Goal: Task Accomplishment & Management: Complete application form

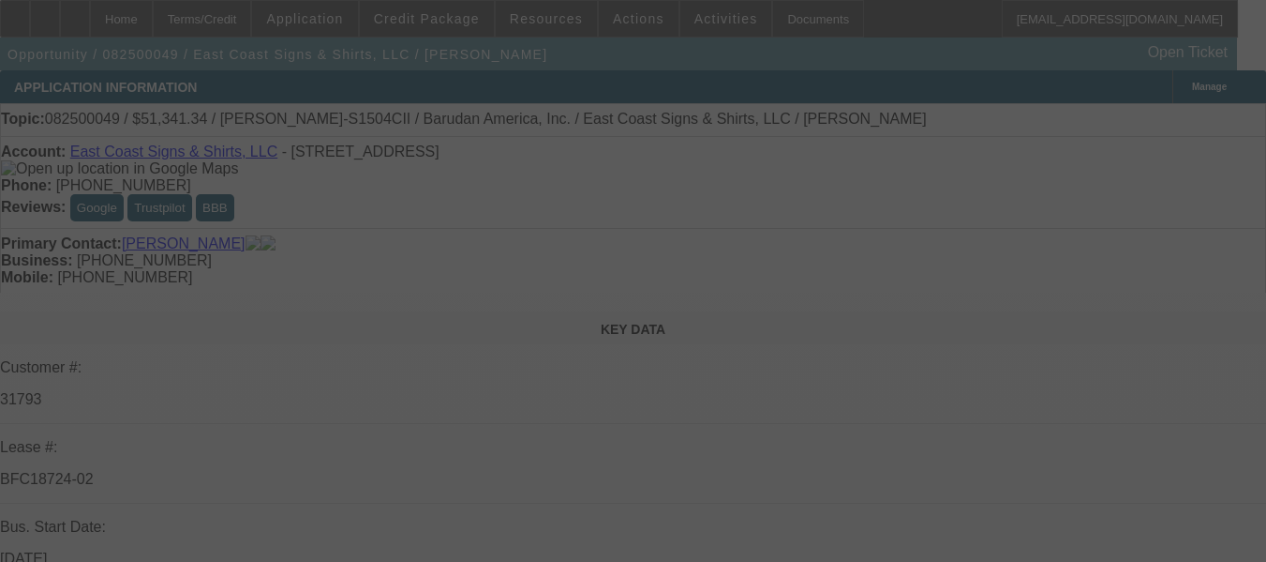
select select "0"
select select "2"
select select "0"
select select "6"
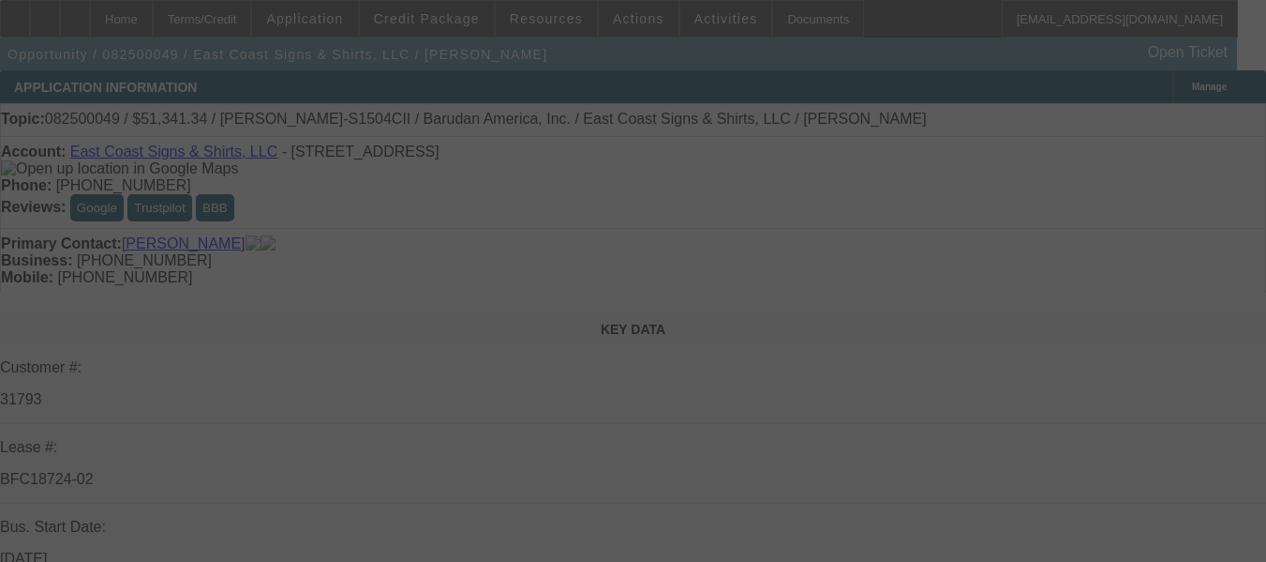
select select "0"
select select "2"
select select "0.1"
select select "4"
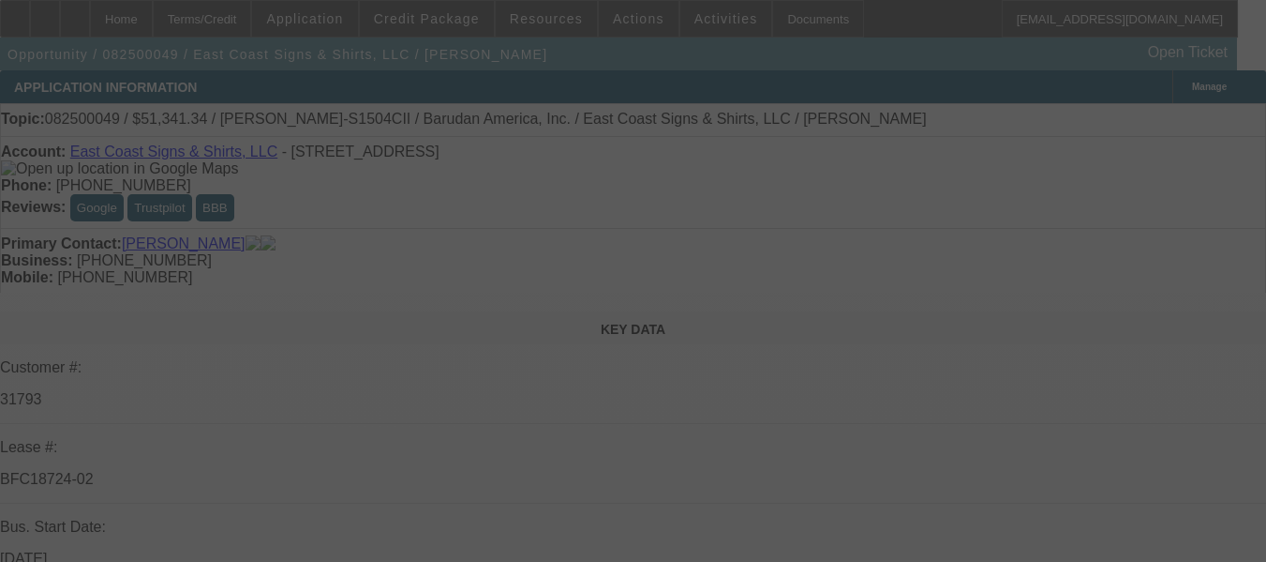
select select "0"
select select "2"
select select "0.1"
select select "4"
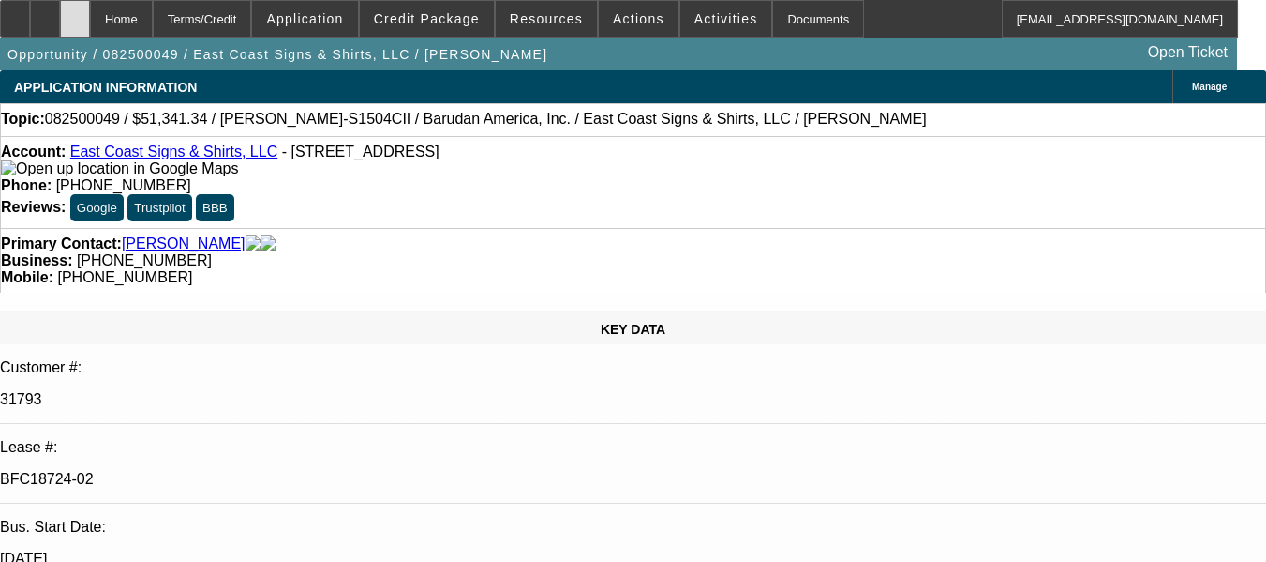
click at [90, 24] on div at bounding box center [75, 18] width 30 height 37
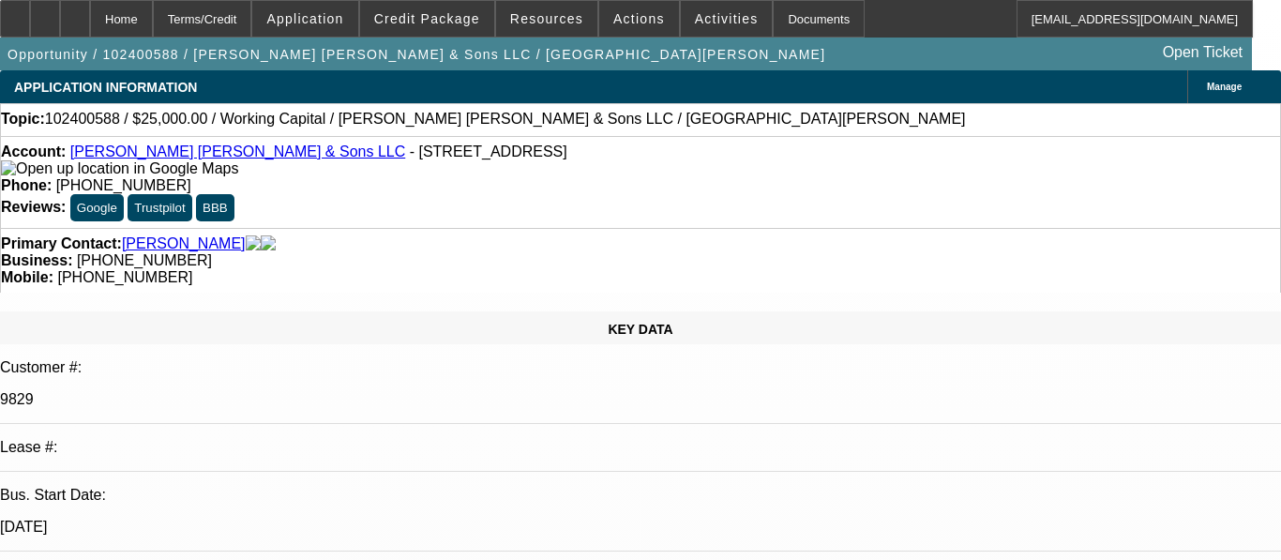
select select "0"
select select "2"
select select "0"
select select "6"
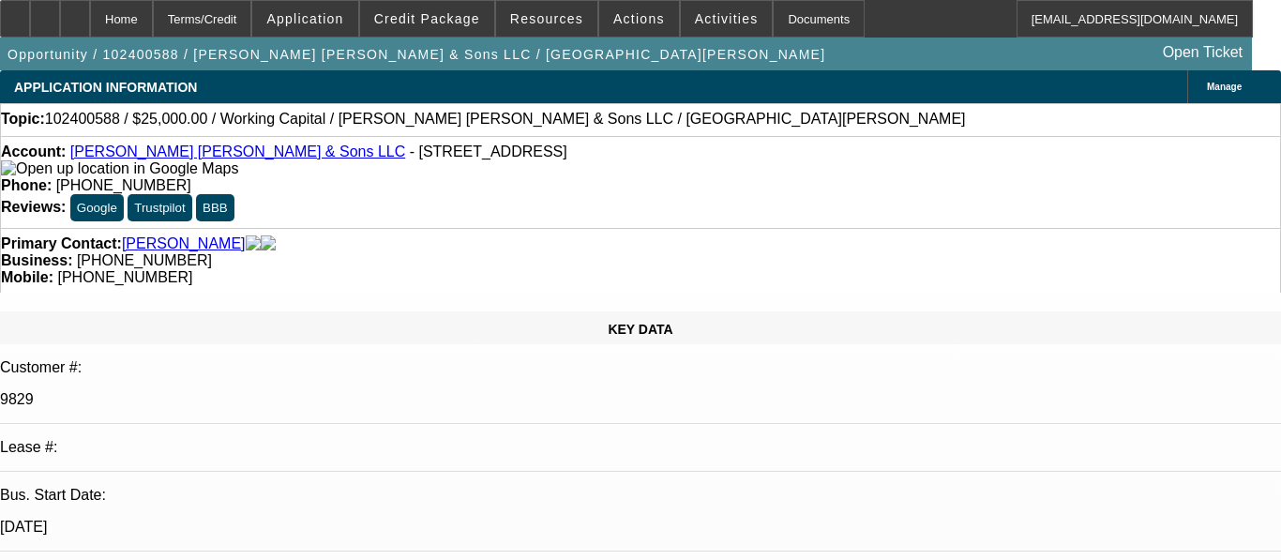
select select "0"
select select "2"
select select "0"
select select "6"
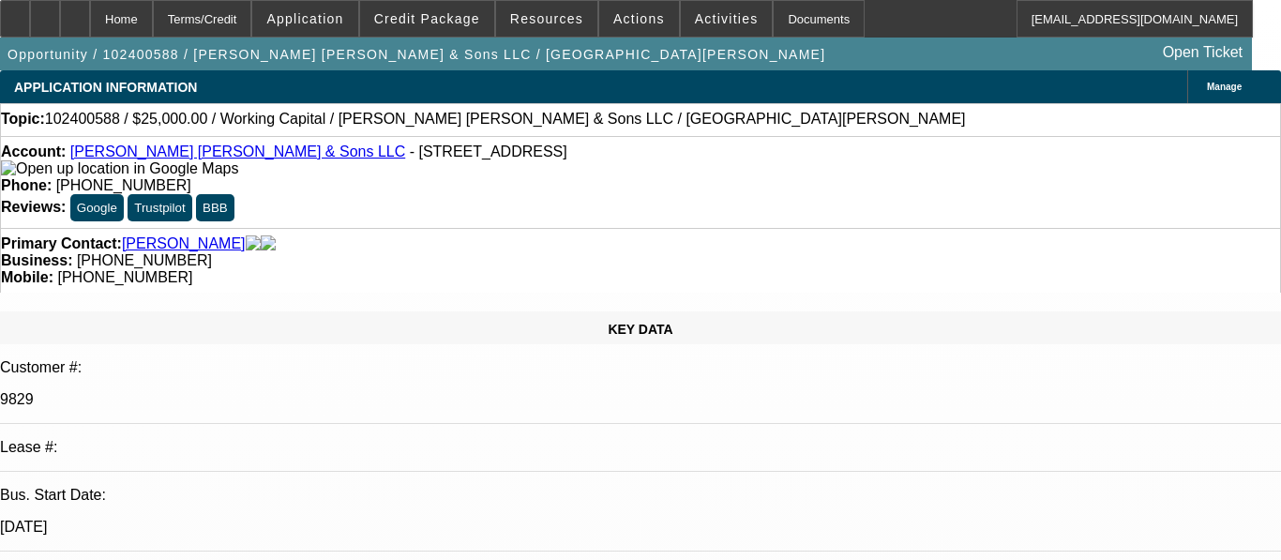
select select "0"
select select "2"
select select "0"
select select "6"
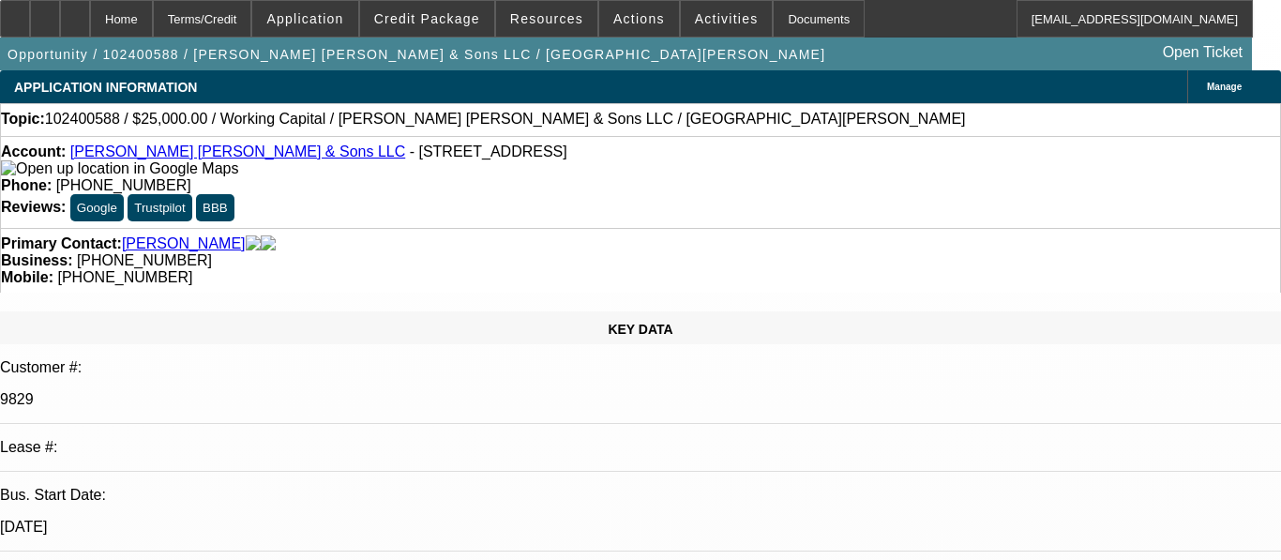
select select "0"
select select "2"
select select "0"
select select "6"
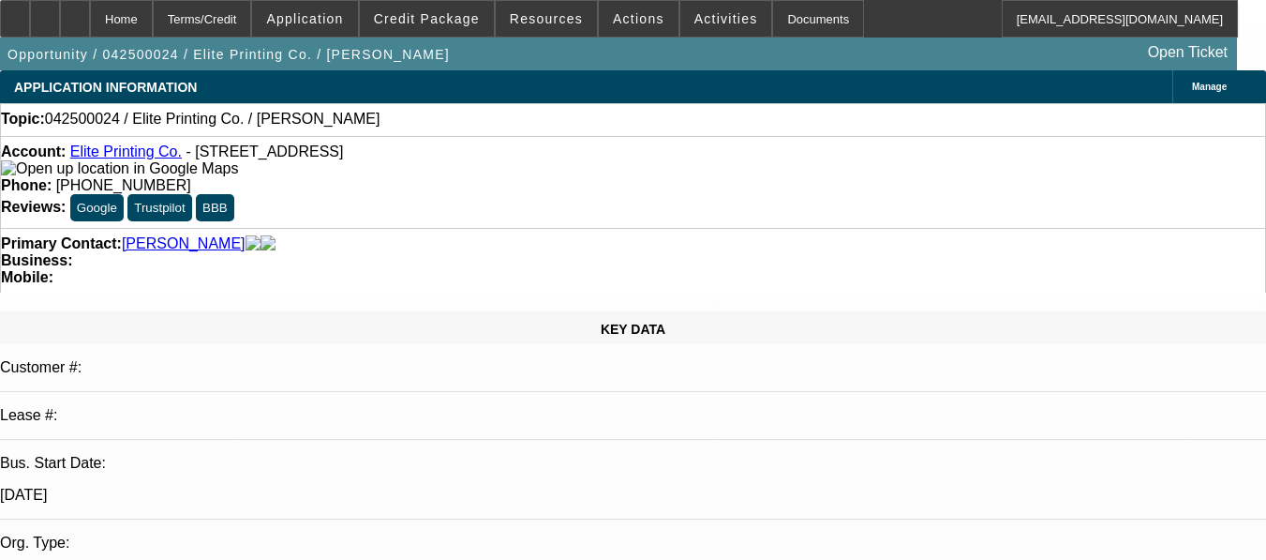
select select "0"
select select "2"
select select "0.1"
select select "4"
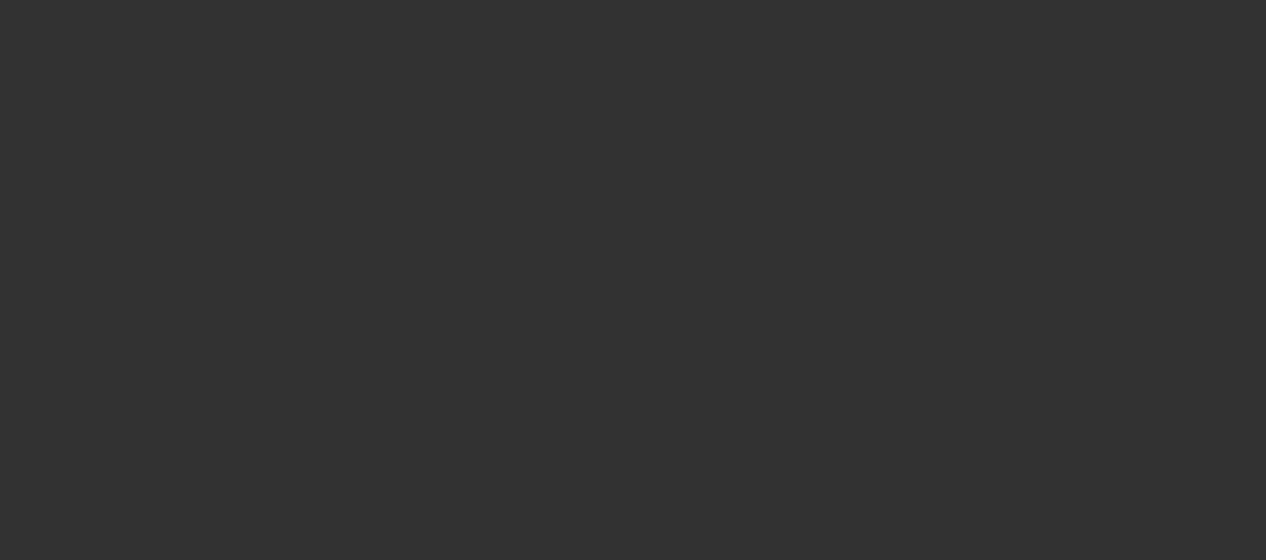
select select "0"
select select "2"
select select "0.1"
select select "4"
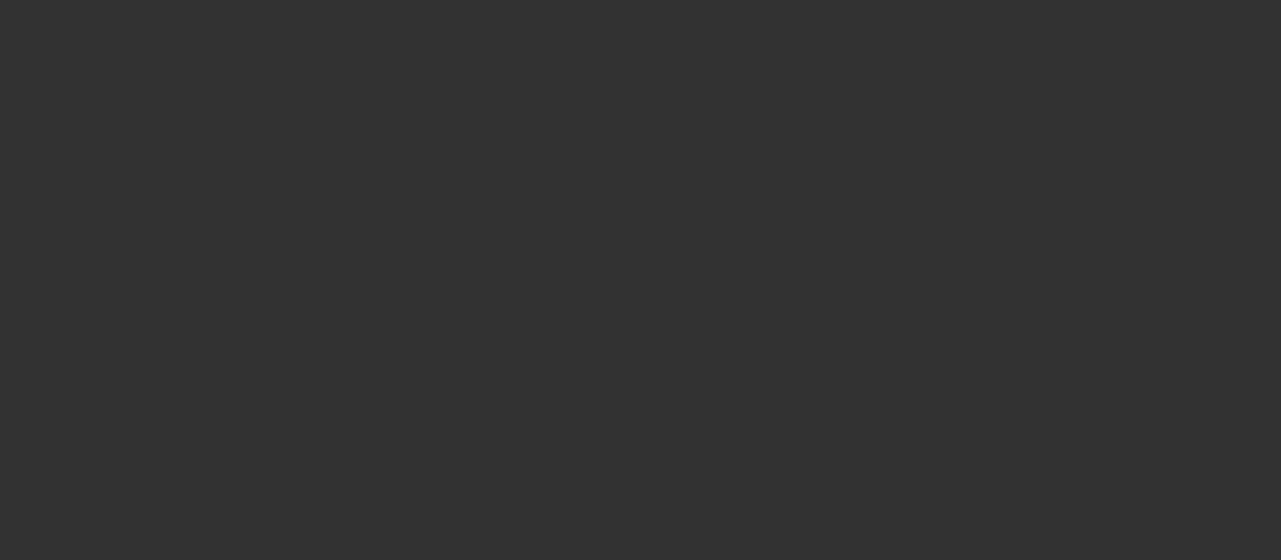
select select "0"
select select "2"
select select "0.1"
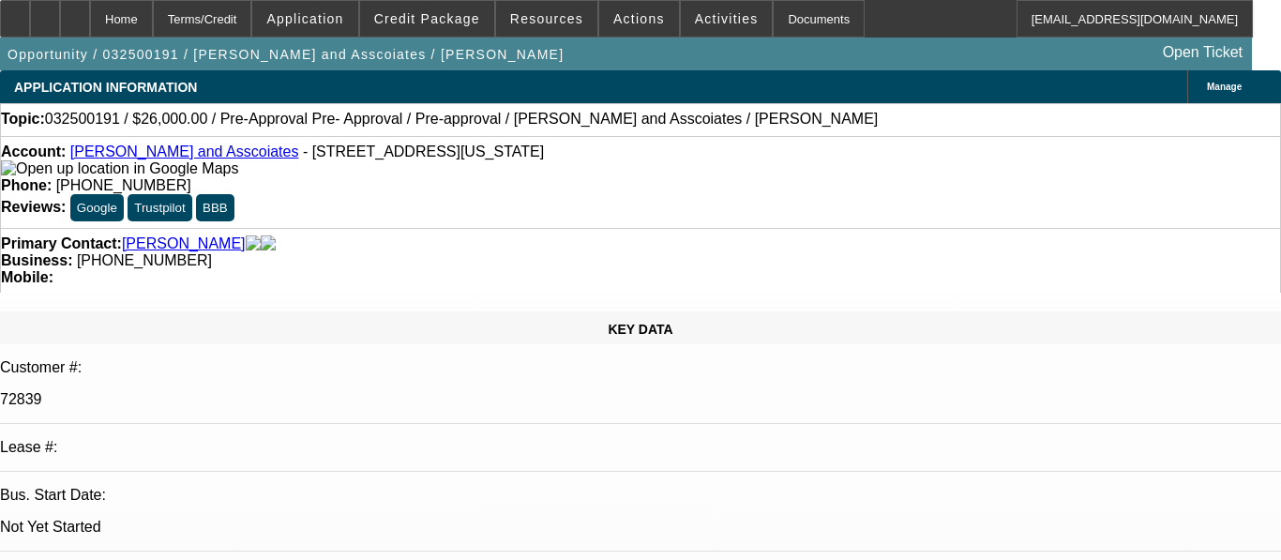
select select "1"
select select "2"
select select "4"
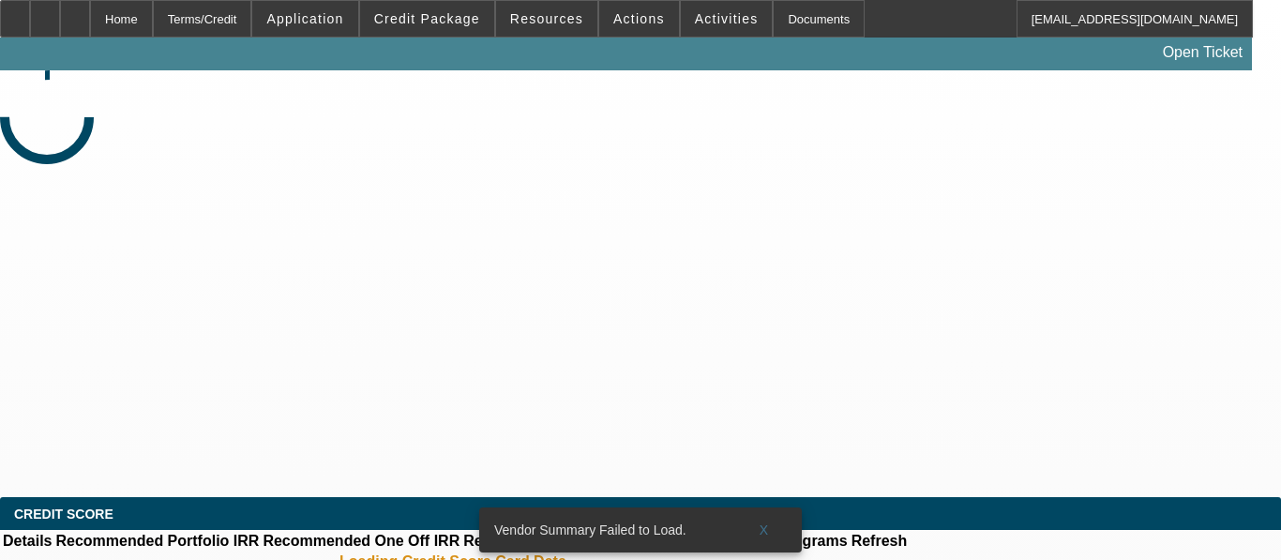
select select "0"
select select "2"
select select "0.1"
select select "4"
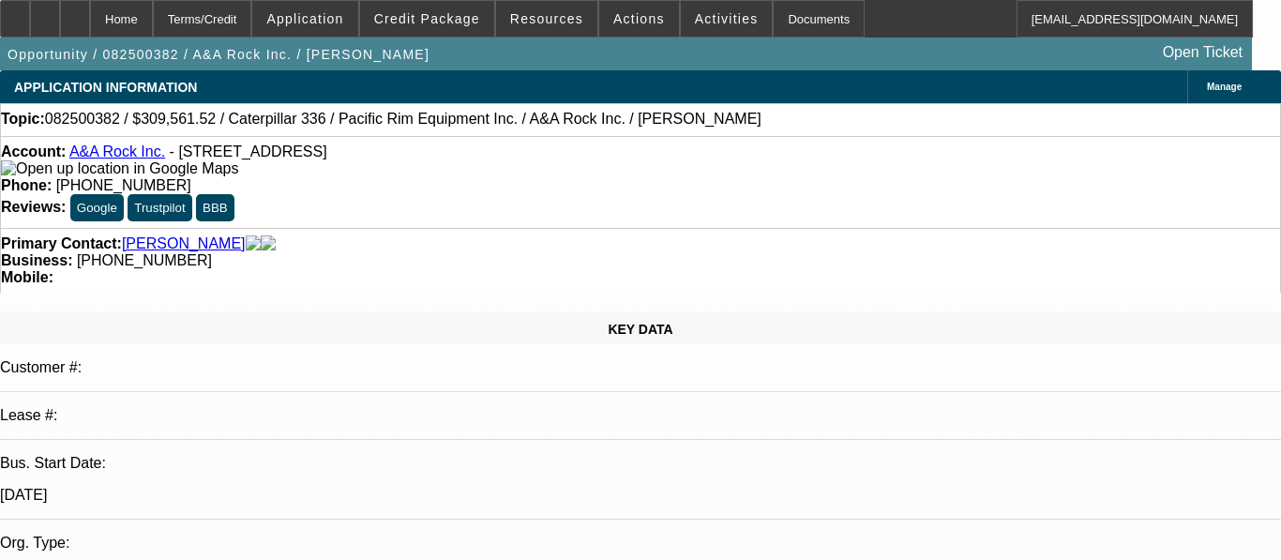
select select "0"
select select "2"
select select "0"
select select "6"
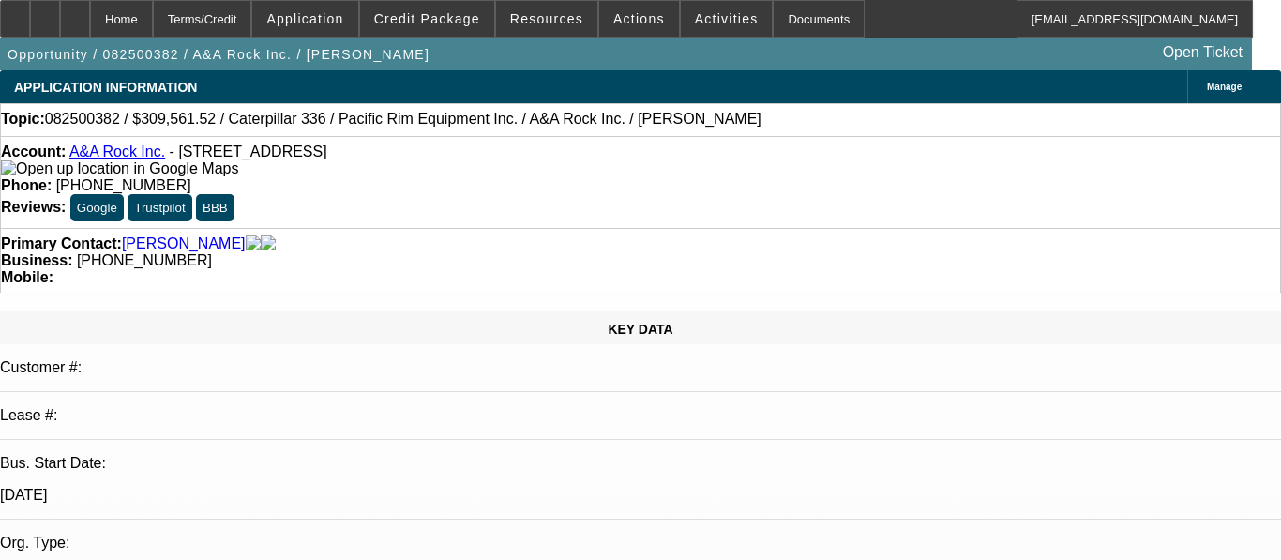
select select "0"
select select "2"
select select "0"
select select "6"
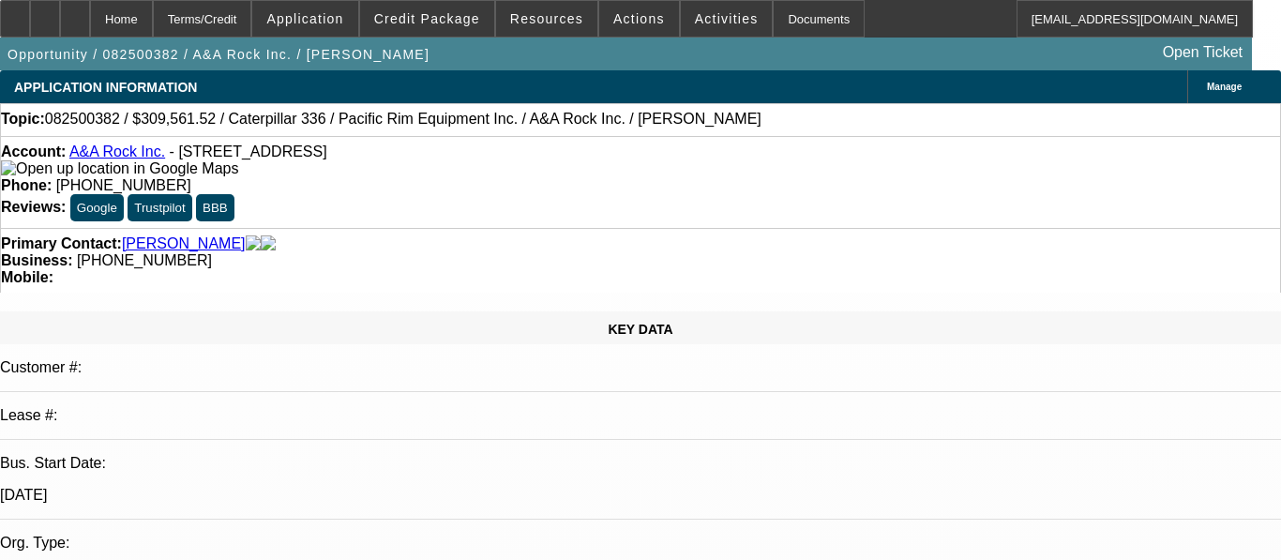
select select "0"
select select "2"
select select "0"
select select "6"
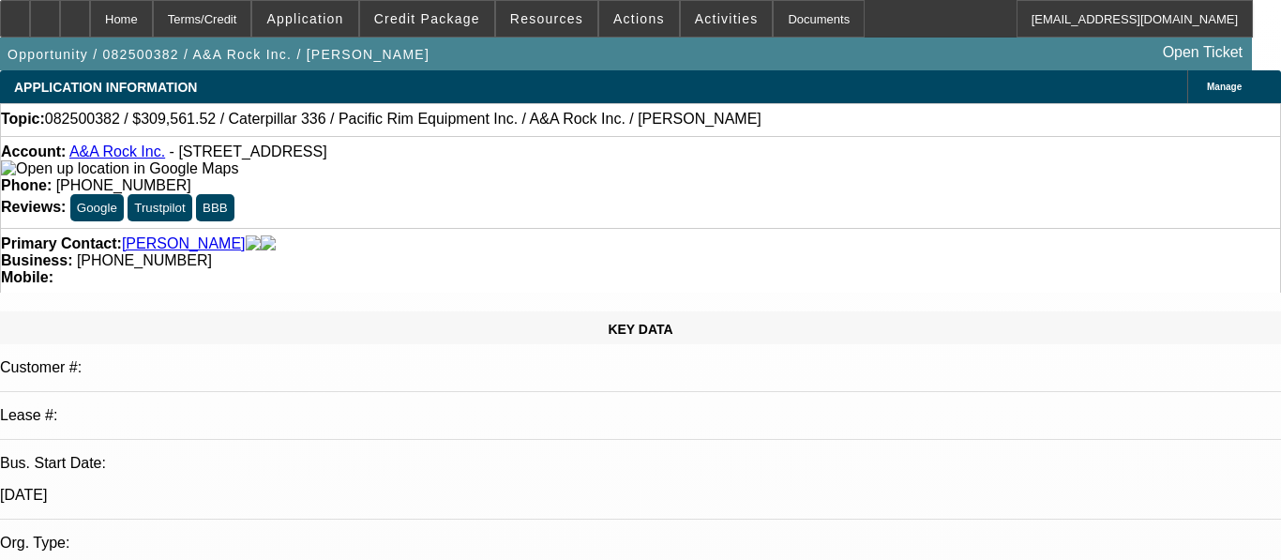
select select "0"
select select "2"
select select "0"
select select "6"
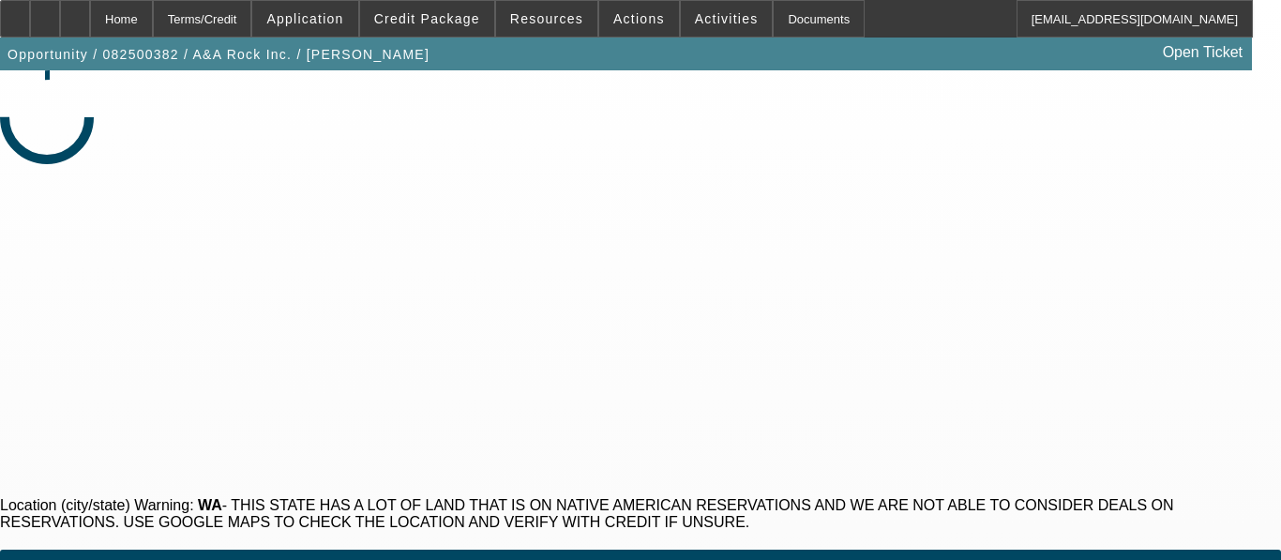
select select "0"
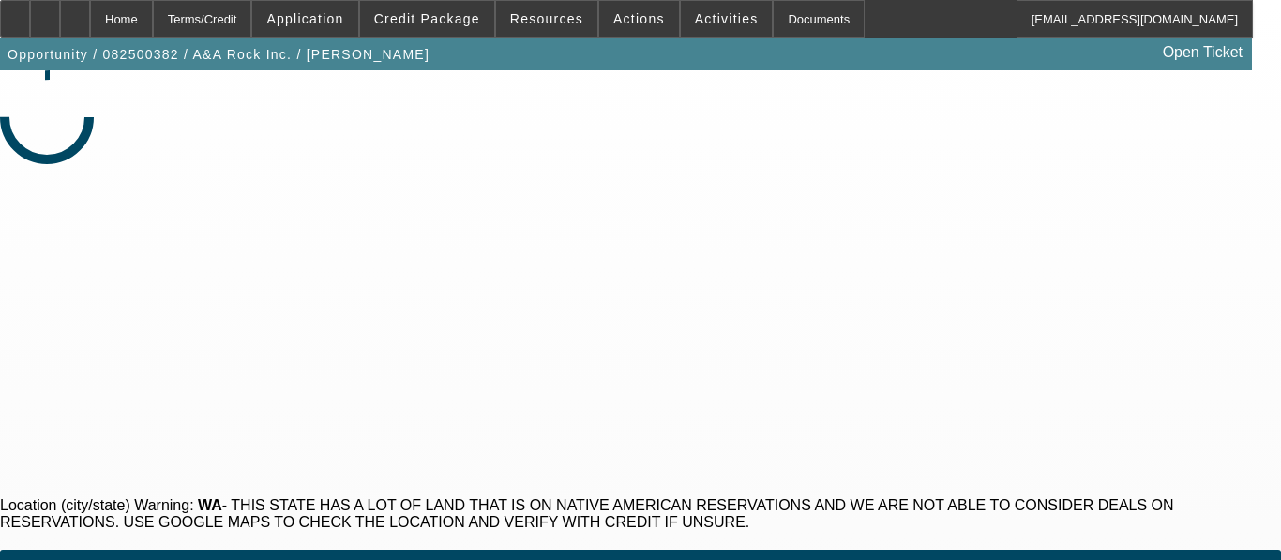
select select "0"
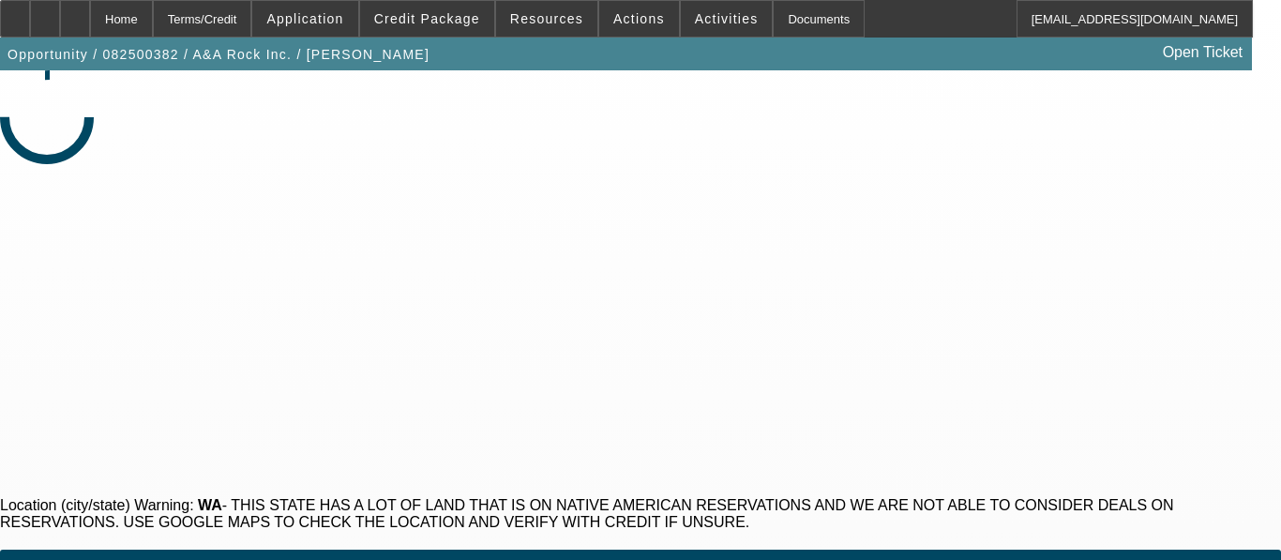
select select "0"
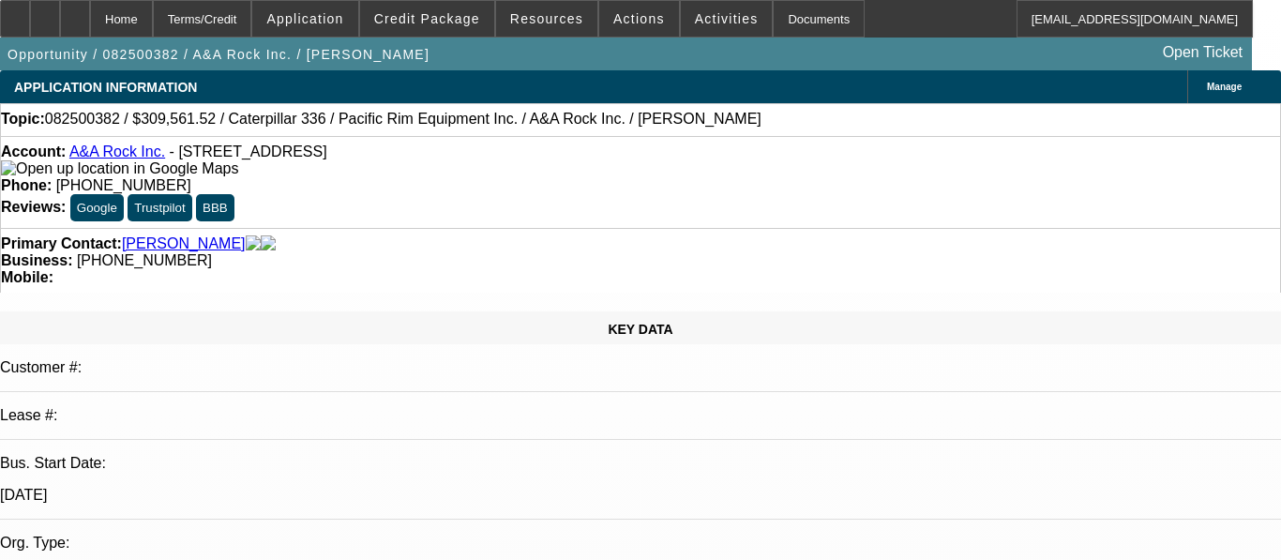
select select "1"
select select "2"
select select "6"
select select "1"
select select "2"
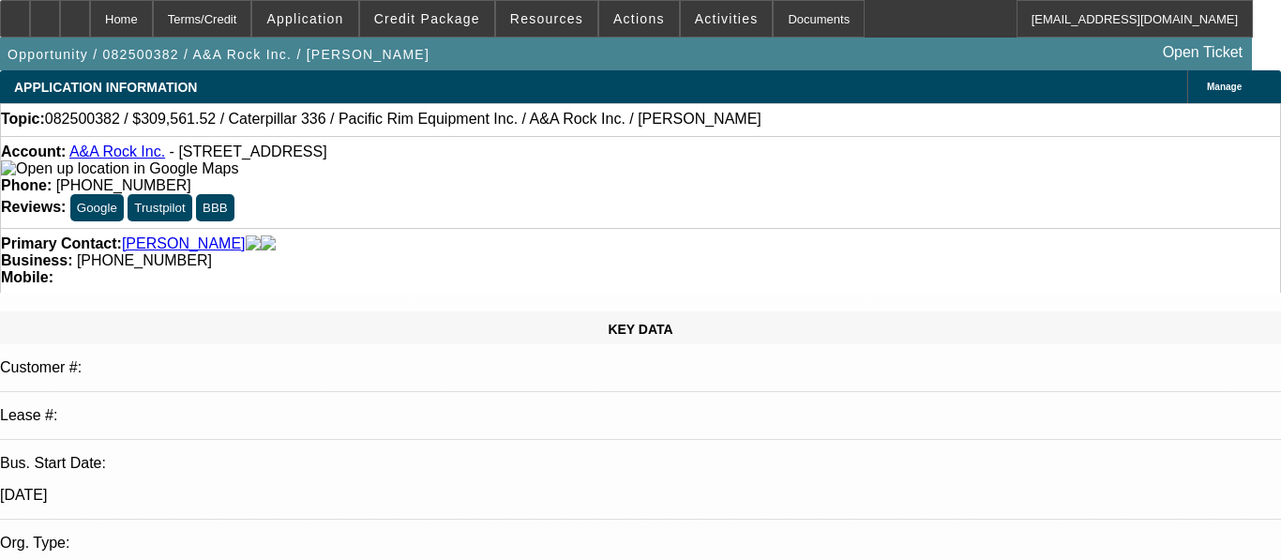
select select "6"
select select "1"
select select "2"
select select "6"
select select "1"
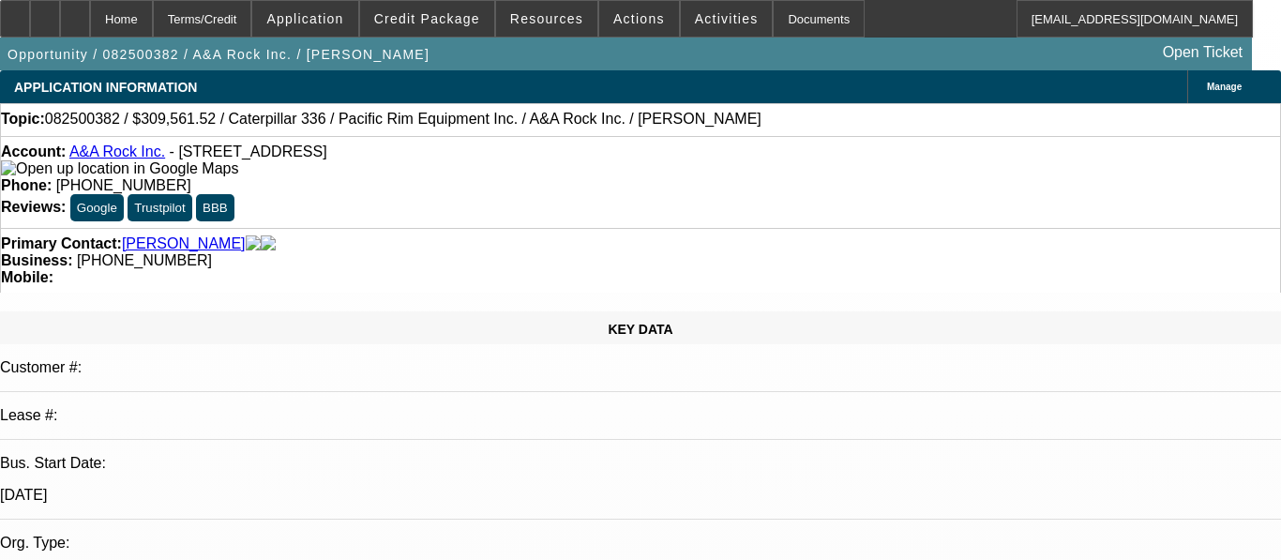
select select "2"
select select "6"
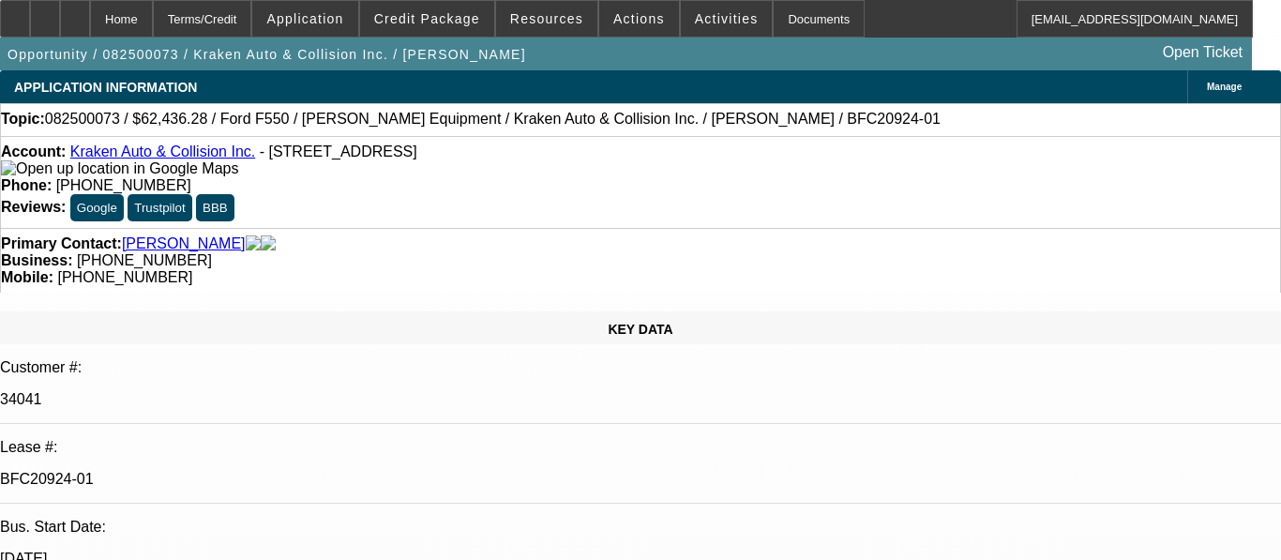
select select "0"
select select "3"
select select "0.1"
select select "4"
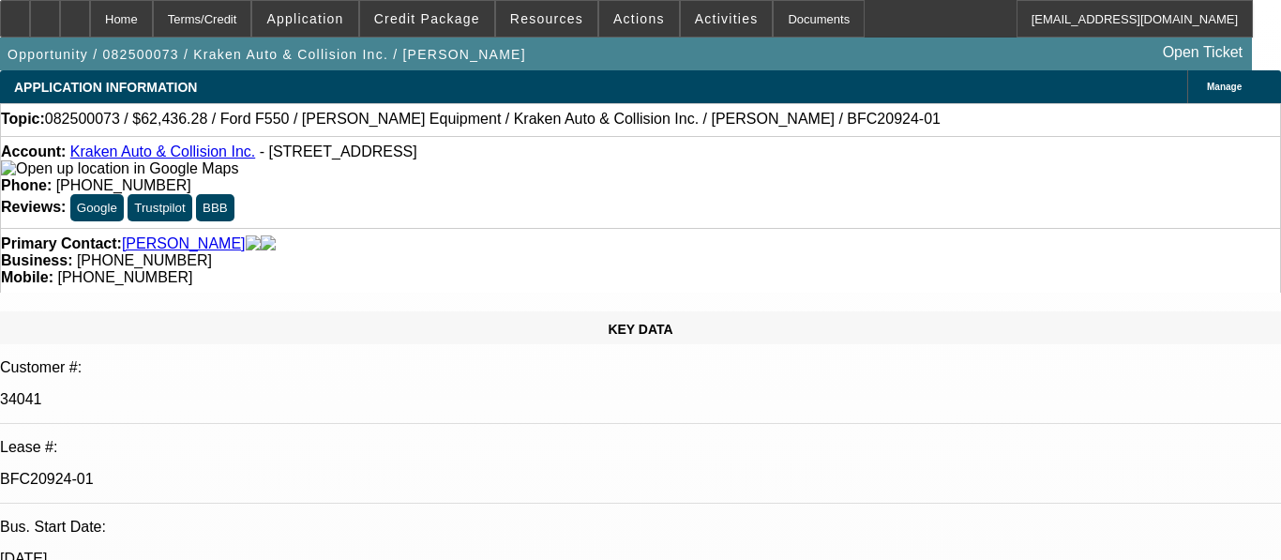
select select "0"
select select "0.1"
select select "4"
select select "0"
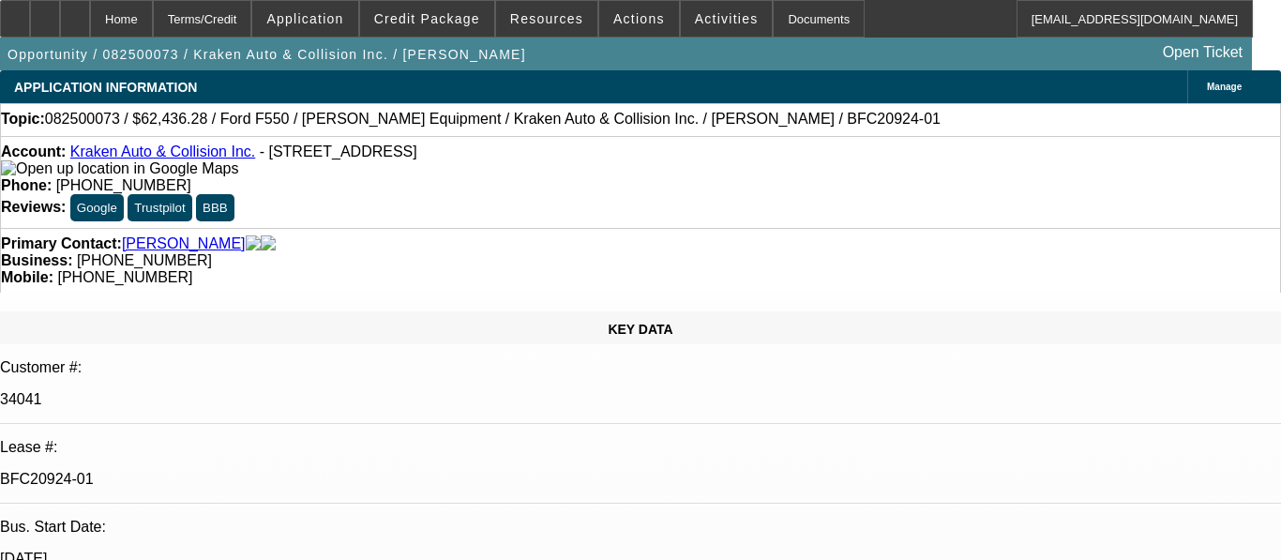
select select "0"
select select "0.1"
select select "4"
select select "0"
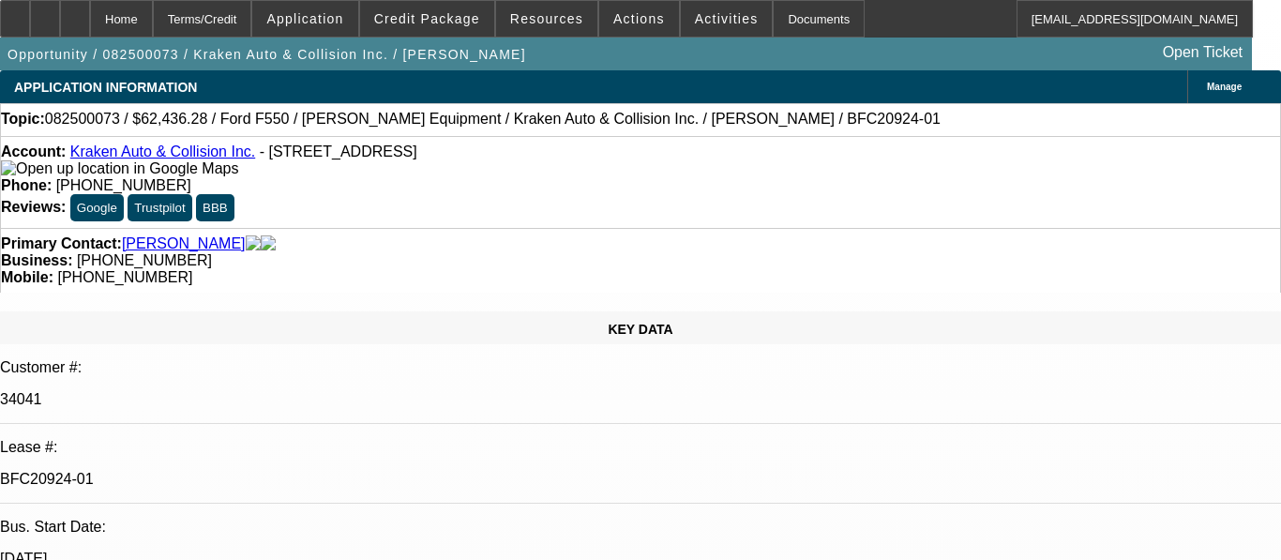
select select "0.1"
select select "4"
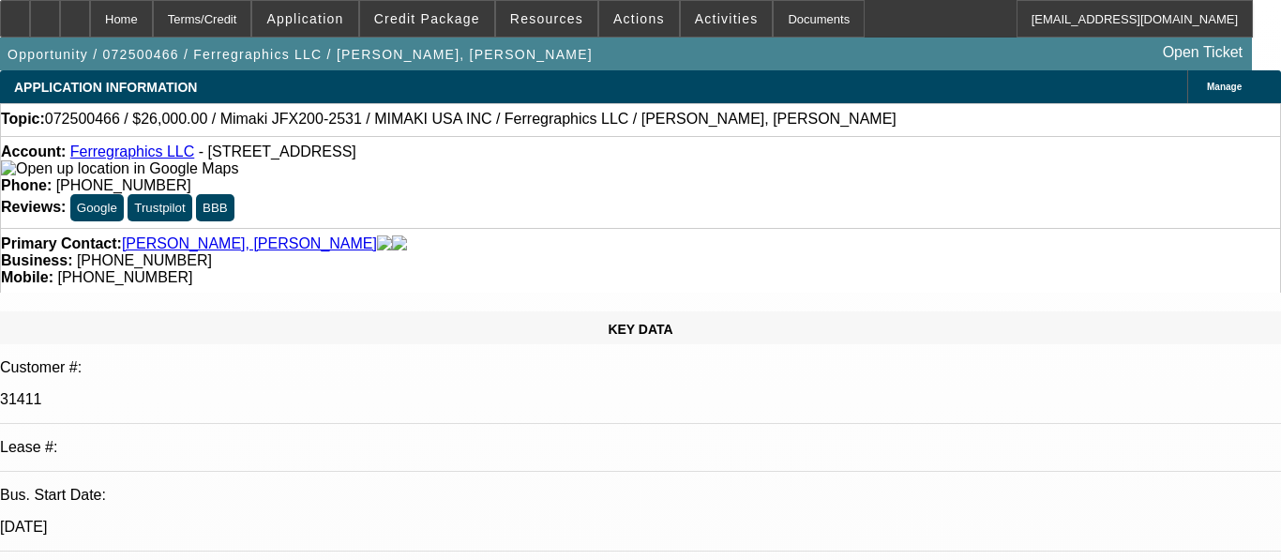
select select "0"
select select "6"
select select "0"
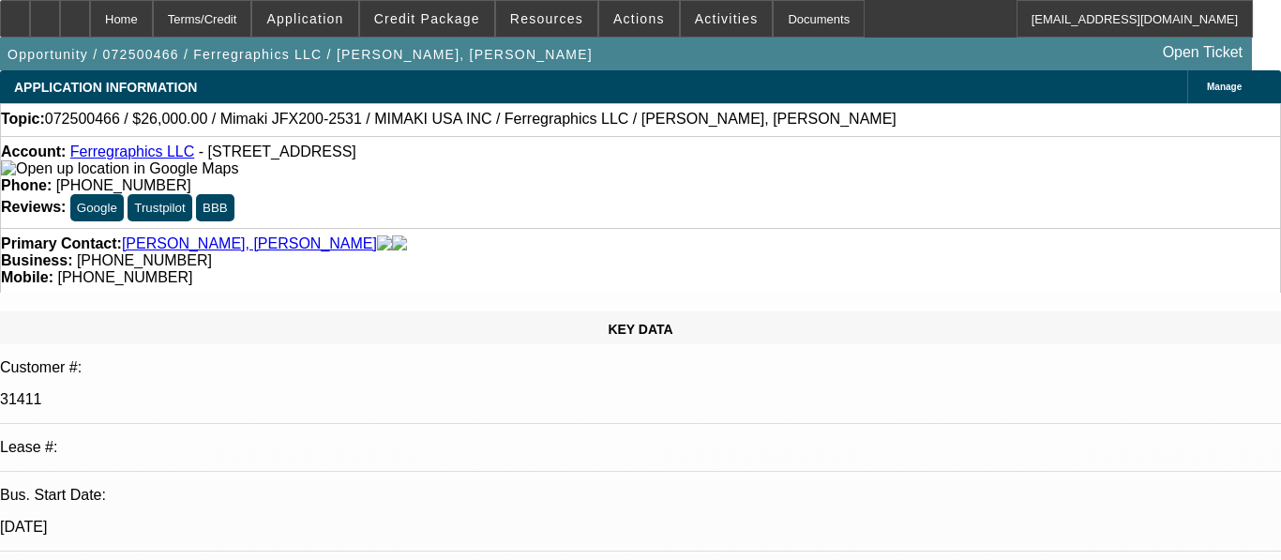
select select "0"
select select "6"
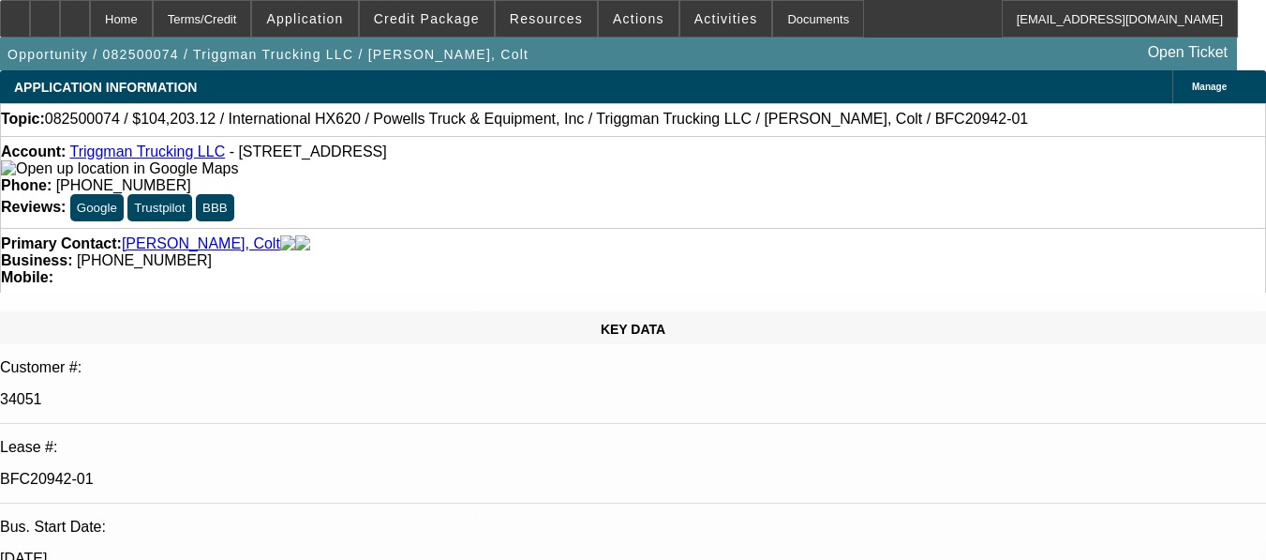
select select "0"
select select "2"
select select "0"
select select "6"
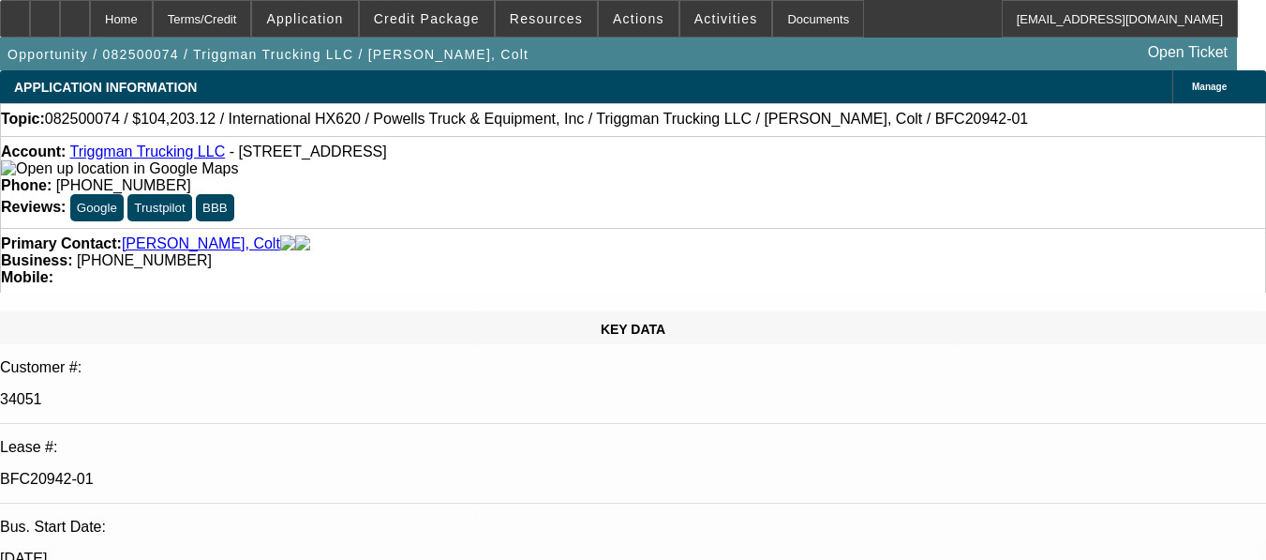
select select "0"
select select "2"
select select "0.1"
select select "4"
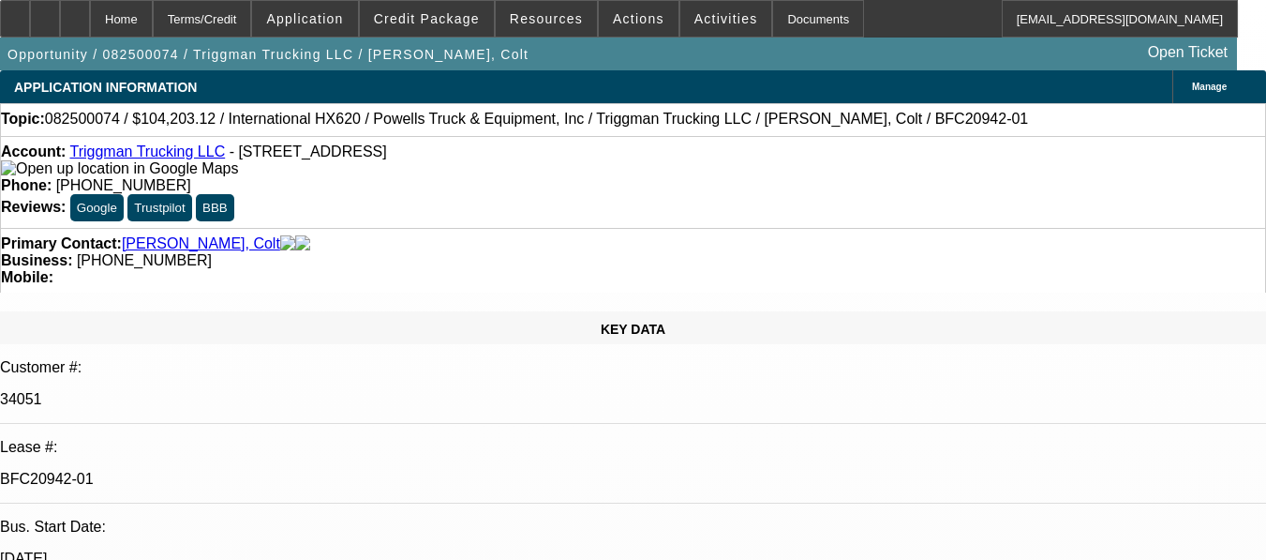
select select "0"
select select "2"
select select "0.1"
select select "4"
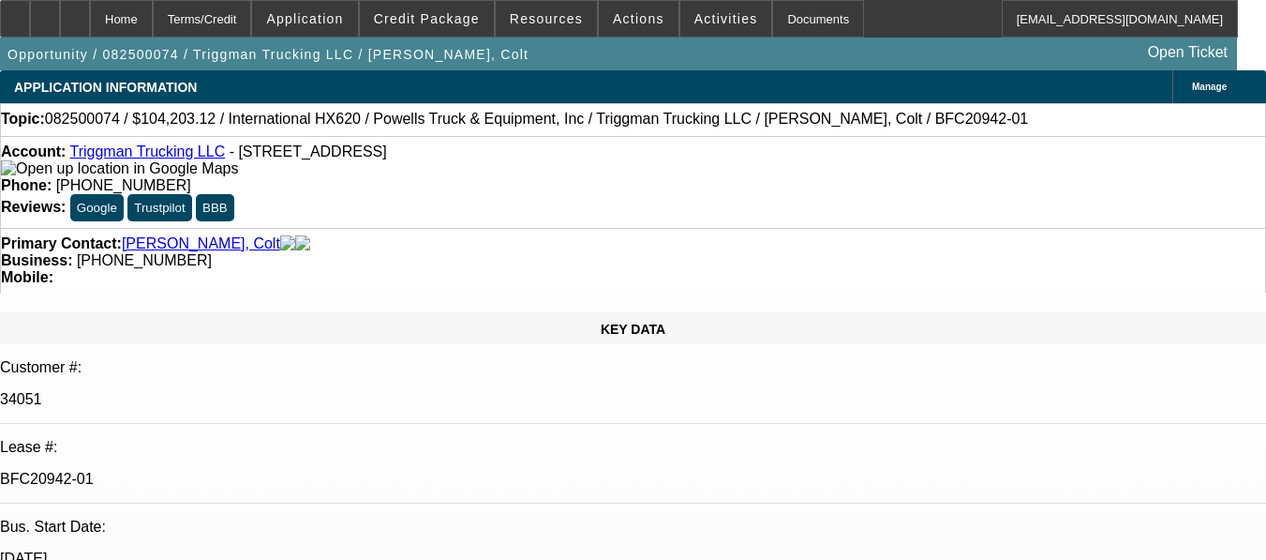
select select "0"
select select "2"
select select "0.1"
select select "4"
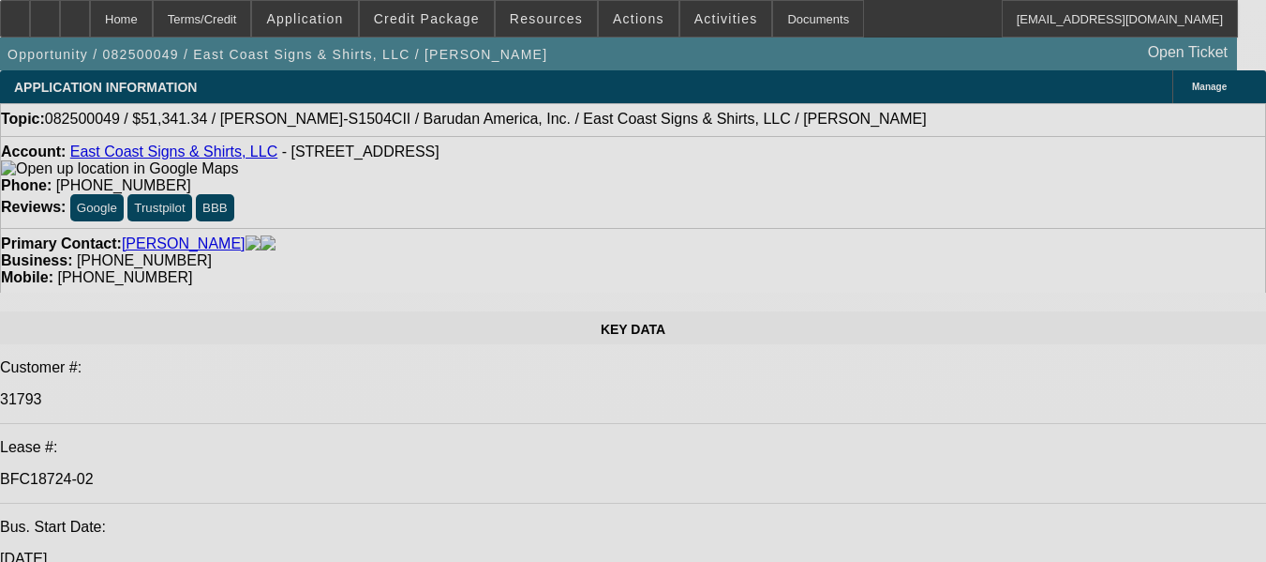
select select "0"
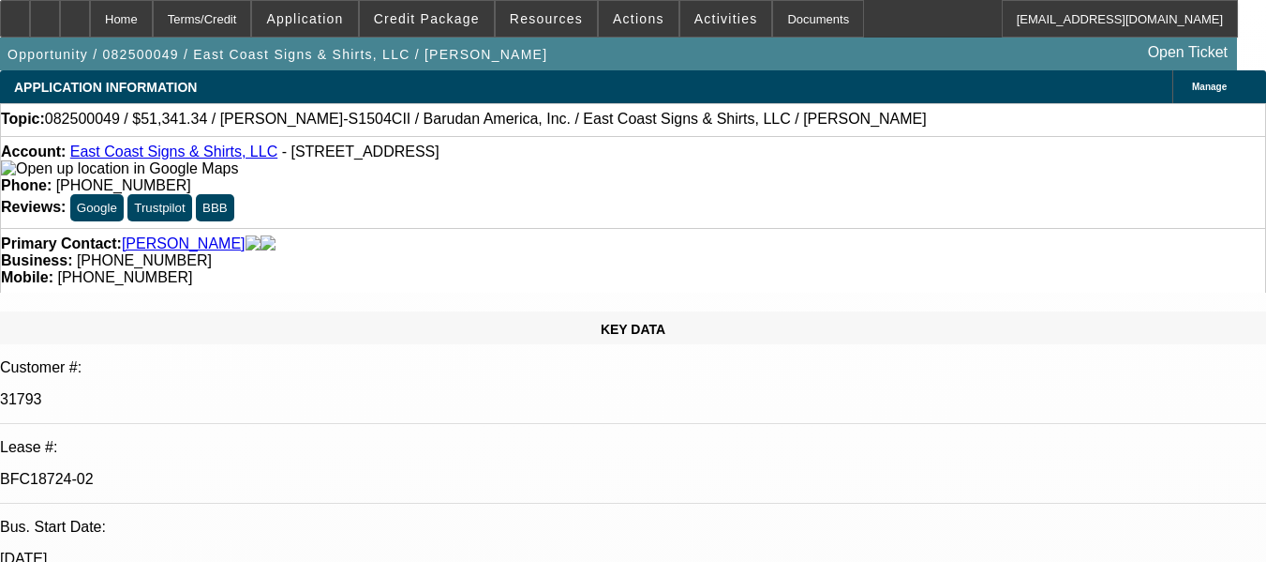
select select "2"
select select "0"
select select "6"
select select "0"
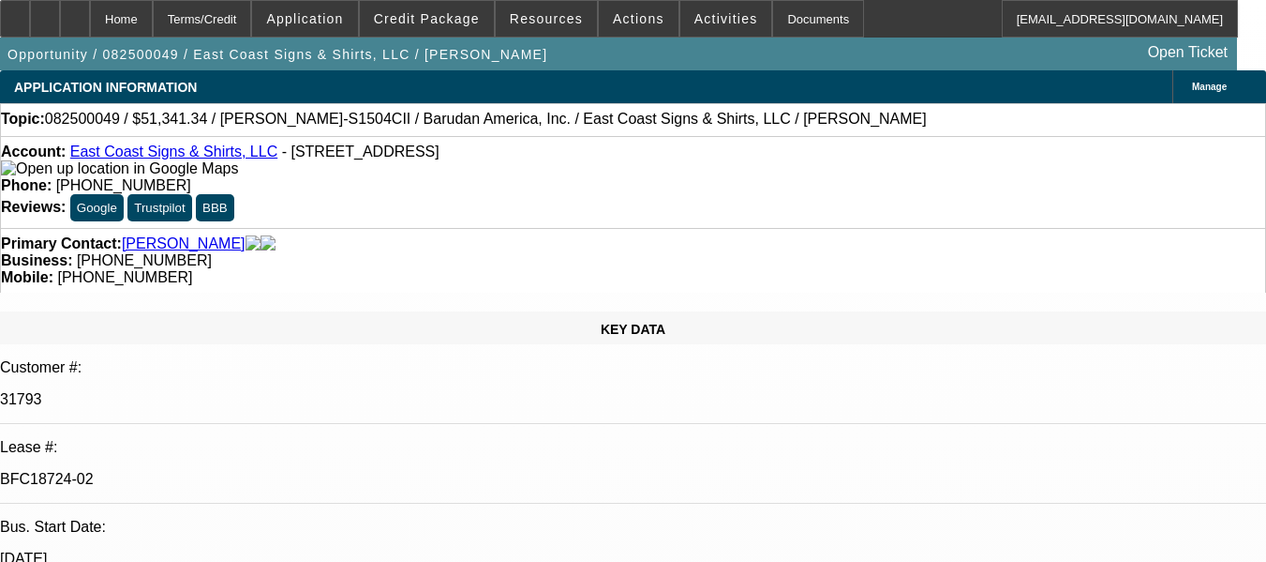
select select "2"
select select "0.1"
select select "4"
select select "0"
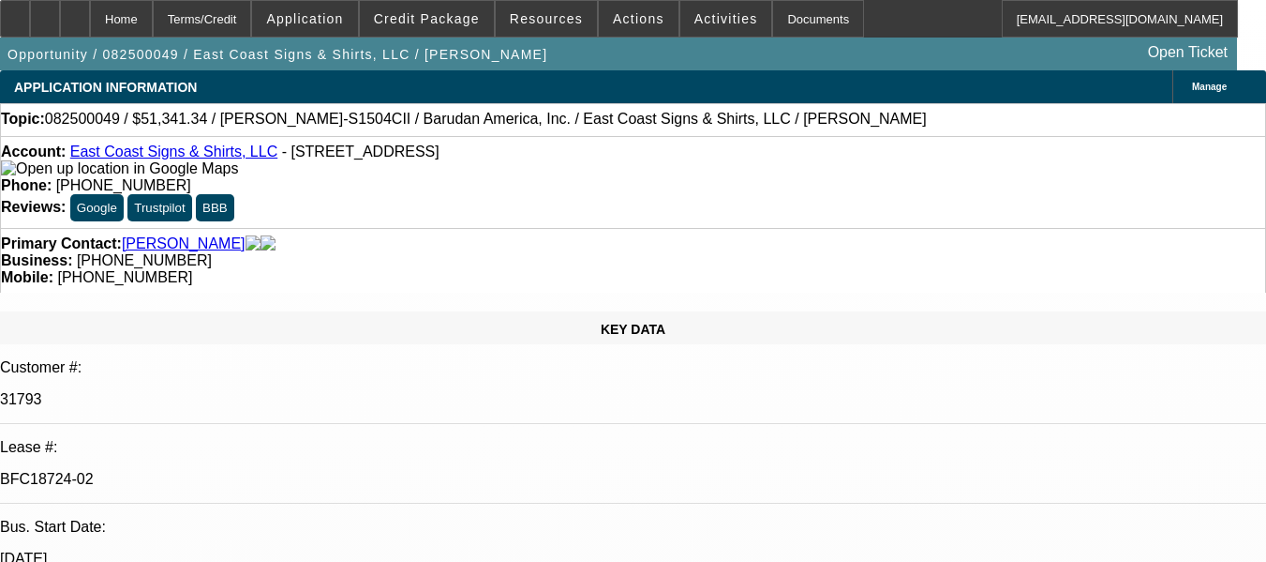
select select "0"
select select "2"
select select "0.1"
select select "4"
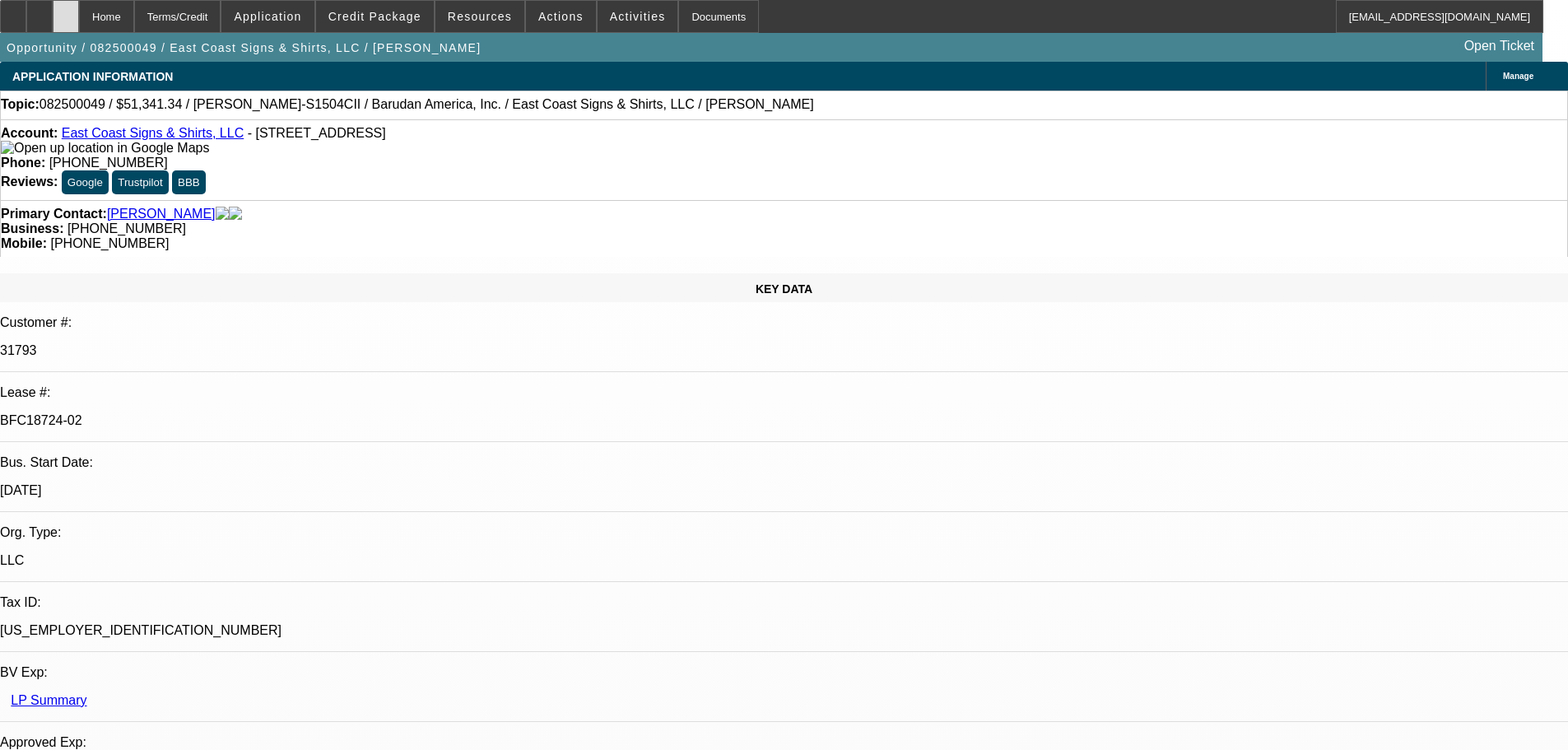
click at [79, 11] on div at bounding box center [66, 16] width 26 height 32
select select "0"
select select "2"
select select "0"
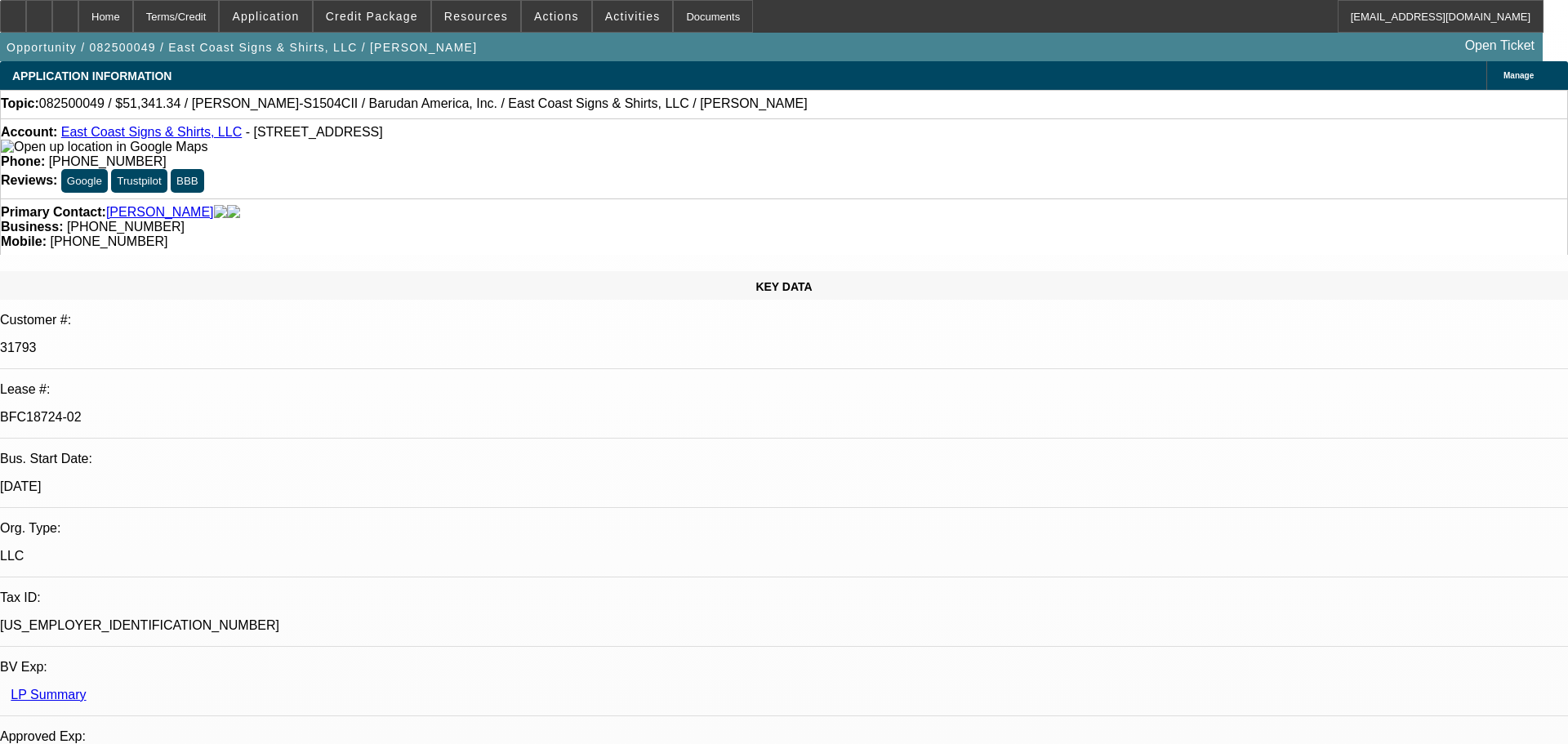
select select "6"
select select "0"
select select "2"
select select "0.1"
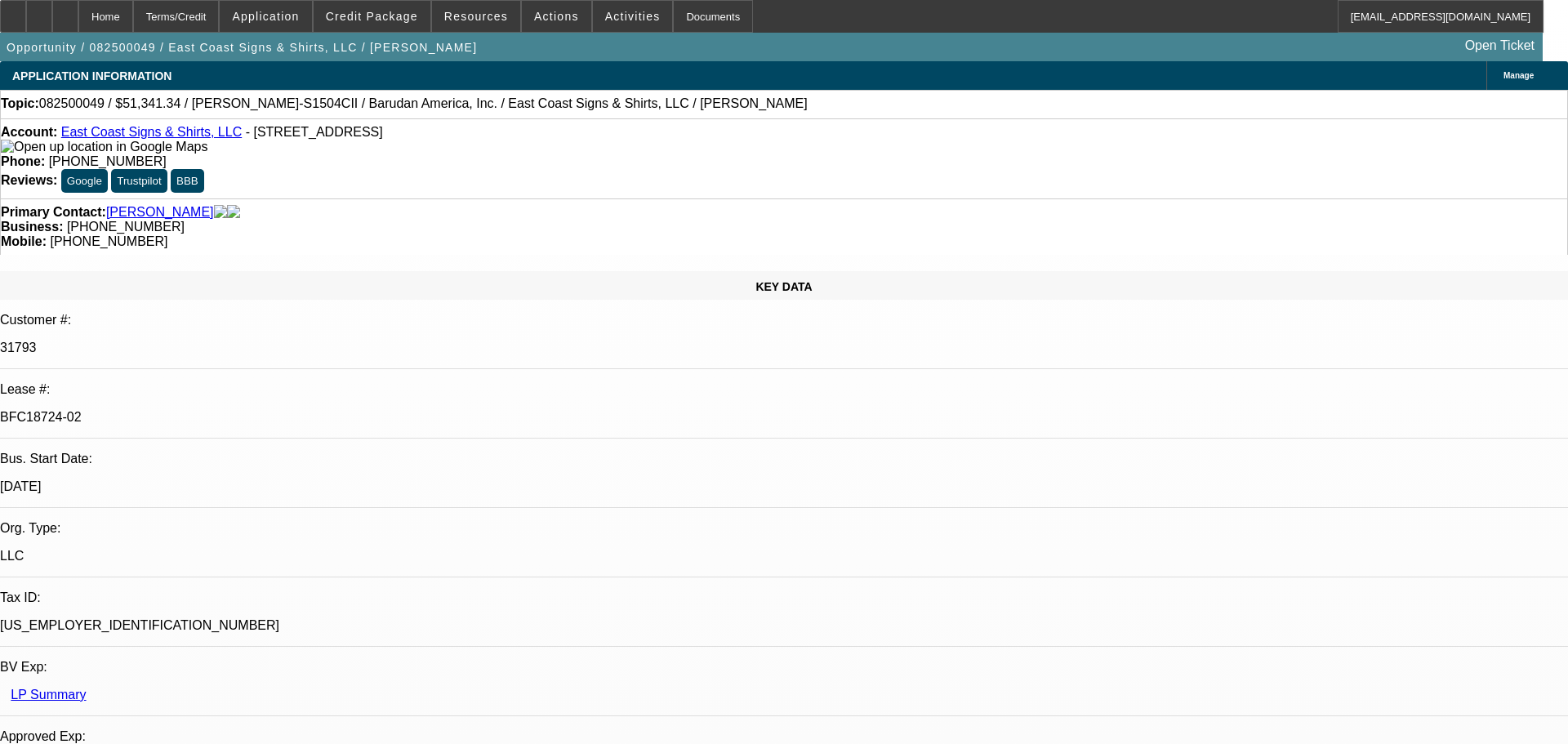
select select "4"
select select "0"
select select "2"
select select "0.1"
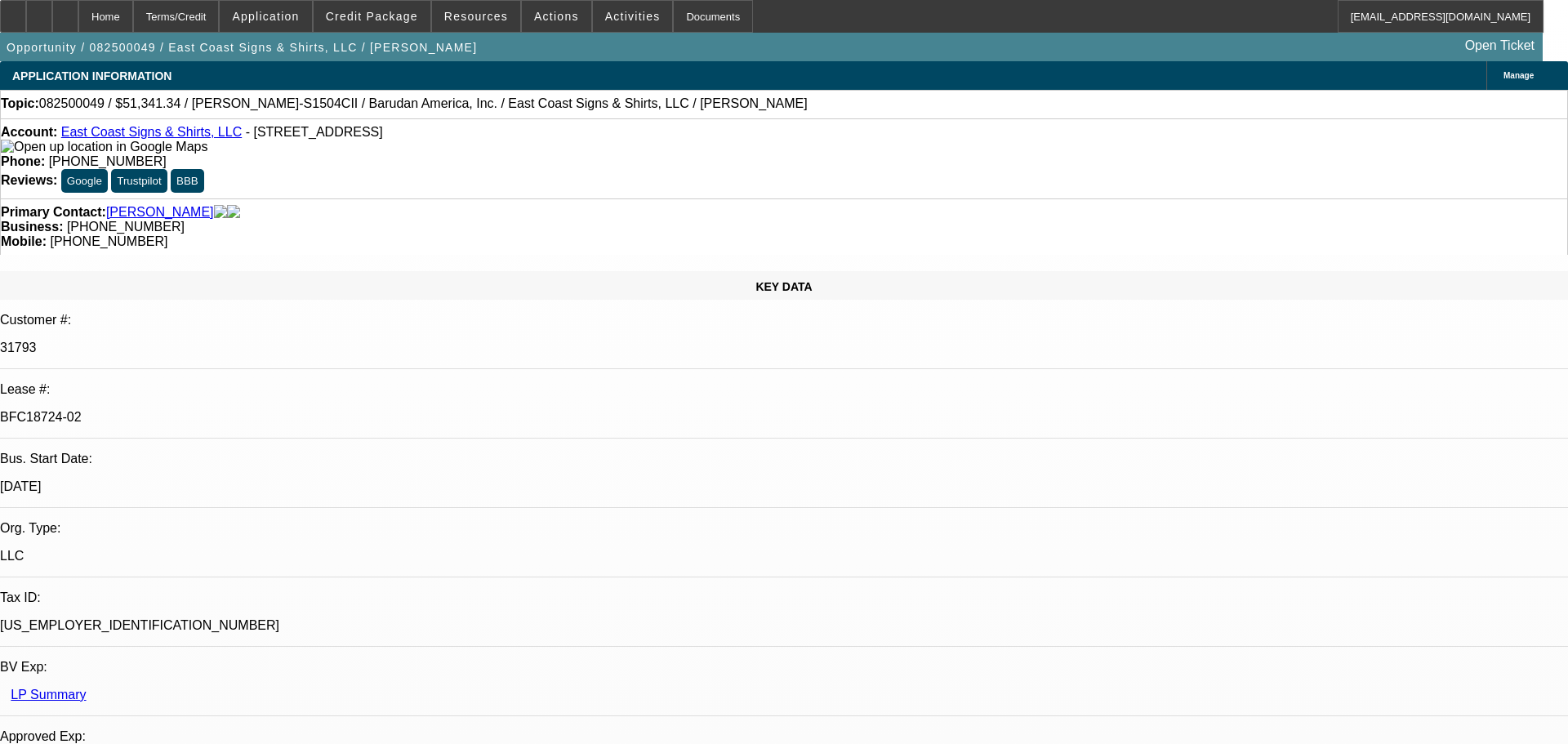
select select "4"
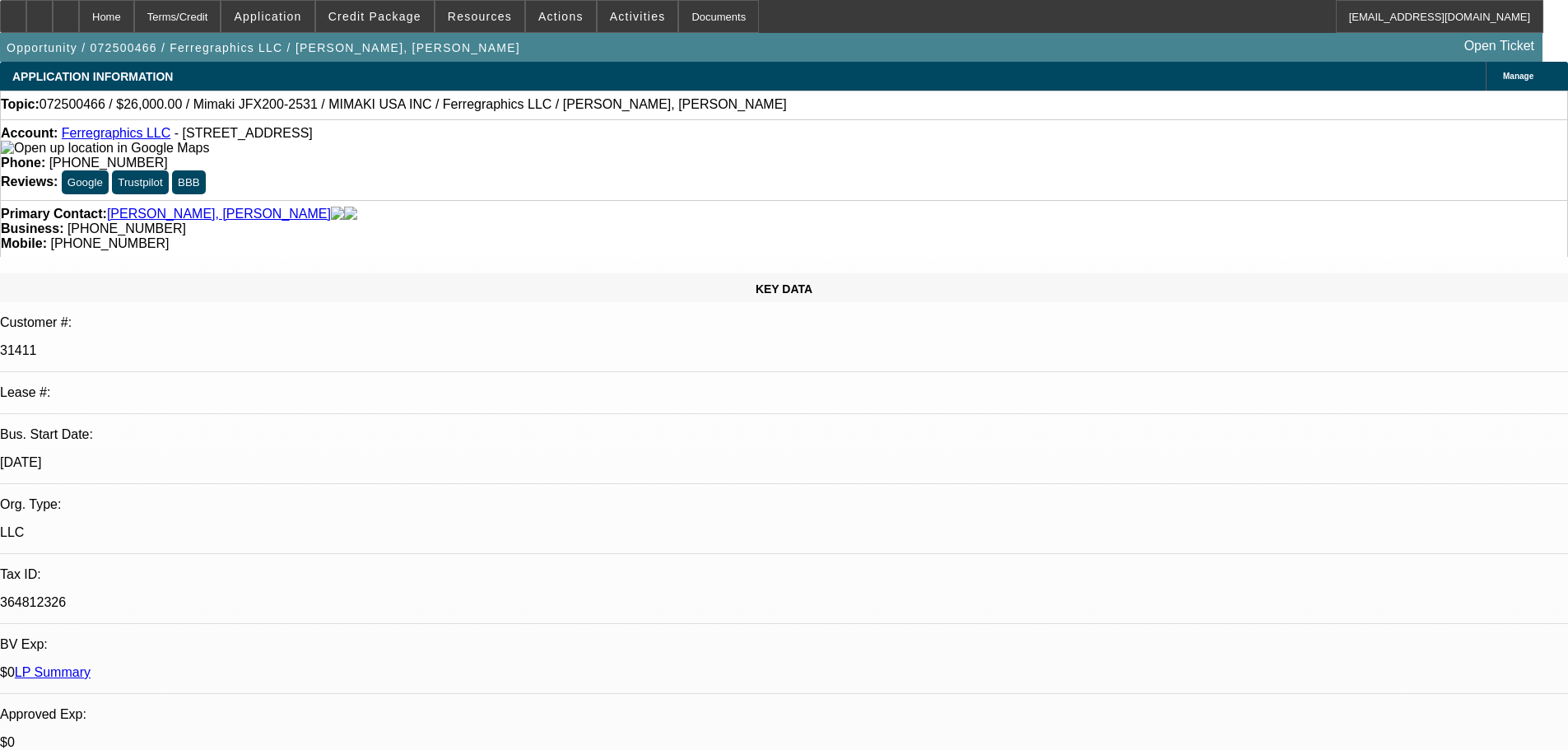
select select "0"
select select "6"
select select "0"
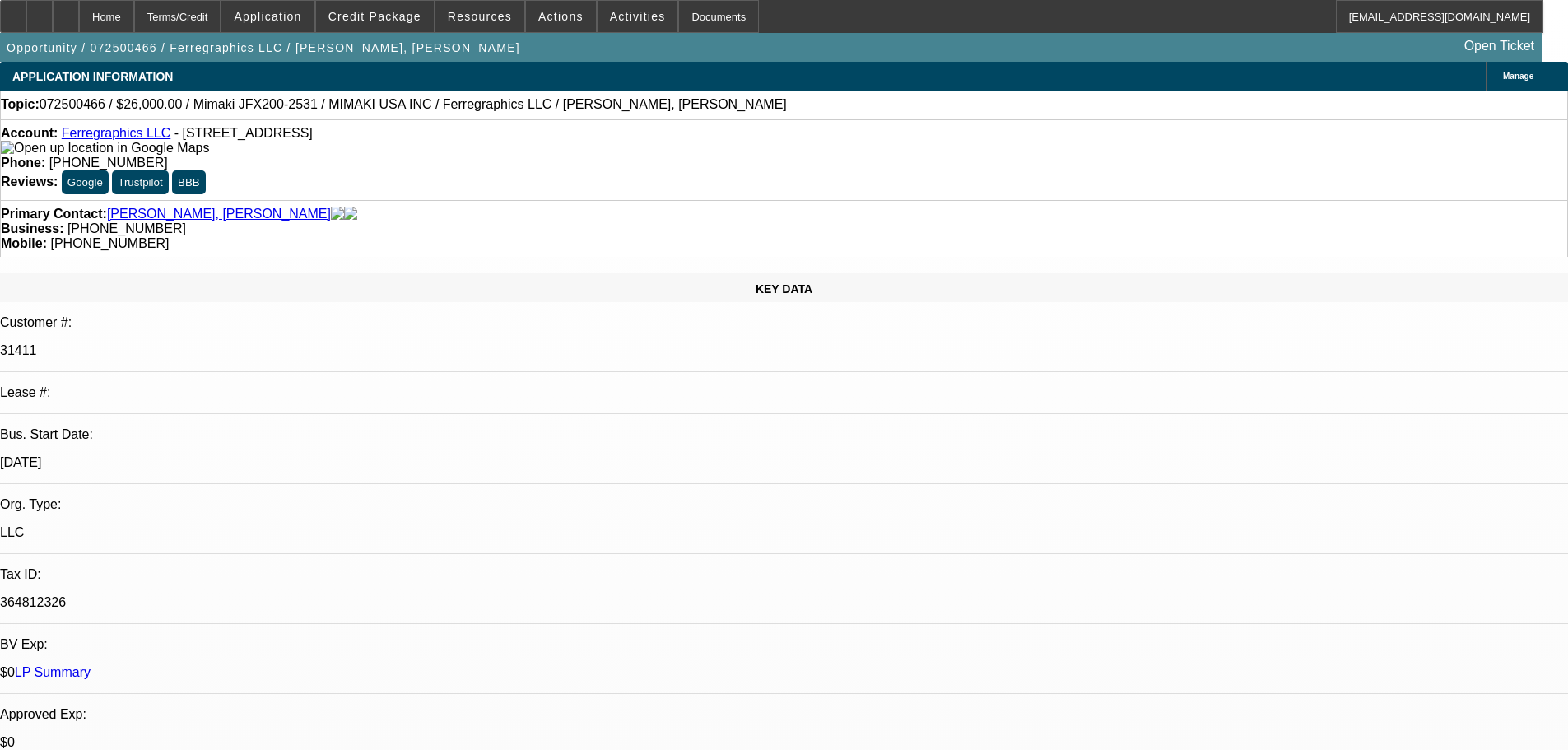
select select "0"
select select "6"
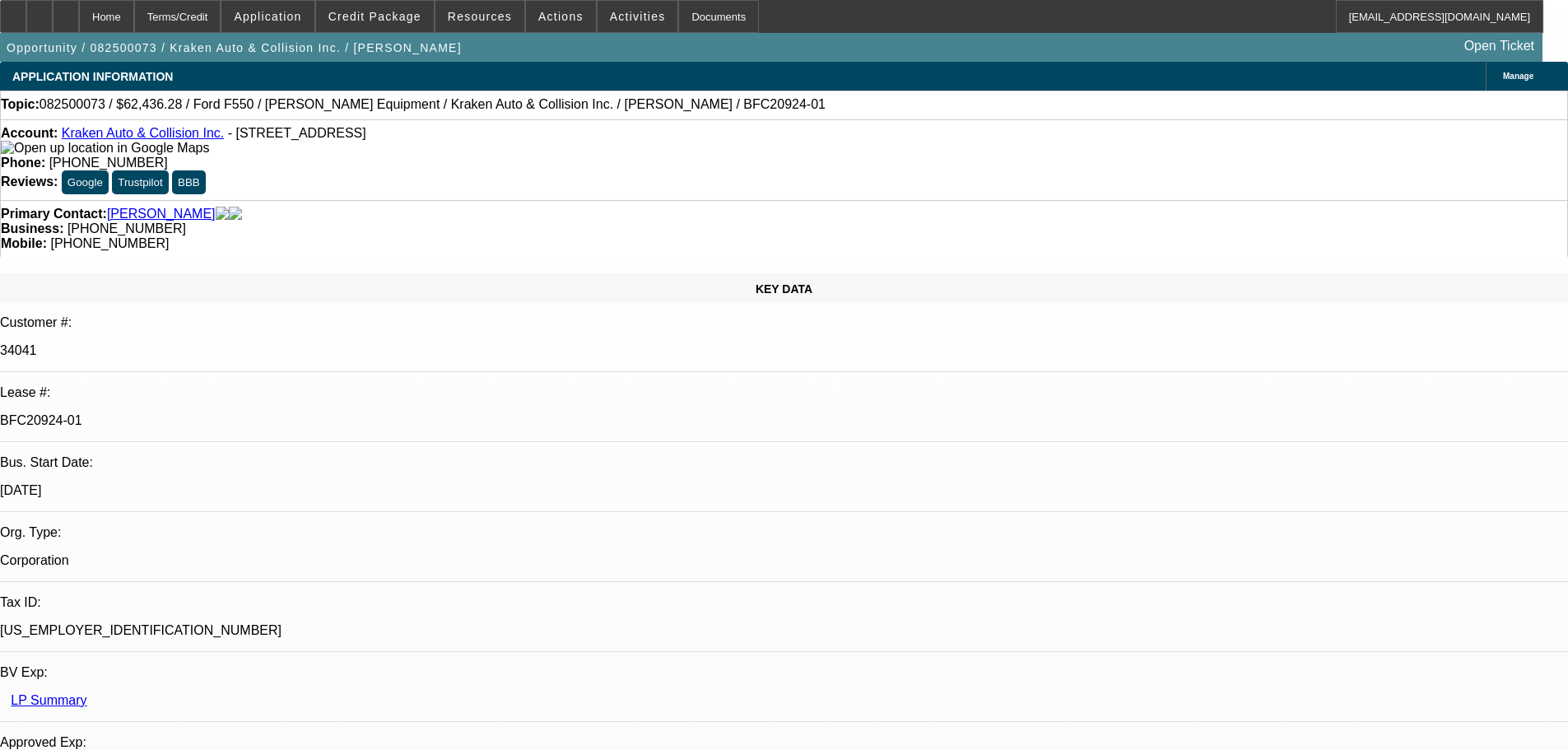
select select "0"
select select "3"
select select "0.1"
select select "4"
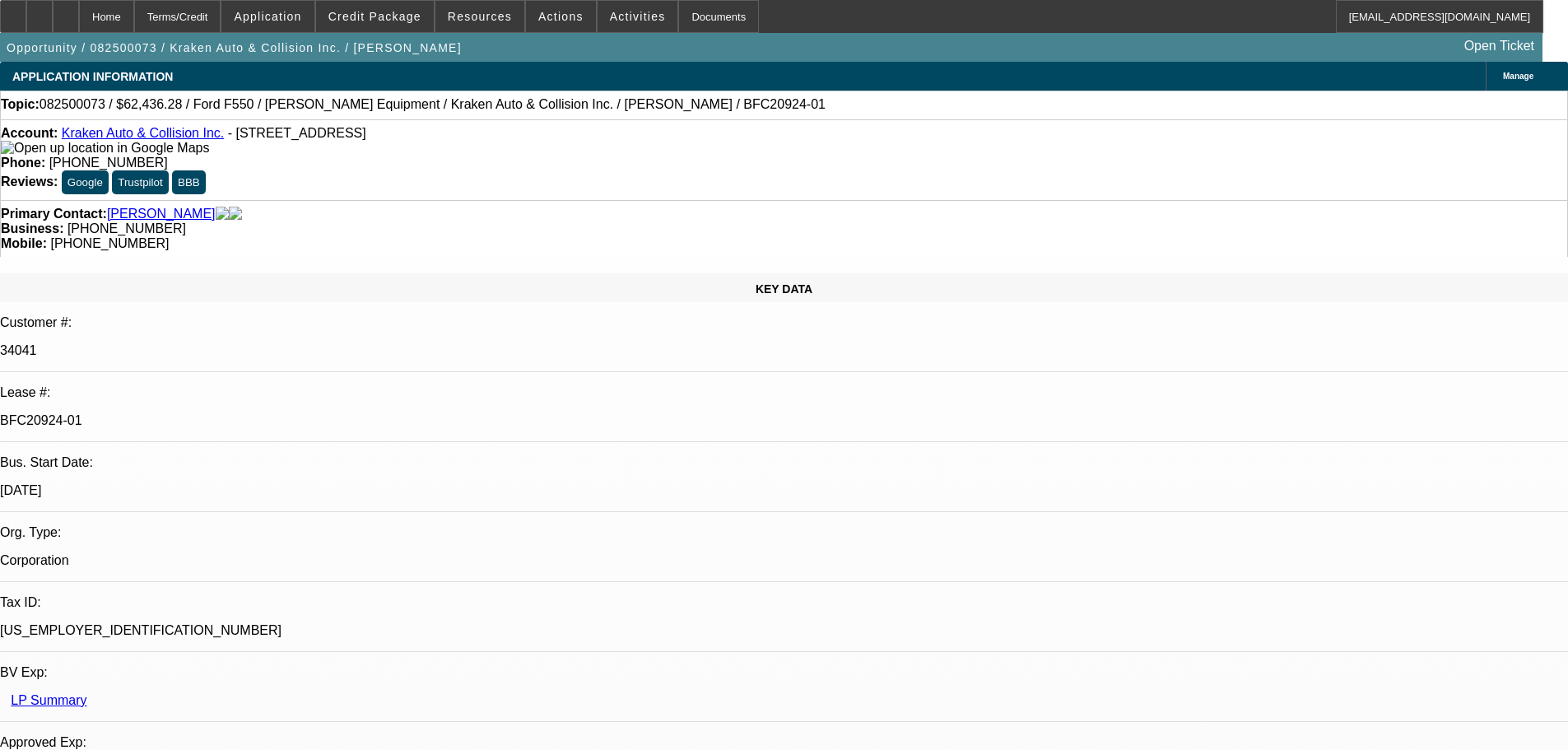
select select "0"
select select "0.1"
select select "4"
select select "0"
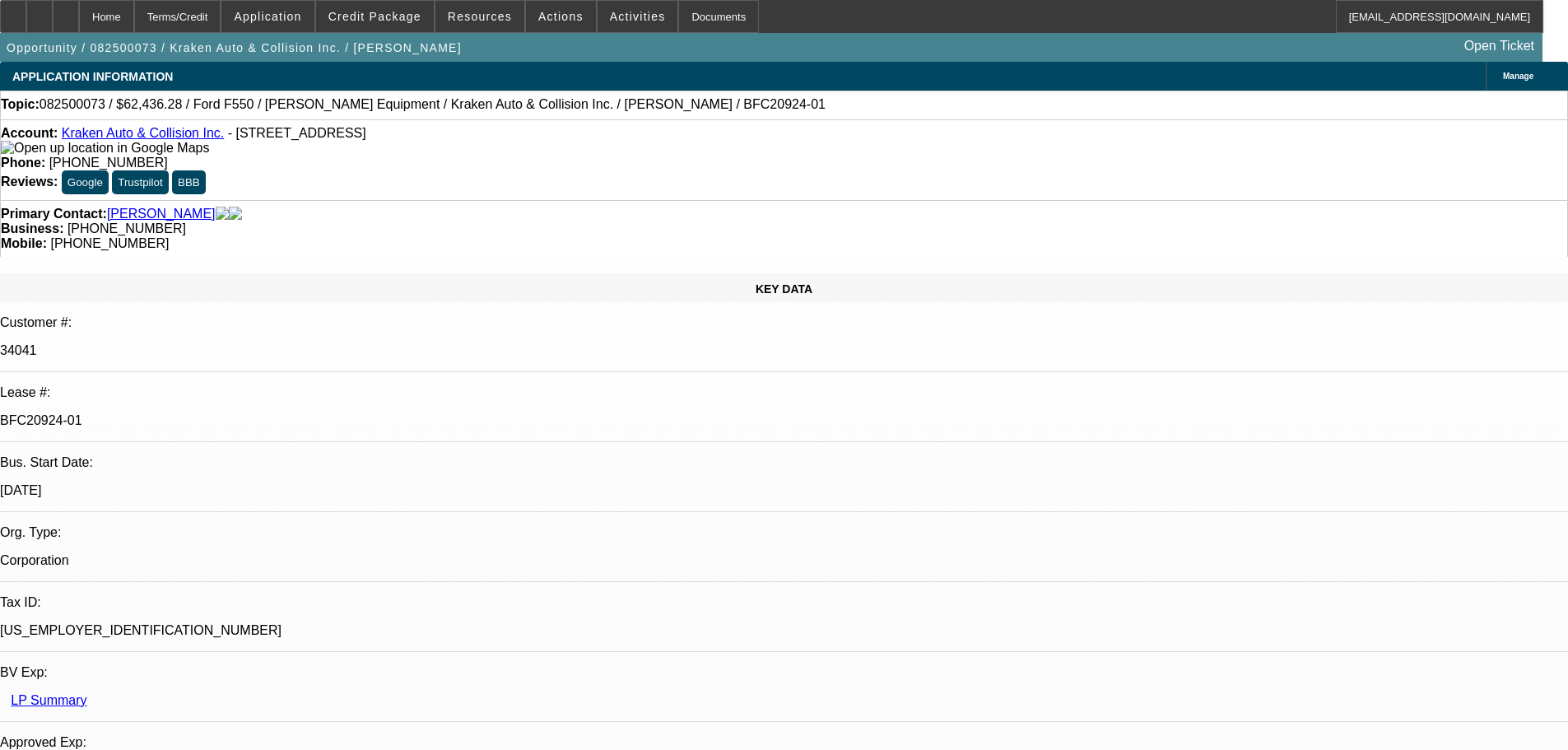
select select "0"
select select "0.1"
select select "4"
select select "0"
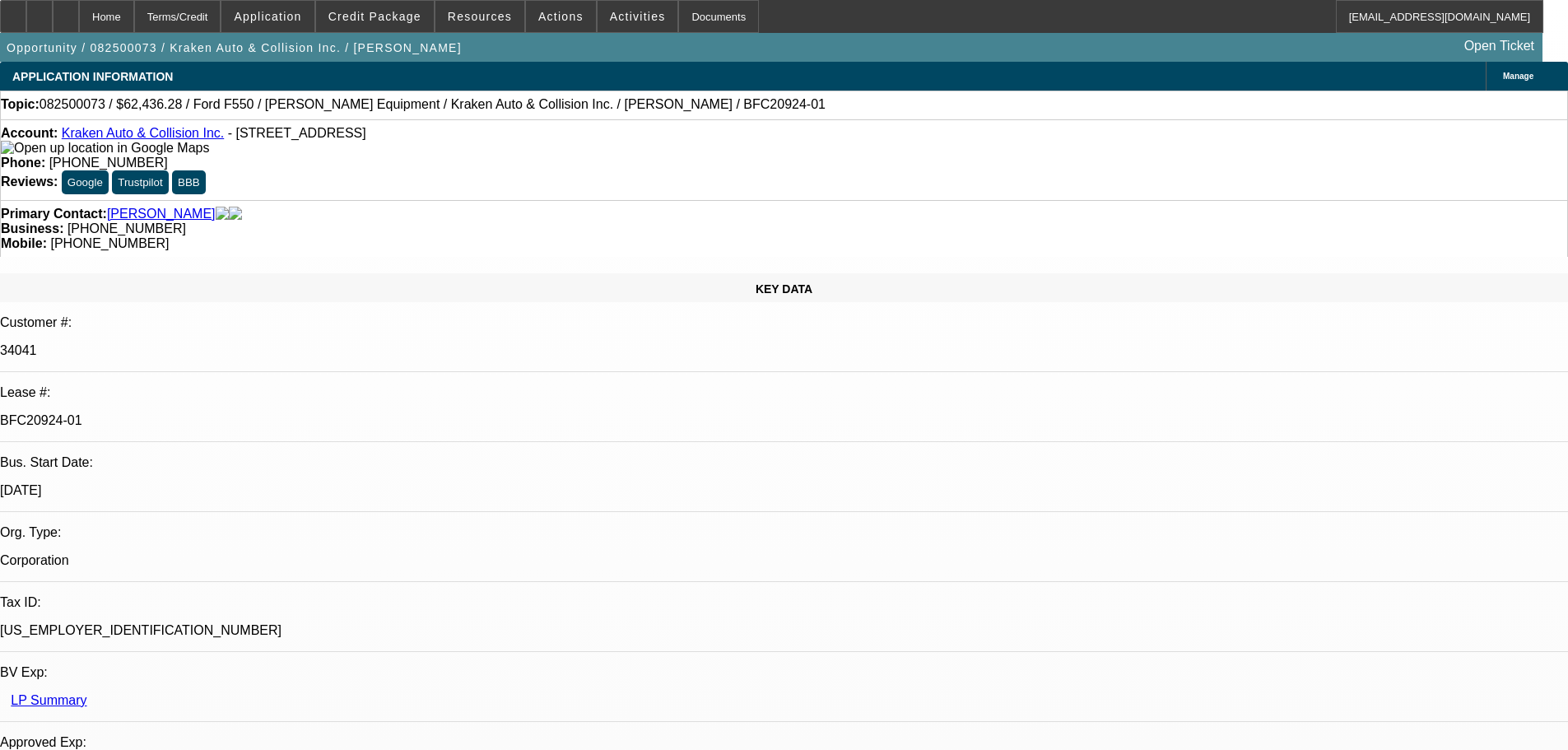
select select "0.1"
select select "4"
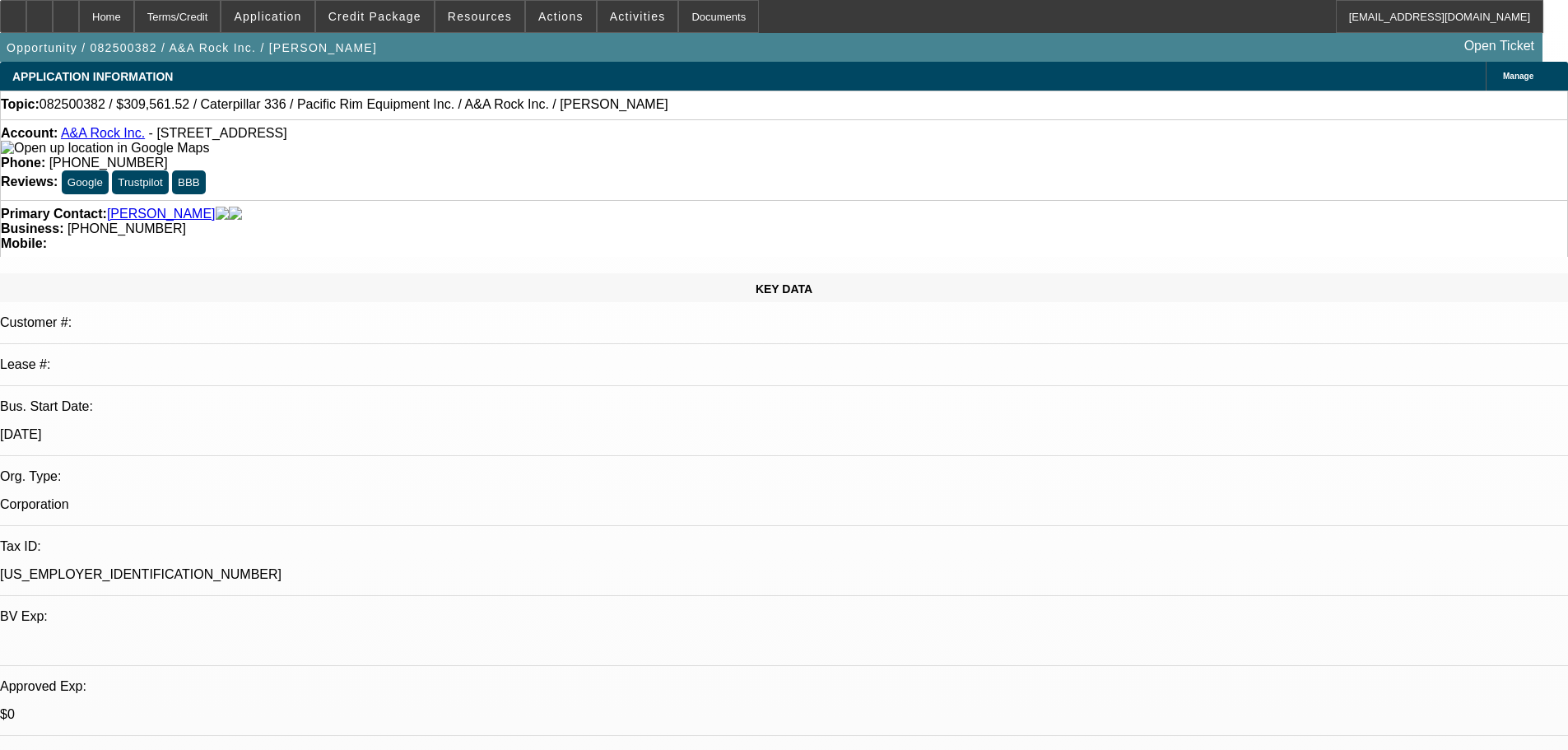
select select "0"
select select "2"
select select "0"
select select "6"
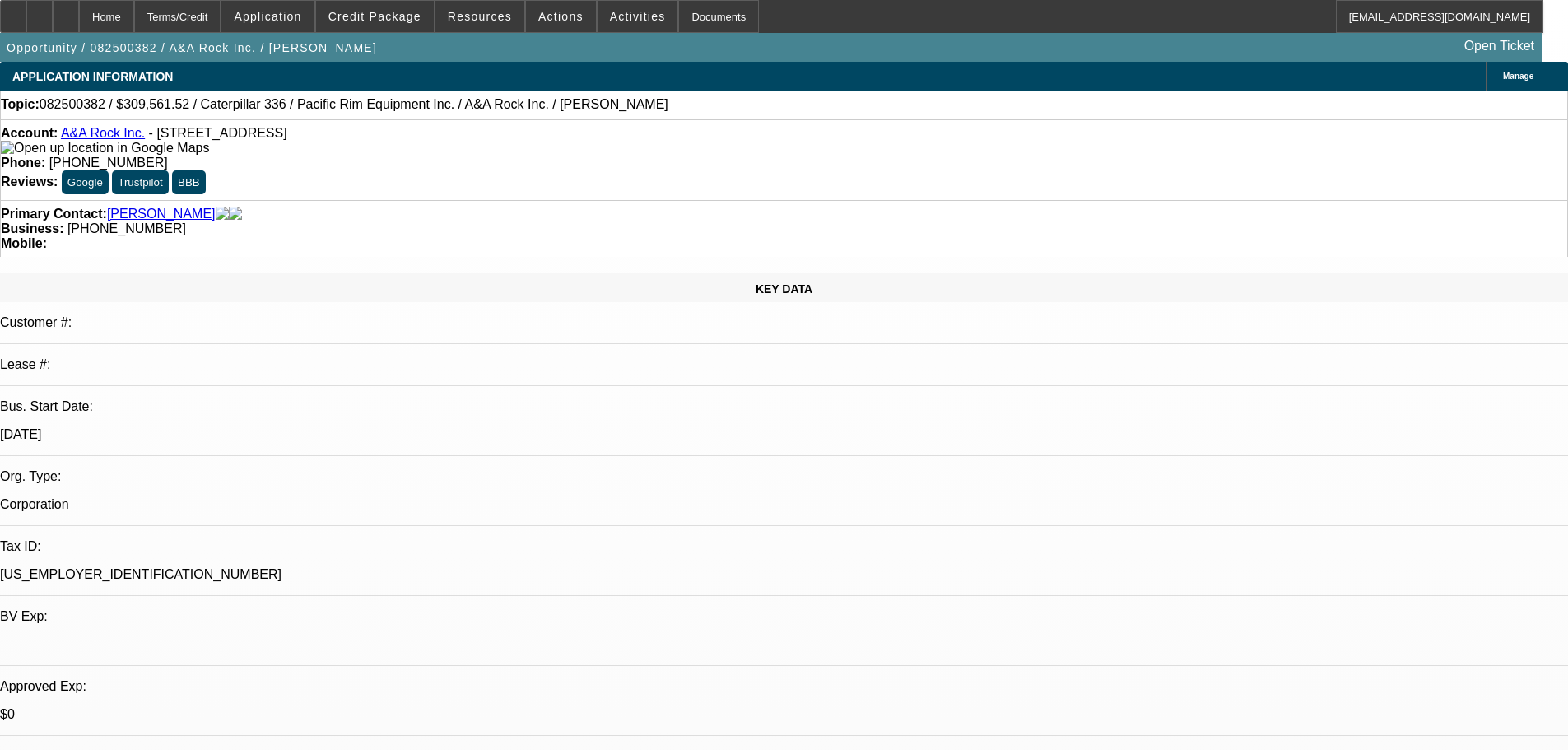
select select "0"
select select "2"
select select "0"
select select "6"
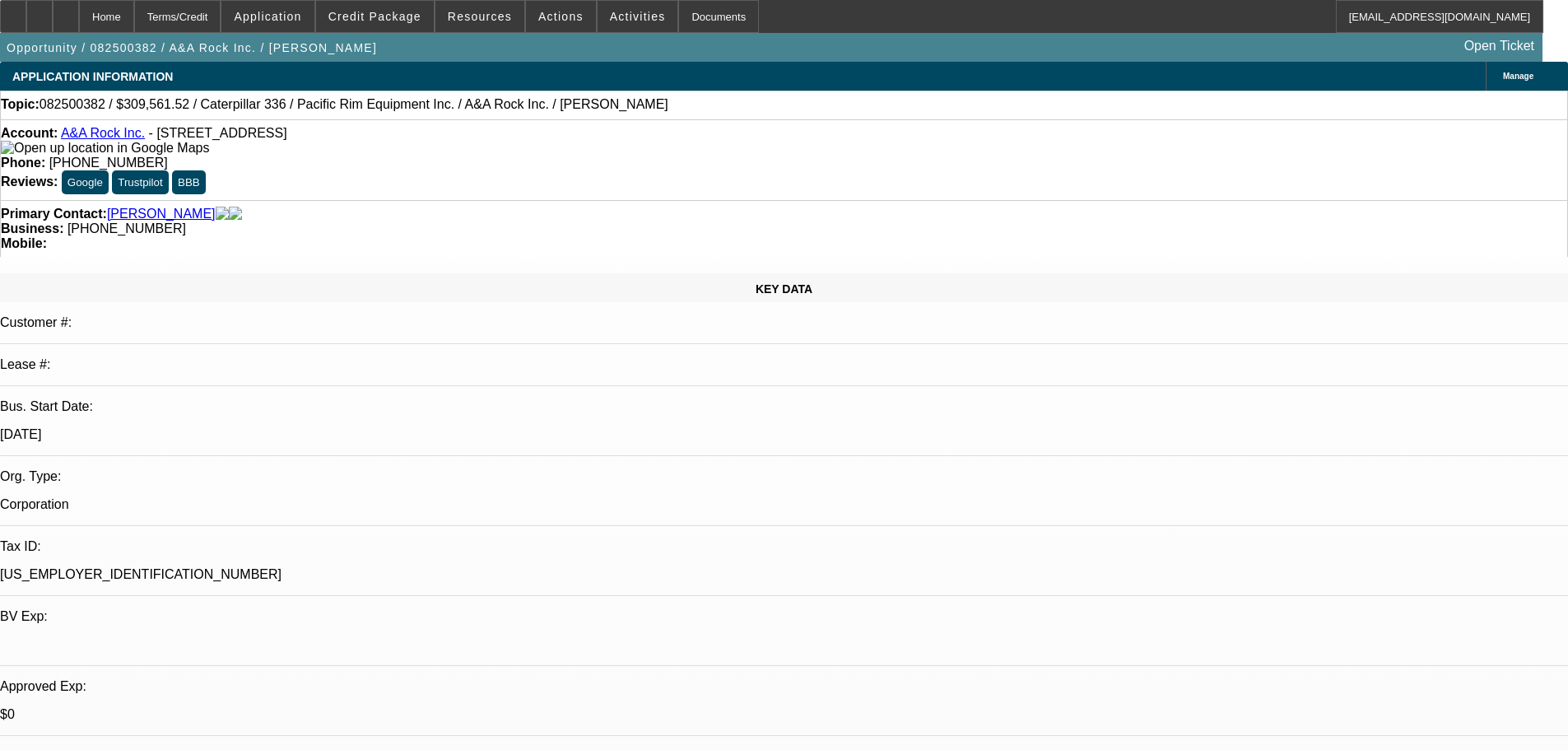
select select "0"
select select "2"
select select "0"
select select "6"
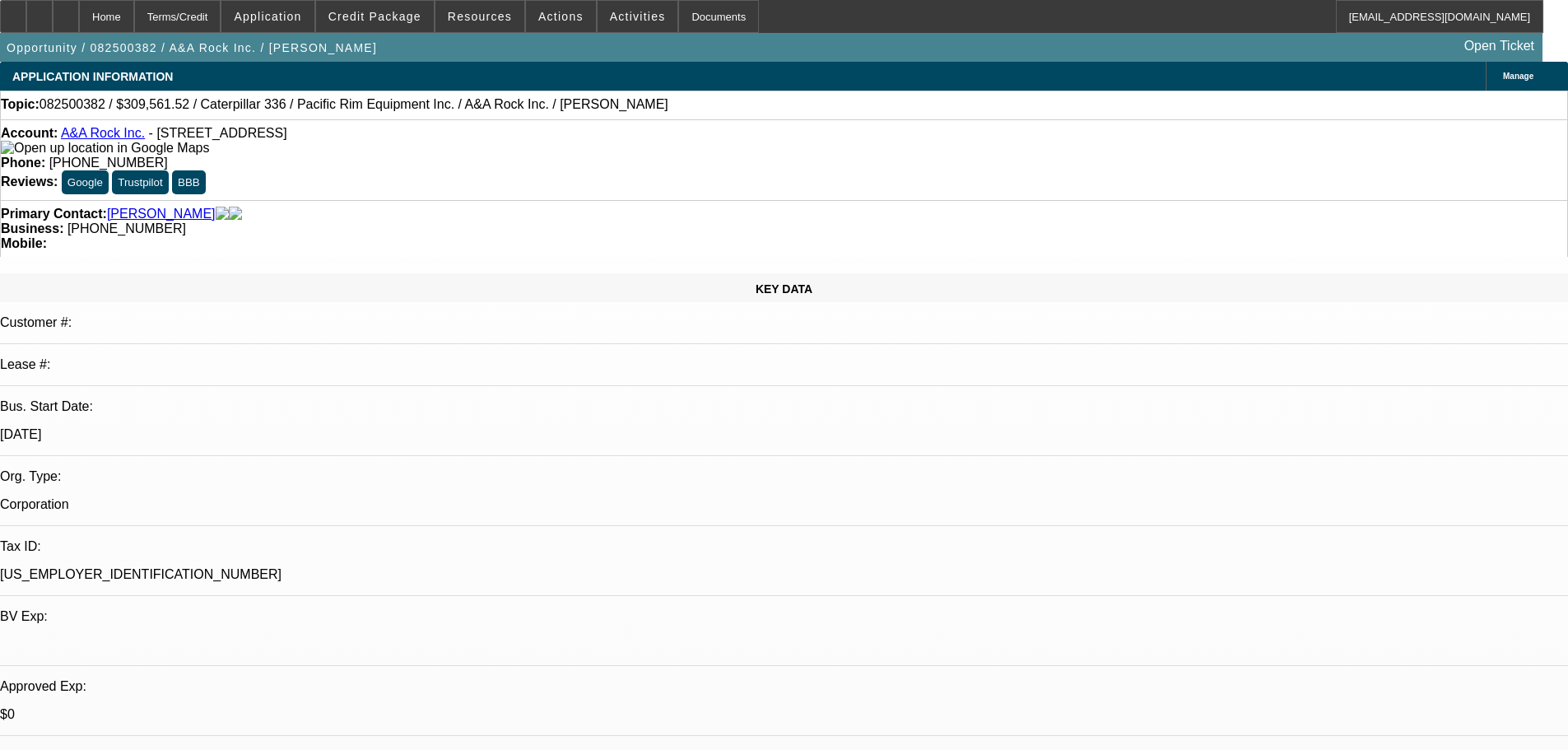
select select "0"
select select "2"
select select "0"
select select "6"
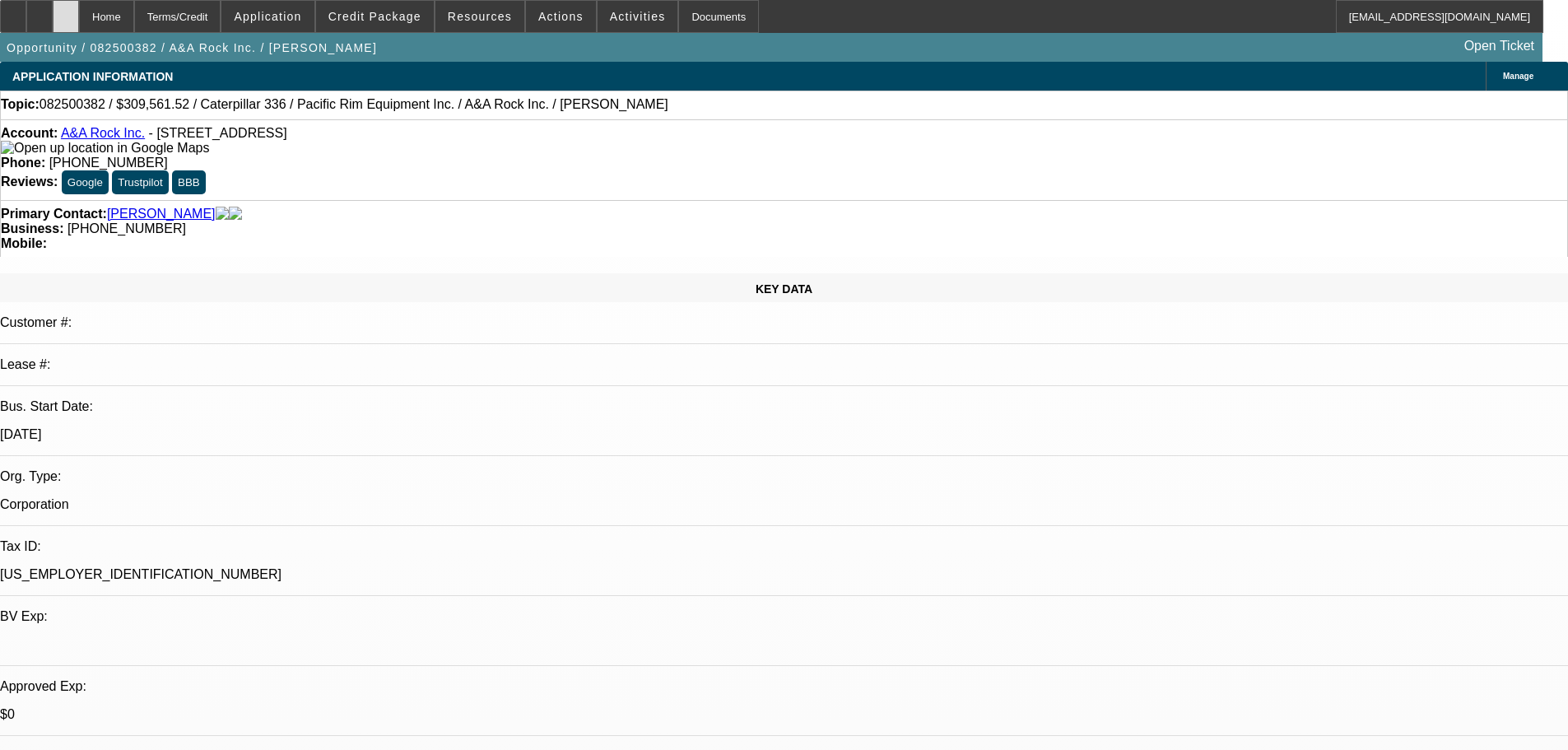
click at [79, 9] on div at bounding box center [66, 16] width 26 height 32
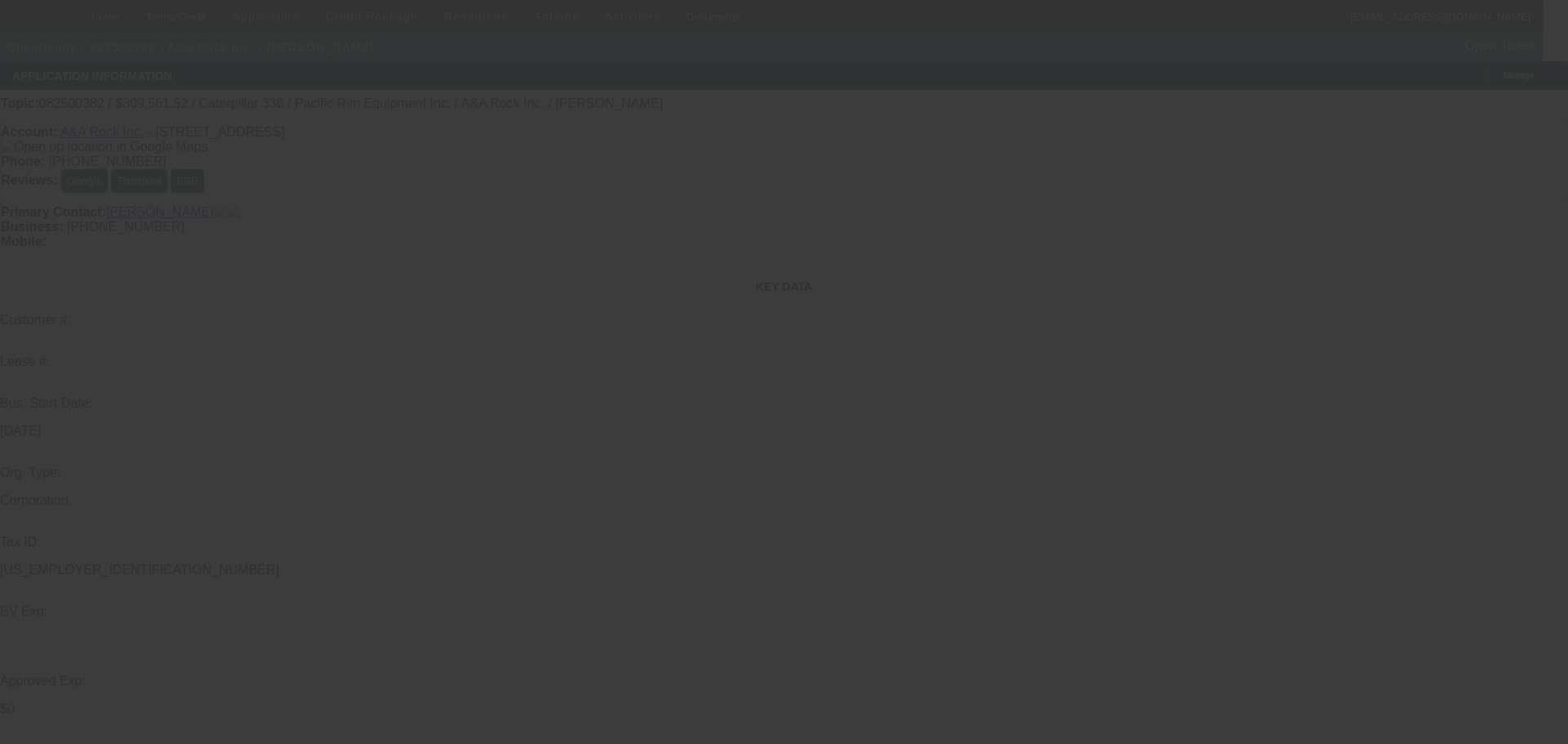
select select "0"
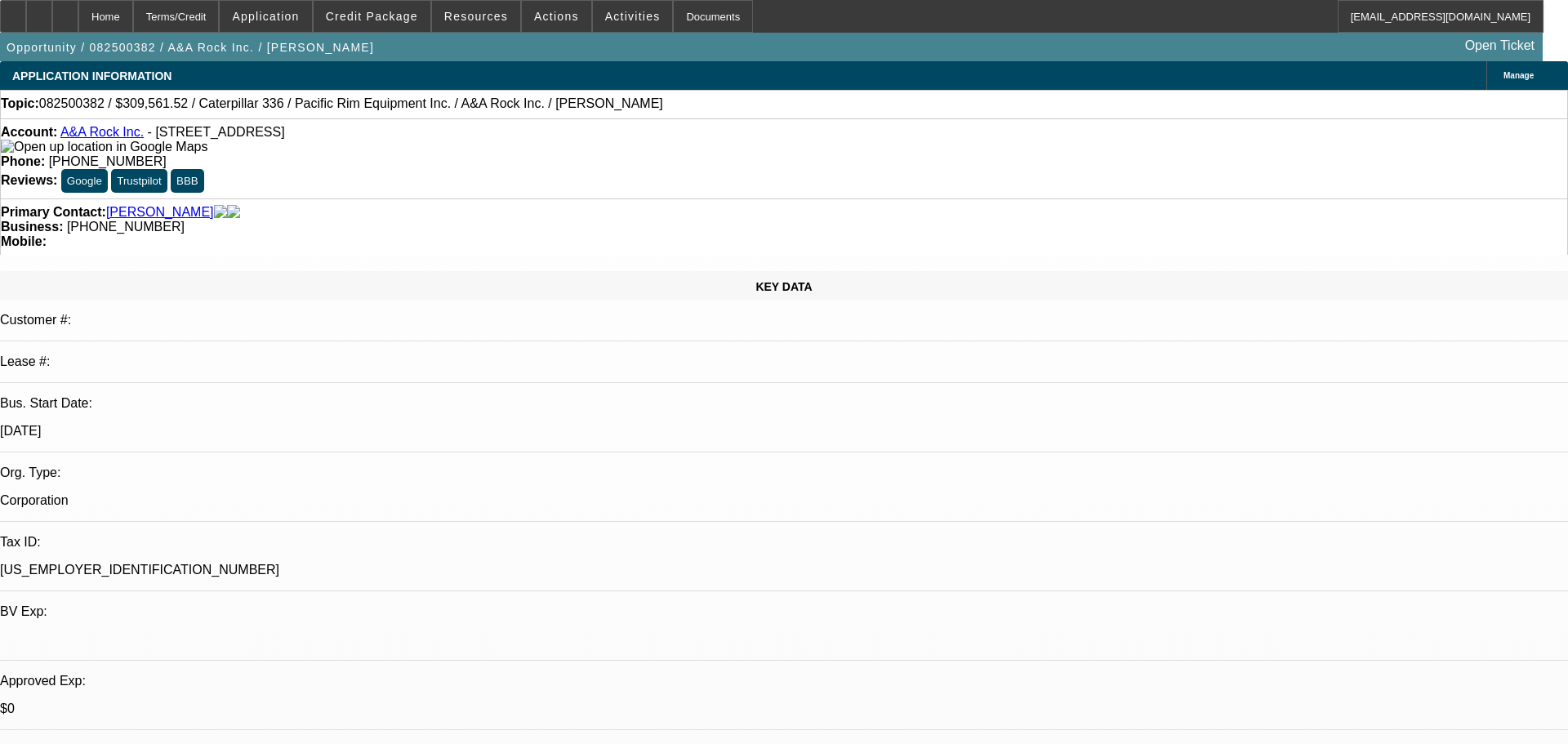
select select "0"
select select "2"
select select "0"
select select "6"
select select "0"
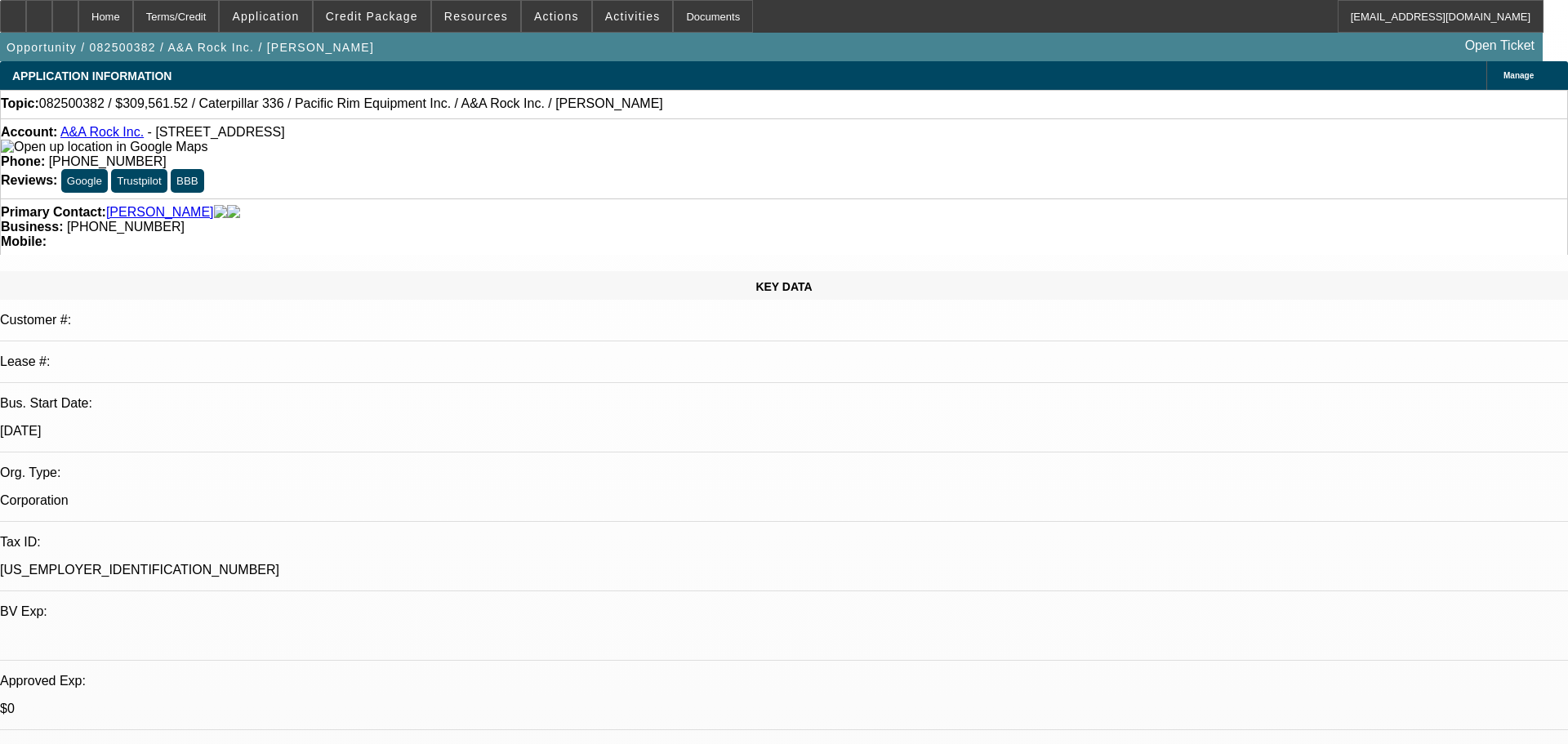
select select "0"
select select "2"
select select "0"
select select "6"
select select "0"
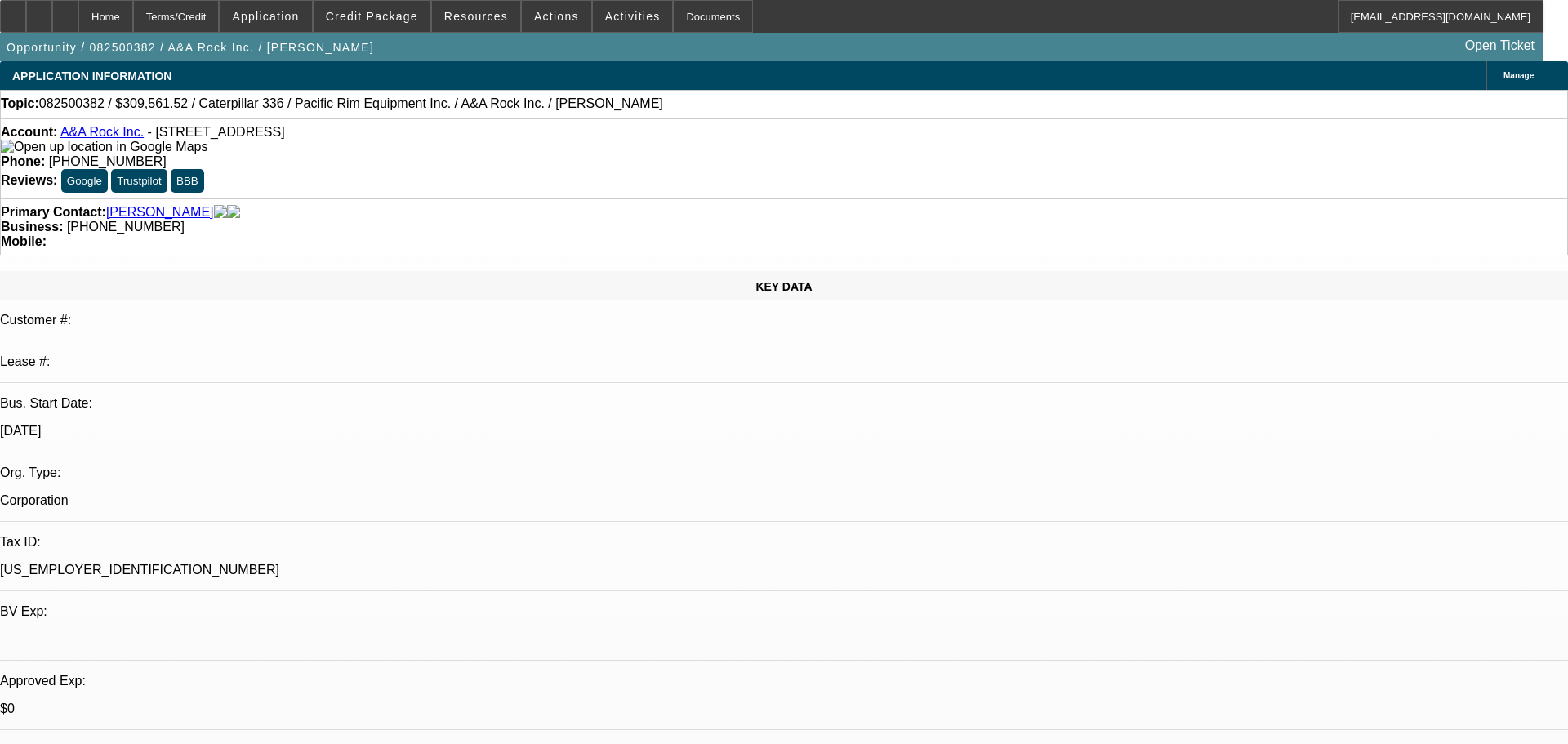
select select "0"
select select "2"
select select "0"
select select "6"
select select "0"
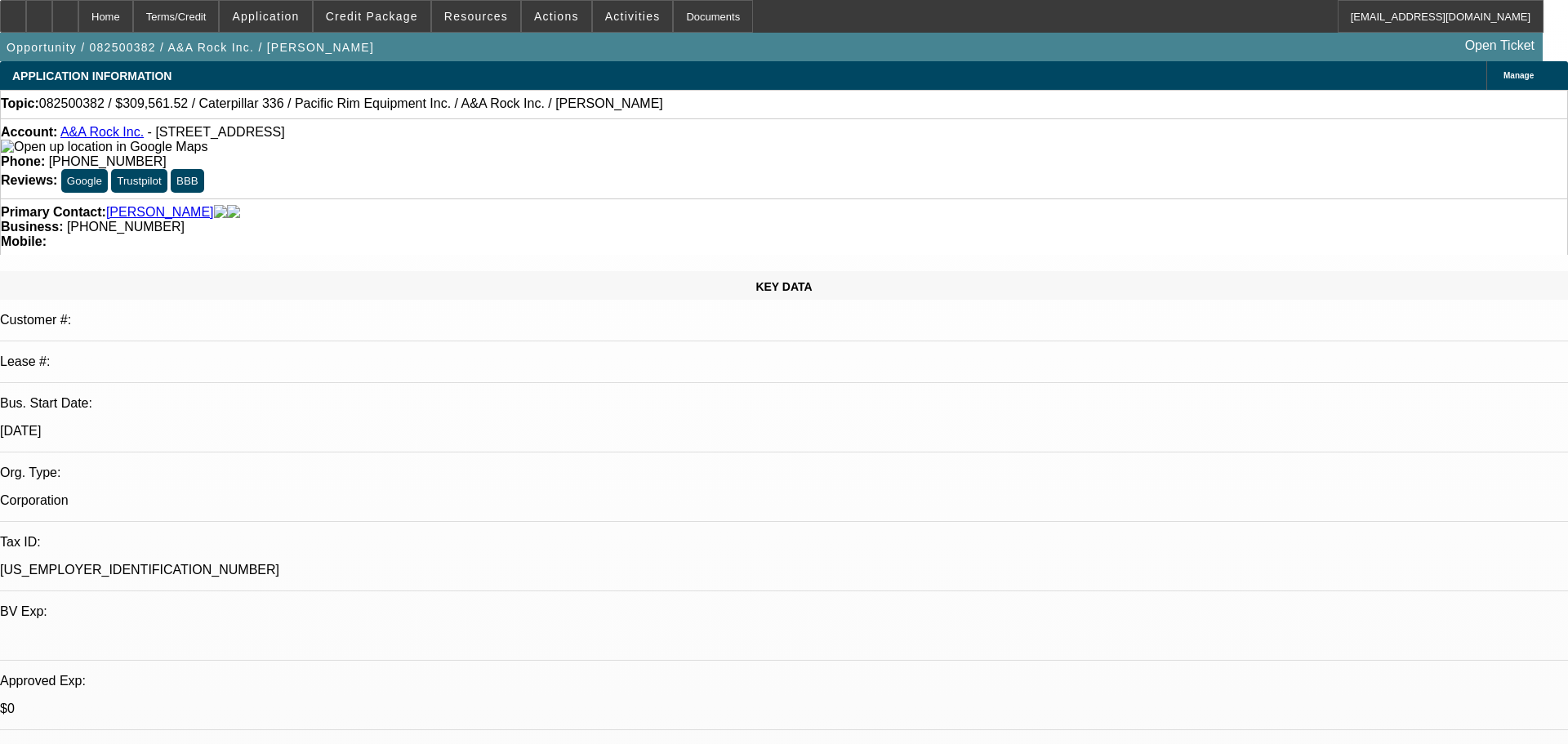
select select "0"
select select "2"
select select "0"
select select "6"
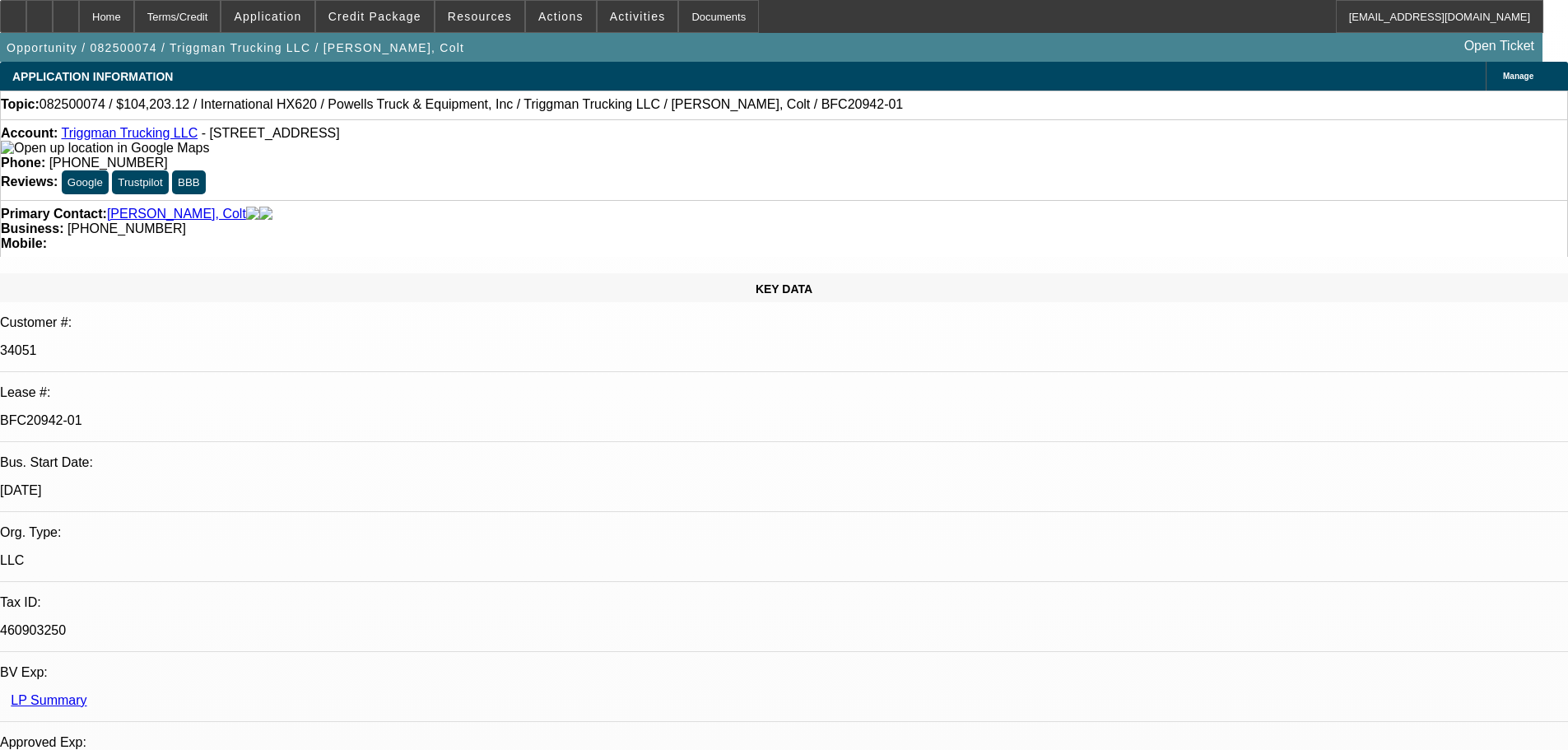
select select "0"
select select "2"
select select "0"
select select "6"
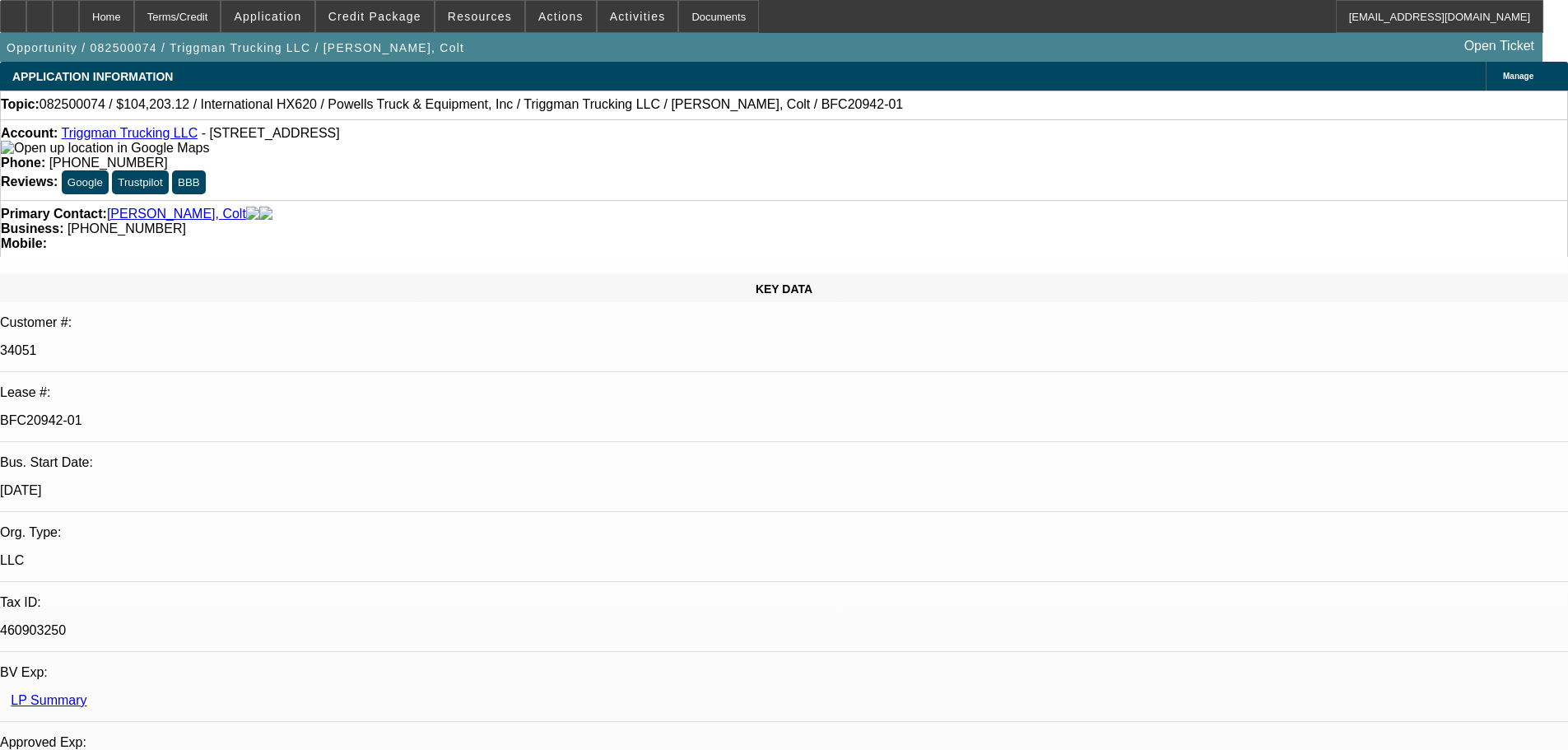
select select "0"
select select "2"
select select "0.1"
select select "4"
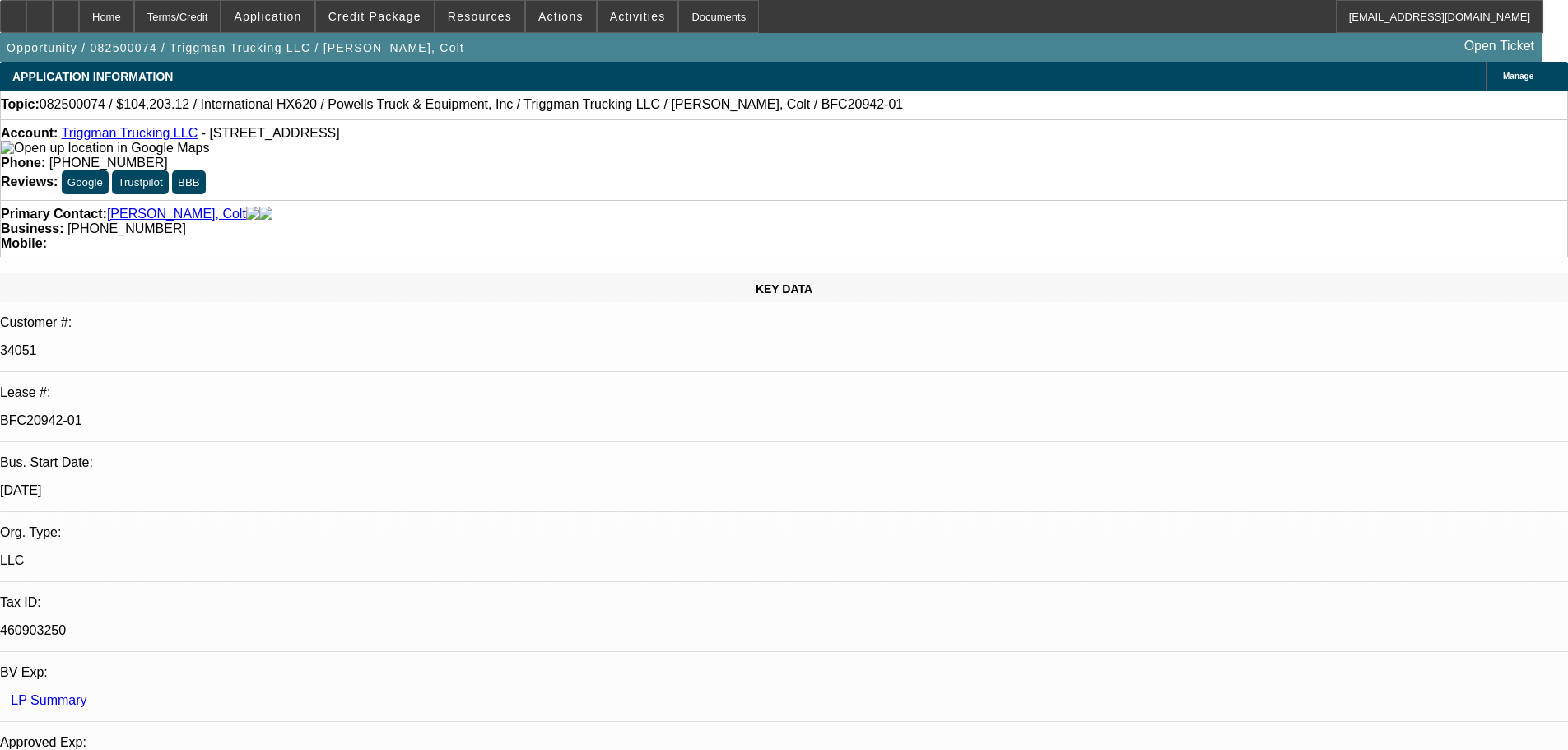
select select "0"
select select "2"
select select "0.1"
select select "4"
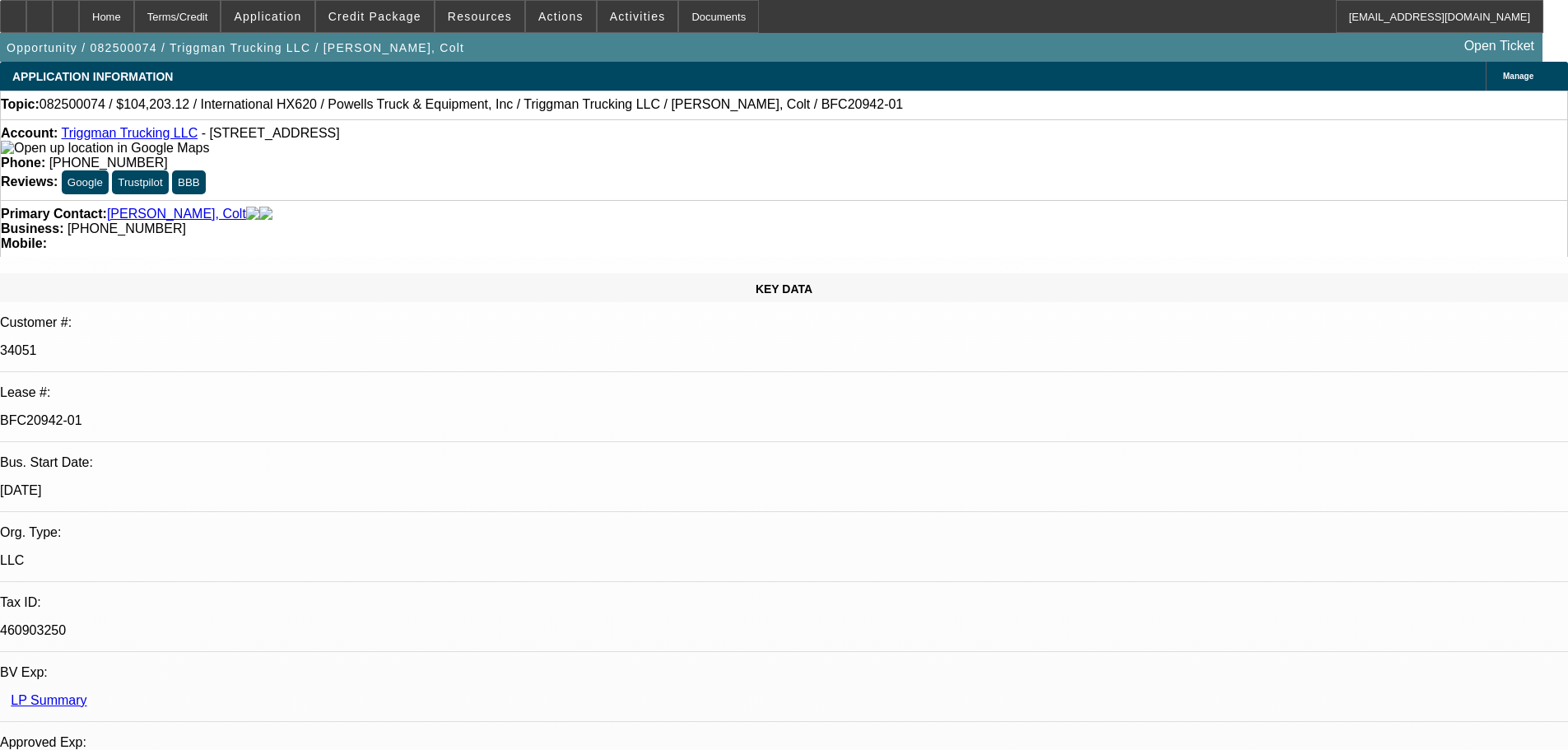
select select "0"
select select "2"
select select "0.1"
select select "4"
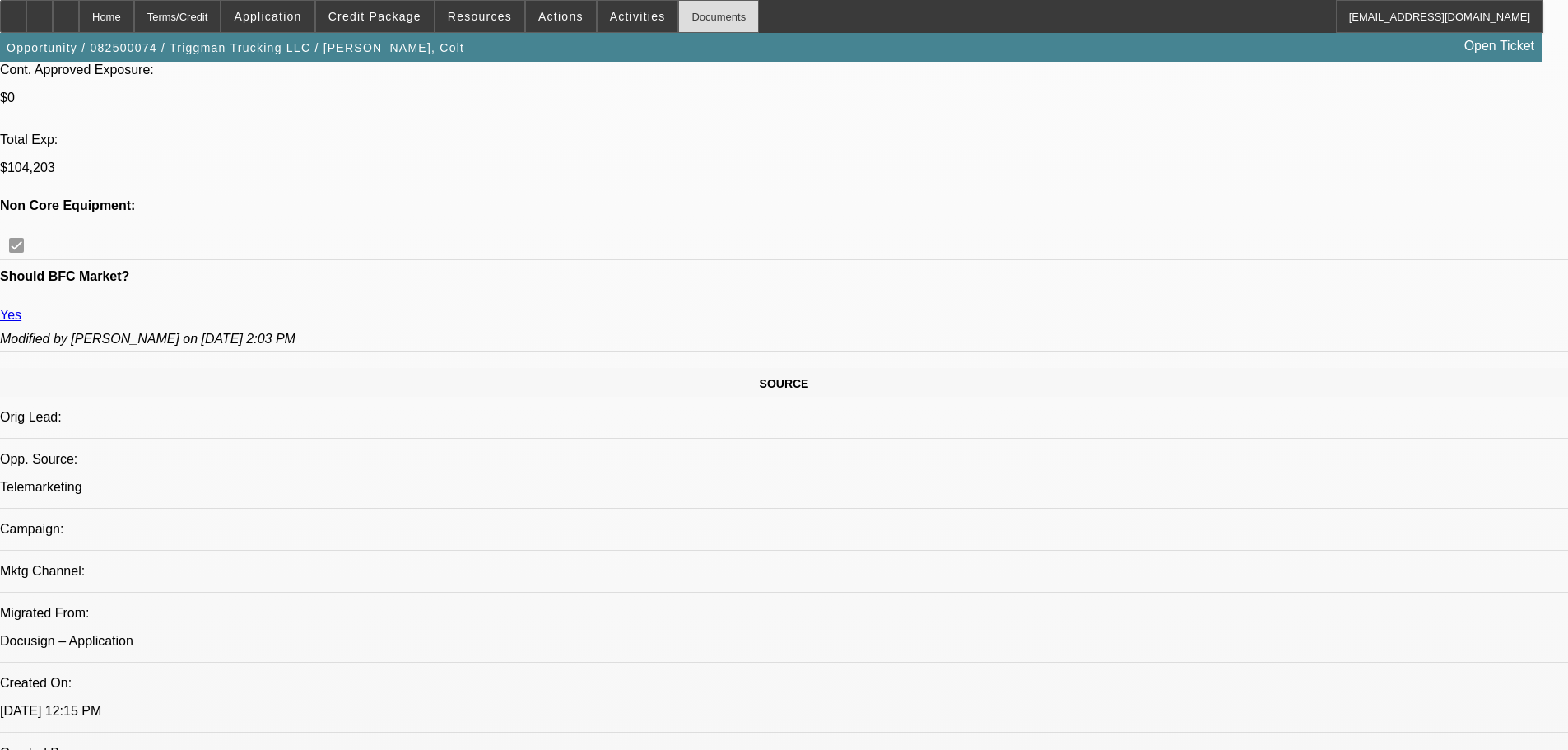
scroll to position [741, 0]
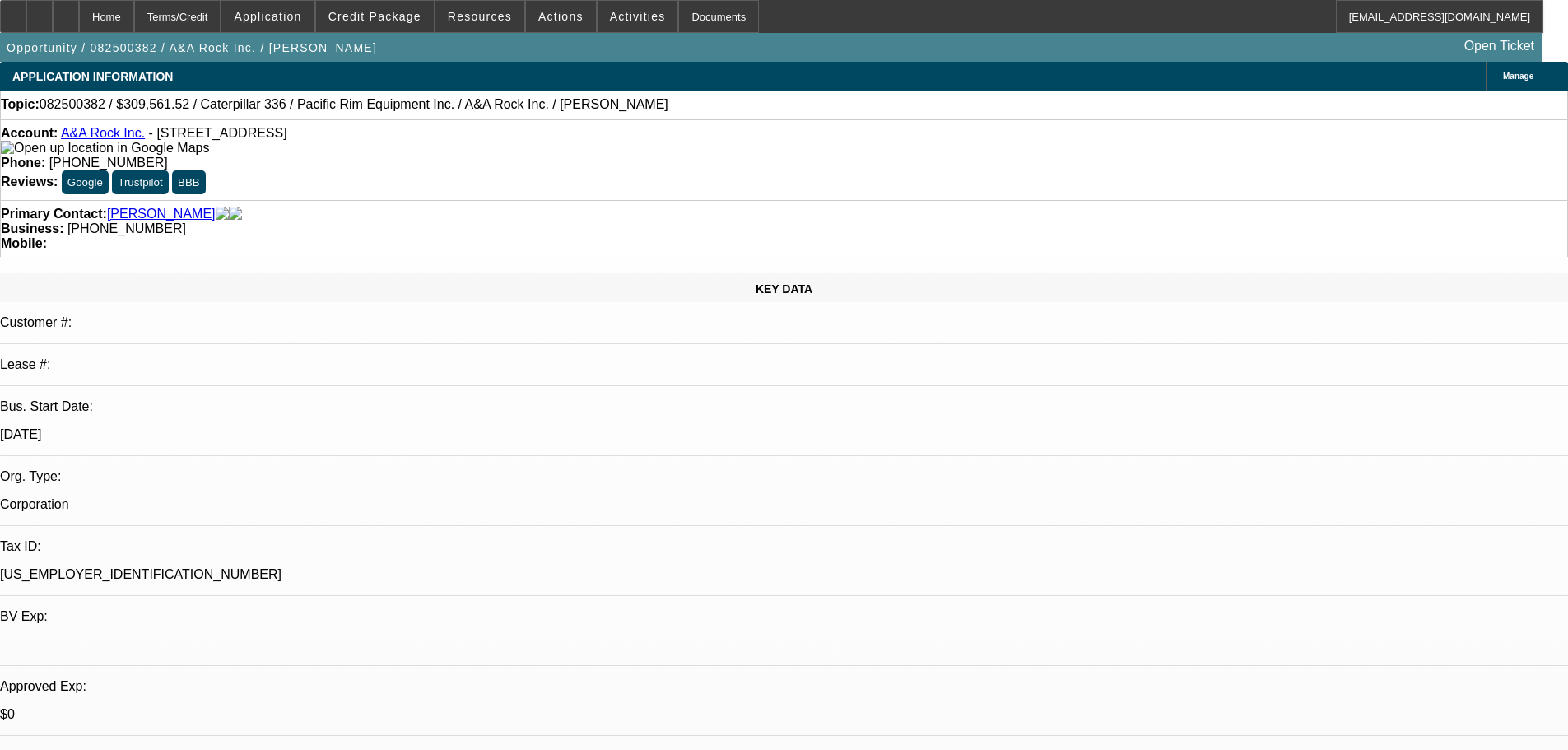
select select "0"
select select "2"
select select "0"
select select "6"
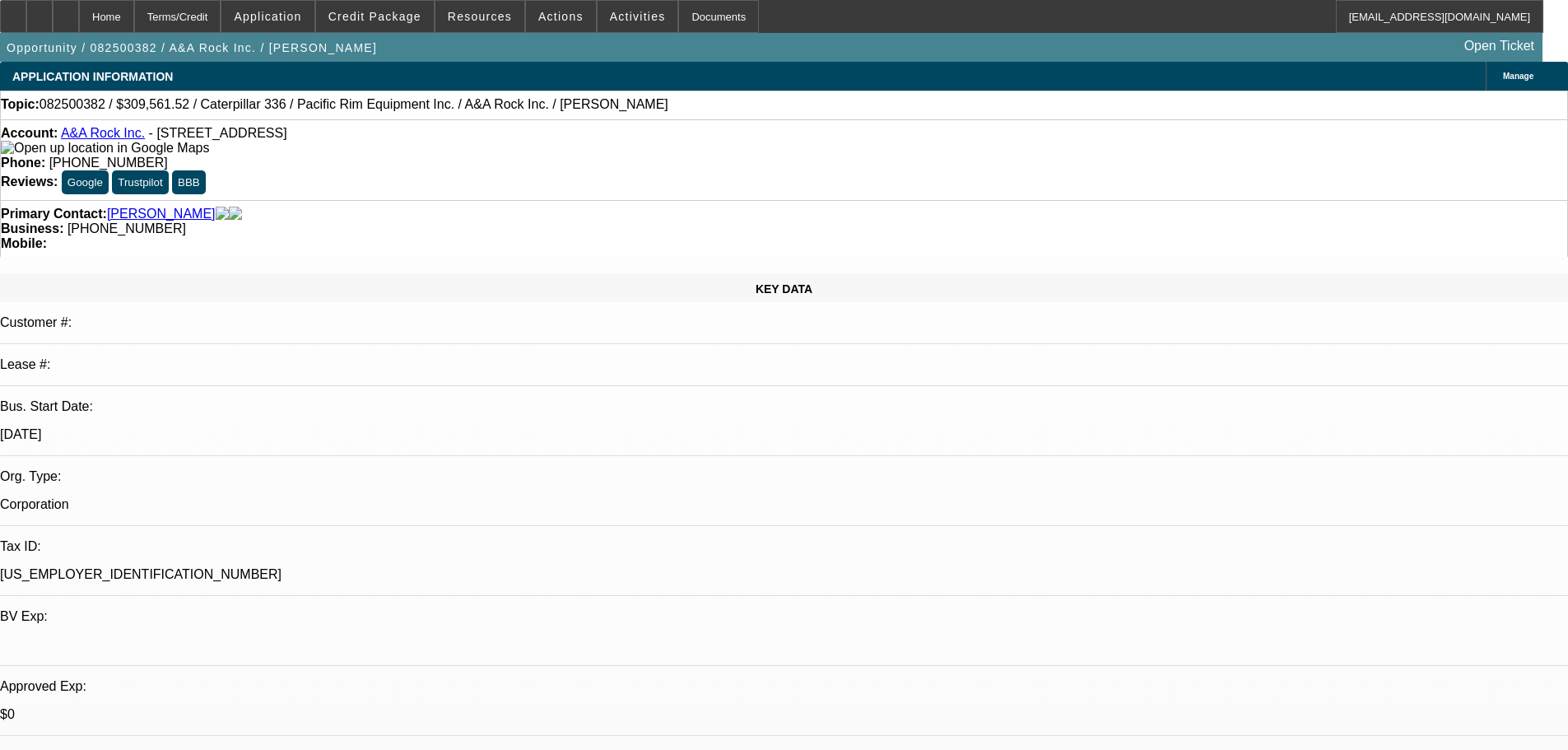
select select "0"
select select "2"
select select "0"
select select "6"
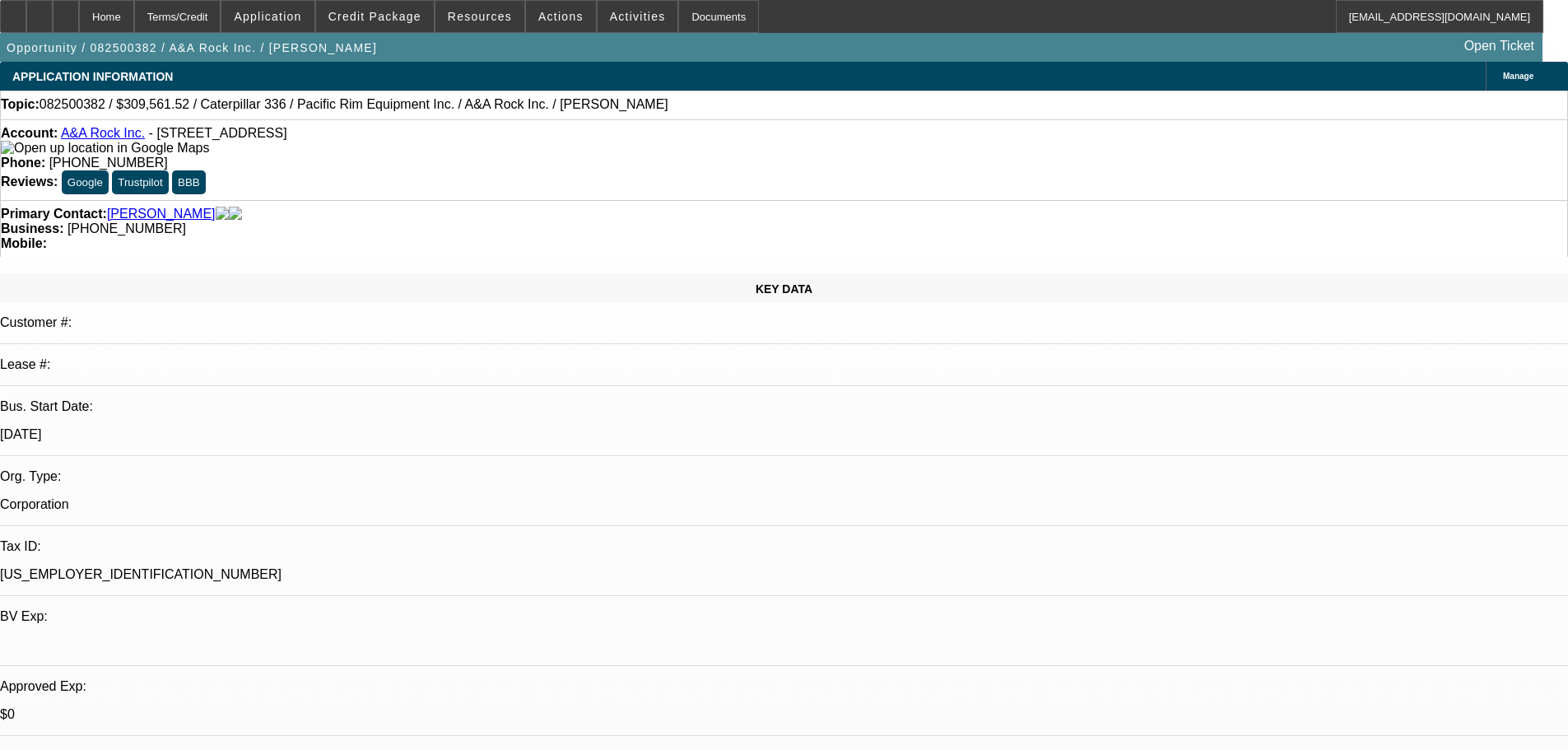
select select "0"
select select "2"
select select "0"
select select "6"
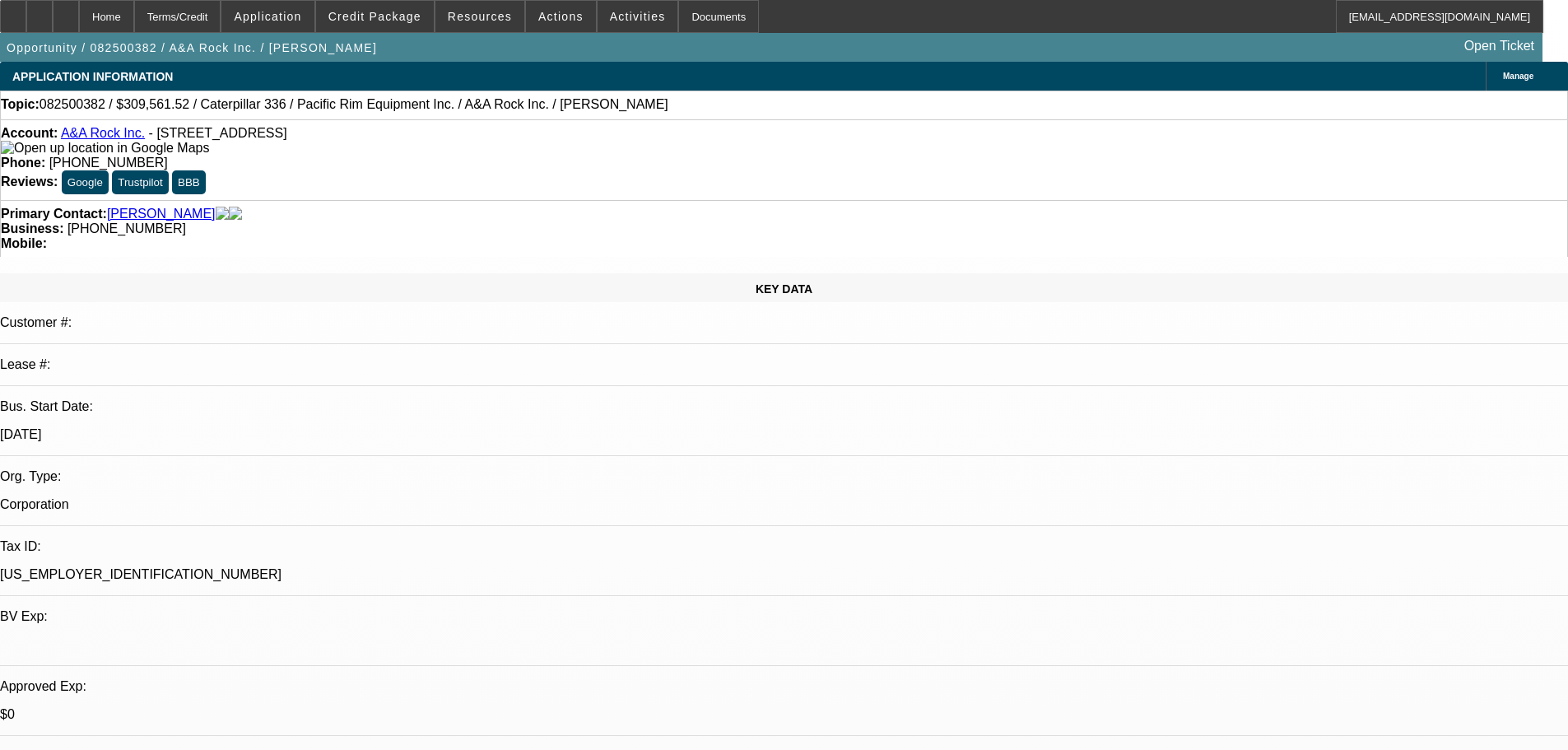
select select "0"
select select "2"
select select "0"
select select "6"
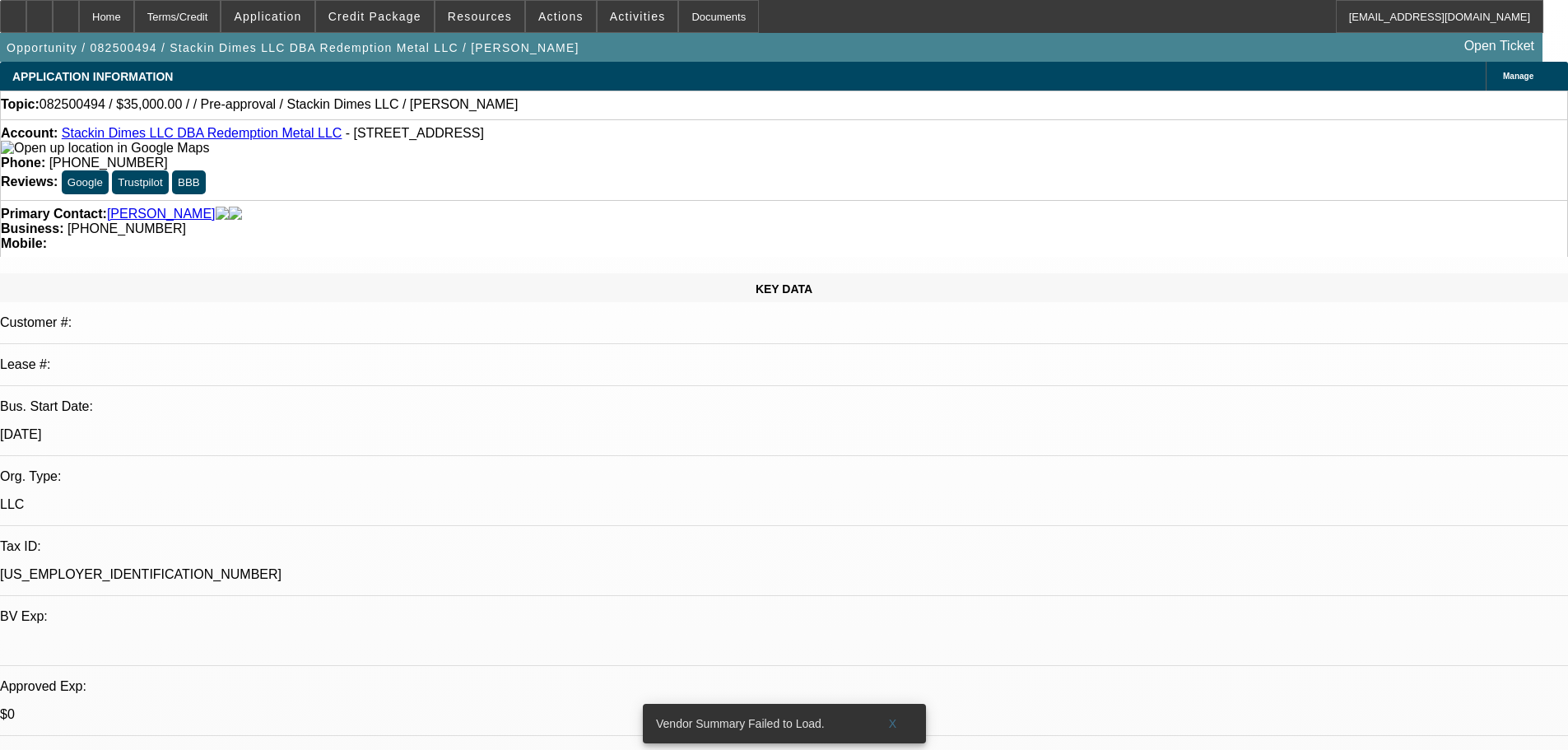
select select "0"
select select "2"
select select "0.1"
select select "4"
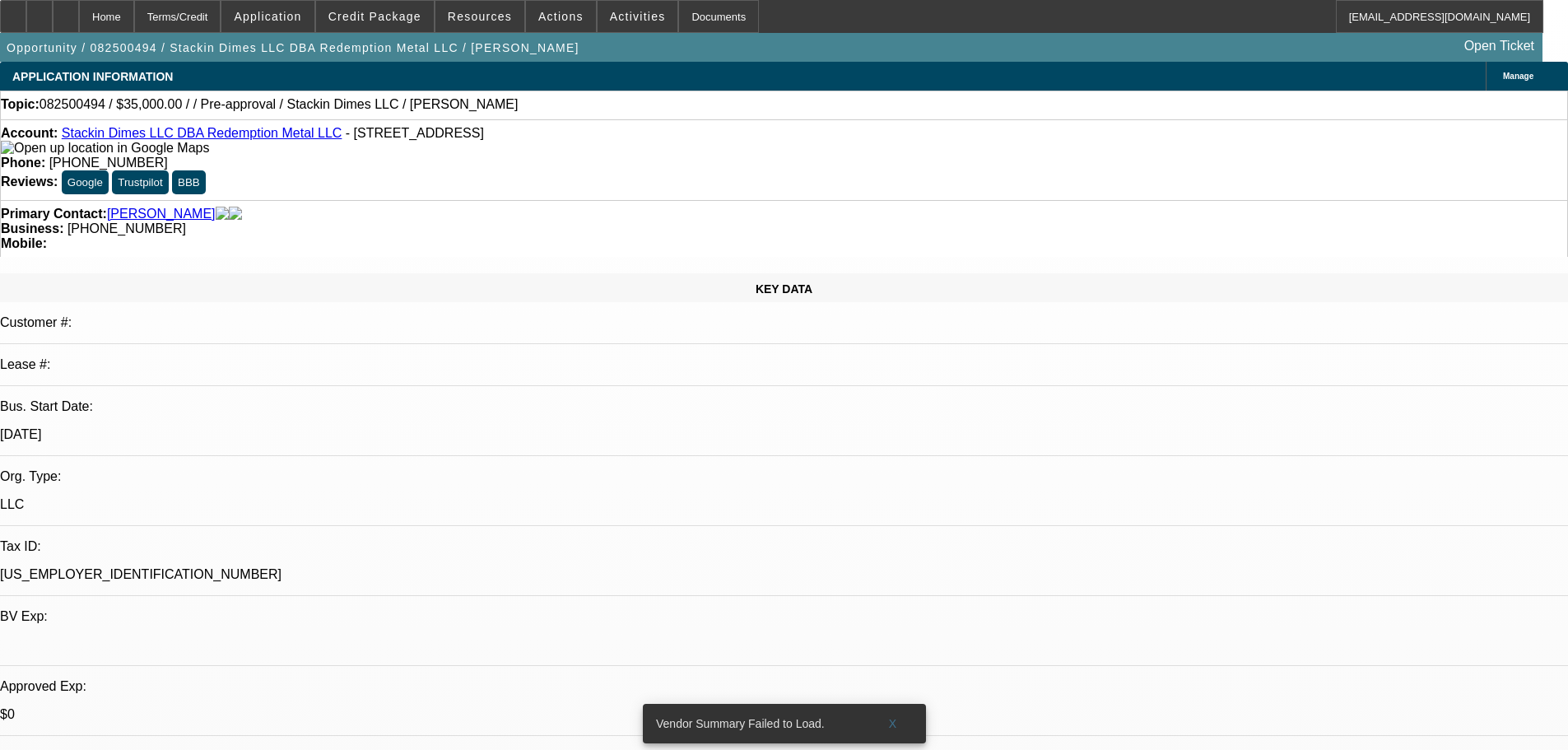
scroll to position [412, 0]
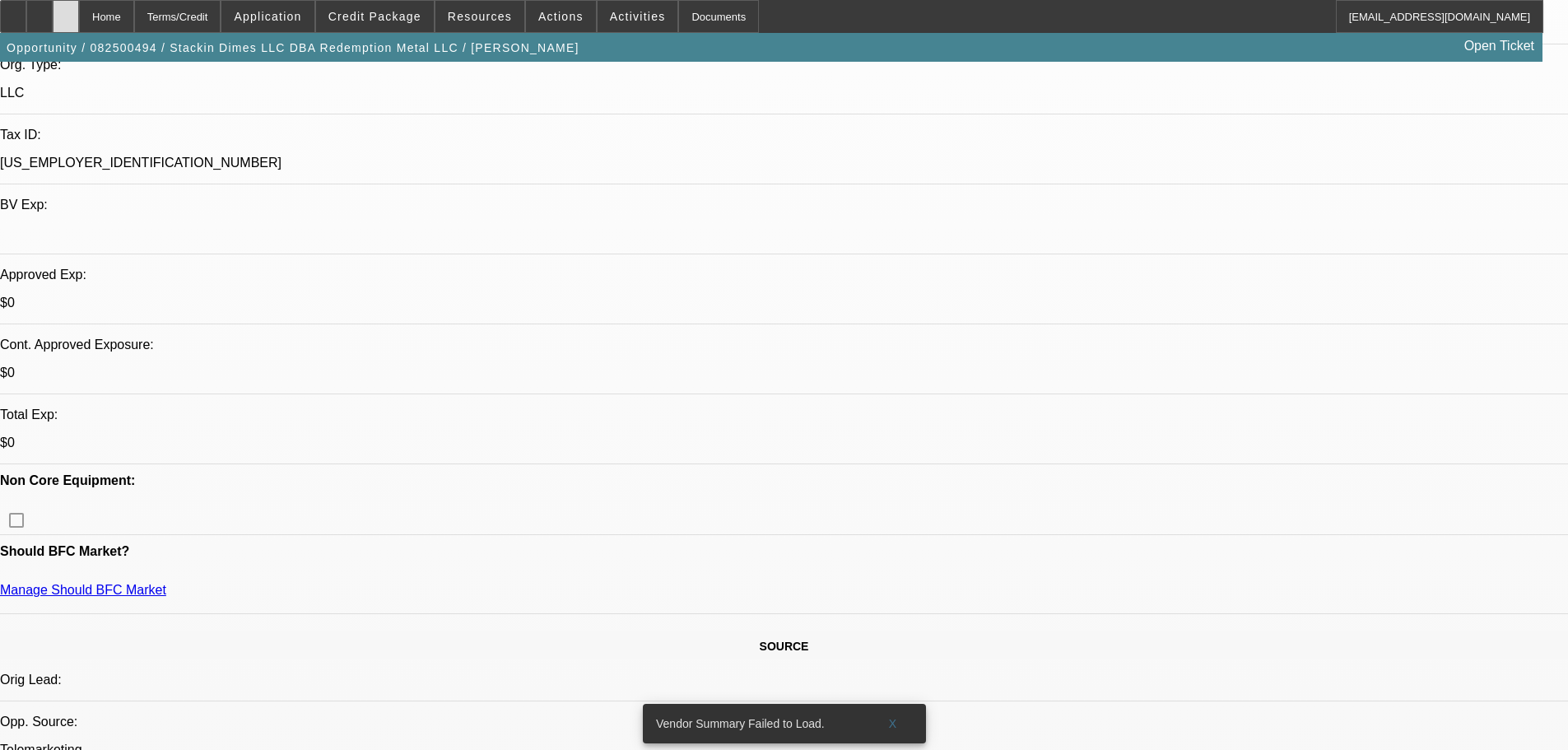
click at [66, 11] on icon at bounding box center [66, 11] width 0 height 0
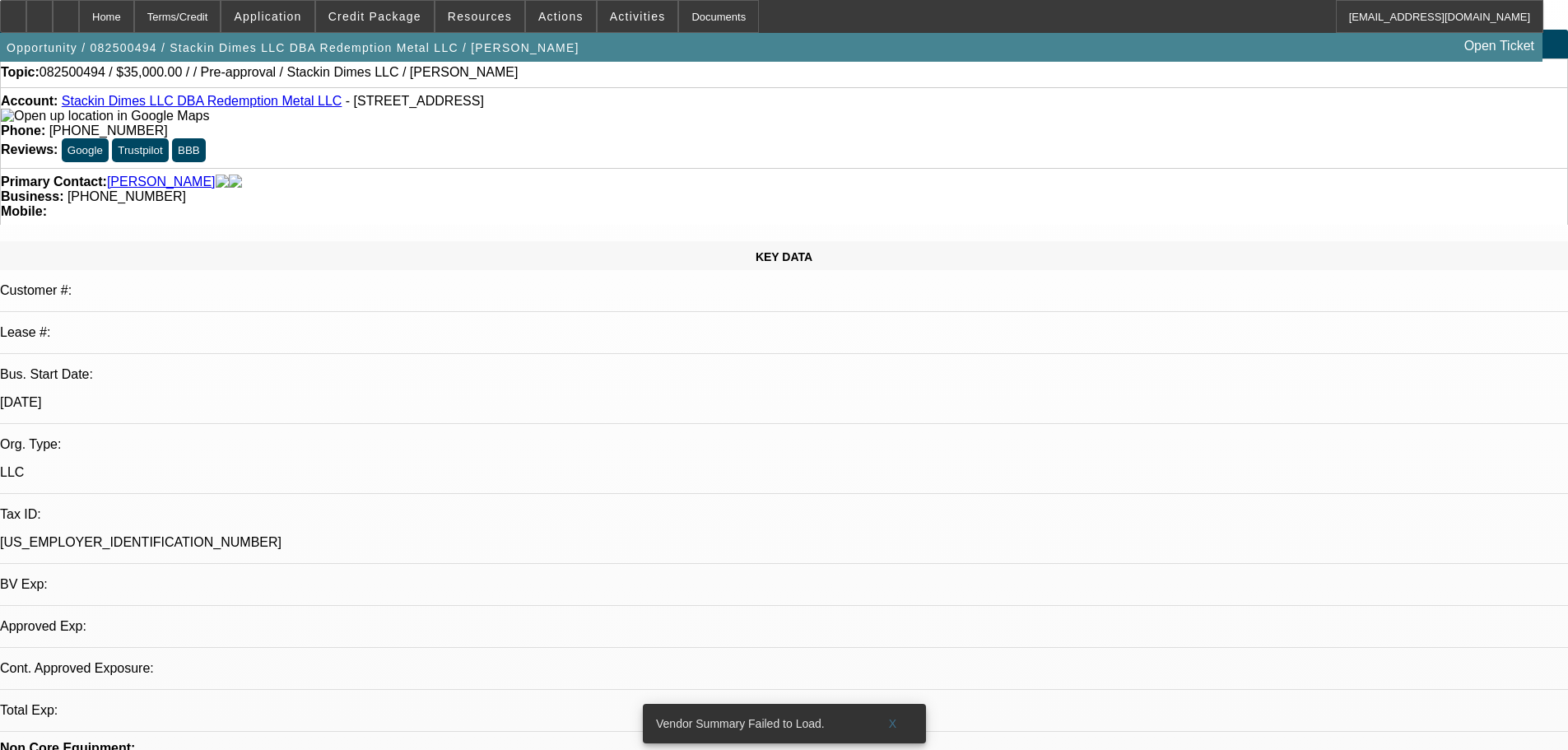
select select "0"
select select "2"
select select "0.1"
select select "4"
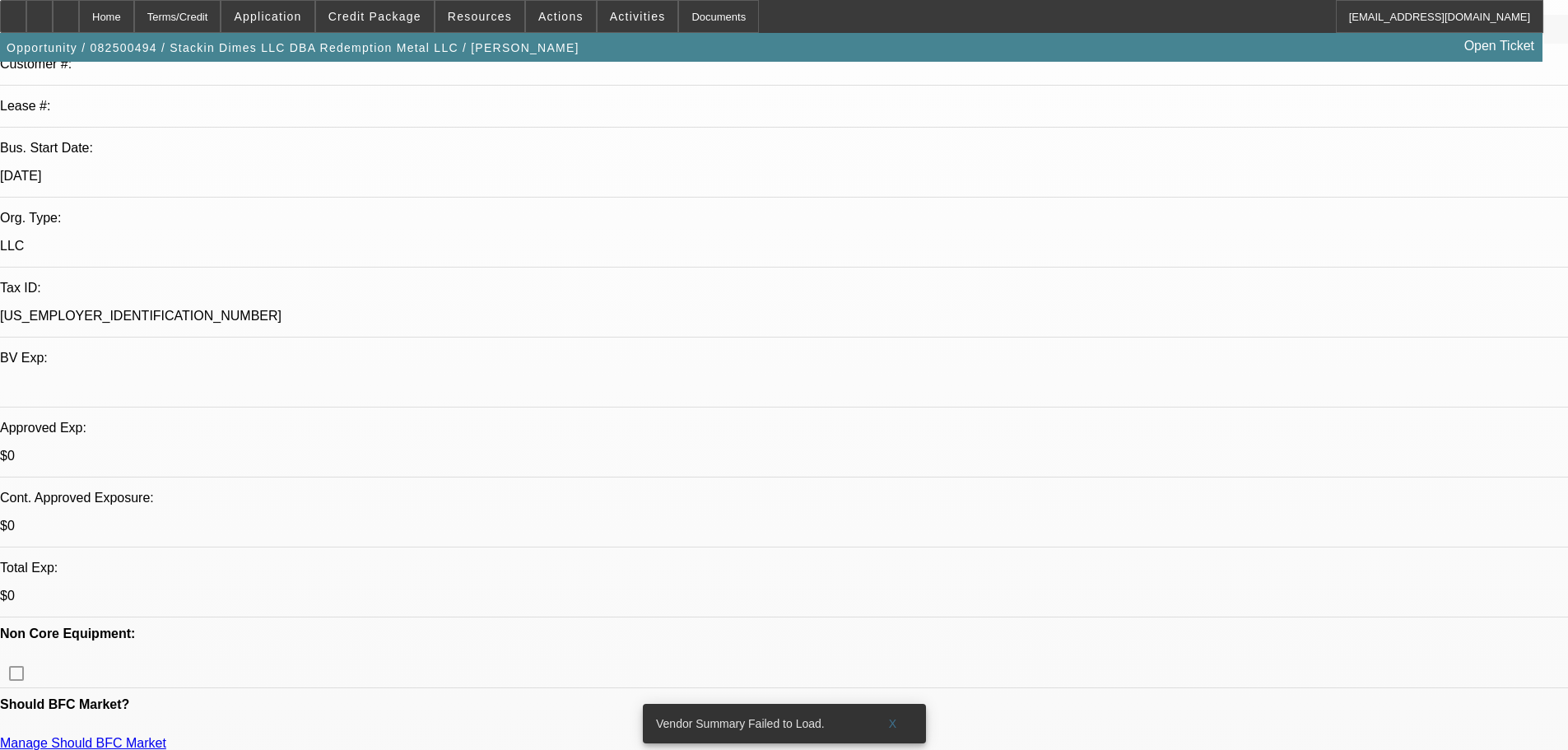
scroll to position [329, 0]
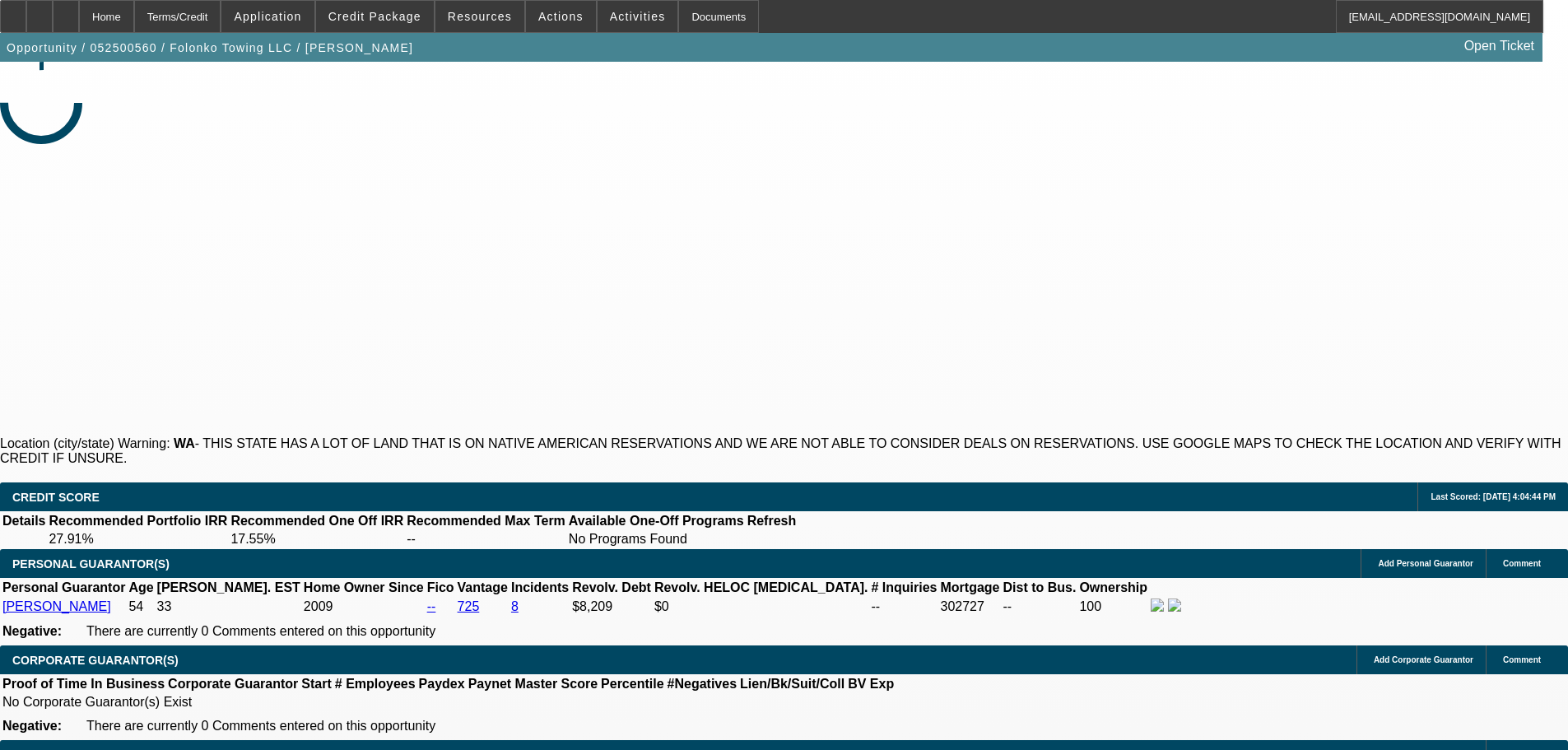
select select "0.2"
select select "0"
select select "0.1"
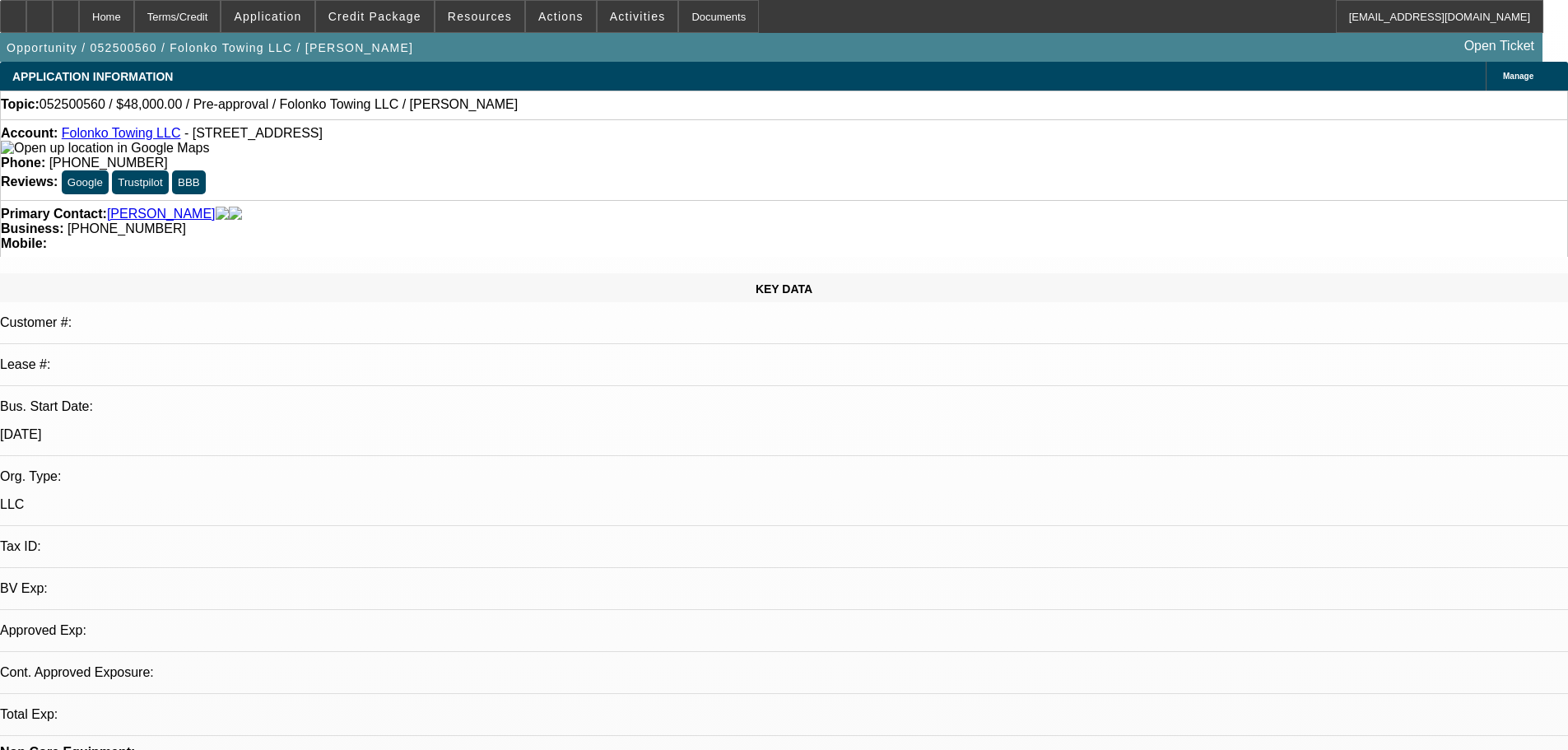
select select "1"
select select "2"
select select "4"
click at [538, 11] on span "Actions" at bounding box center [561, 16] width 46 height 13
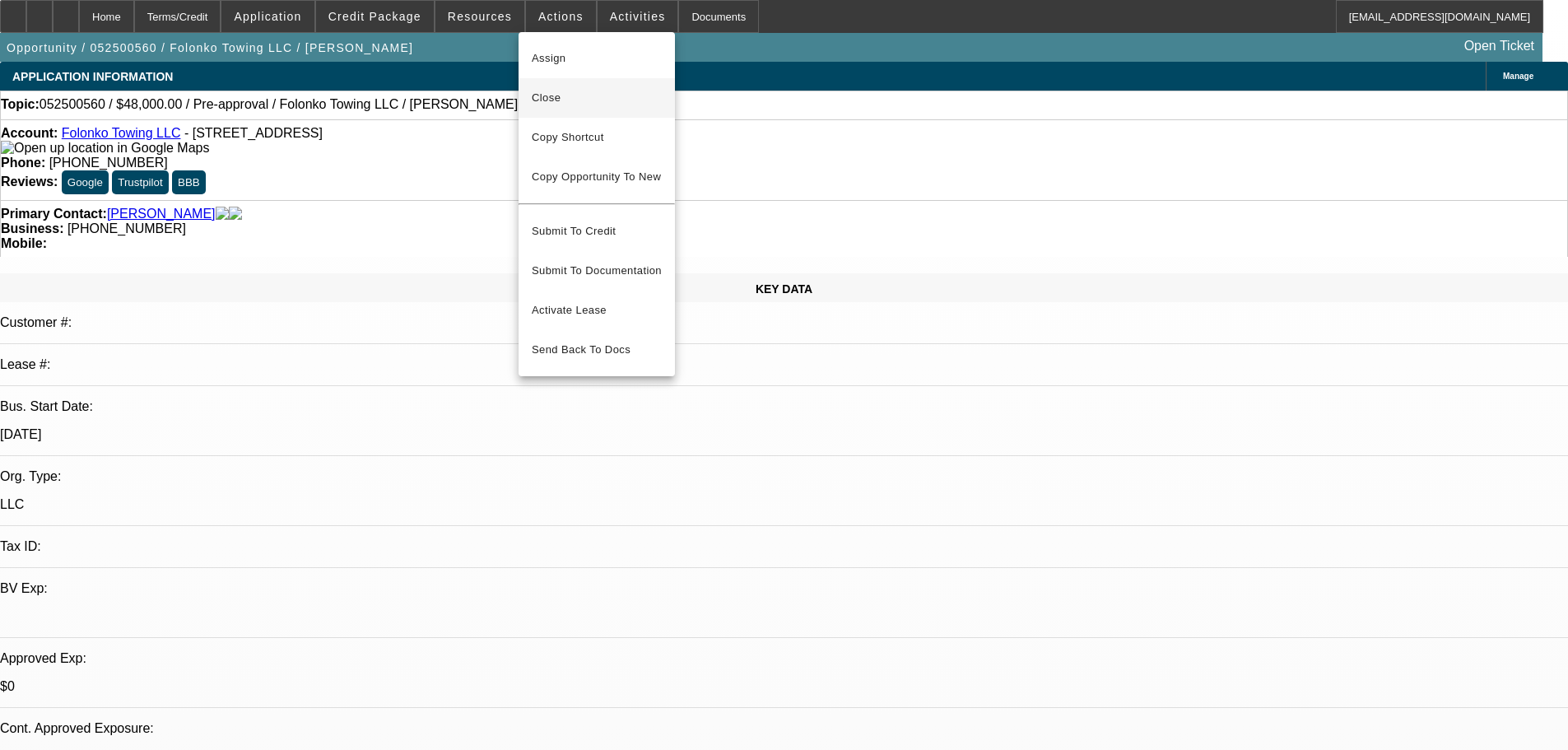
click at [563, 83] on button "Close" at bounding box center [597, 97] width 156 height 40
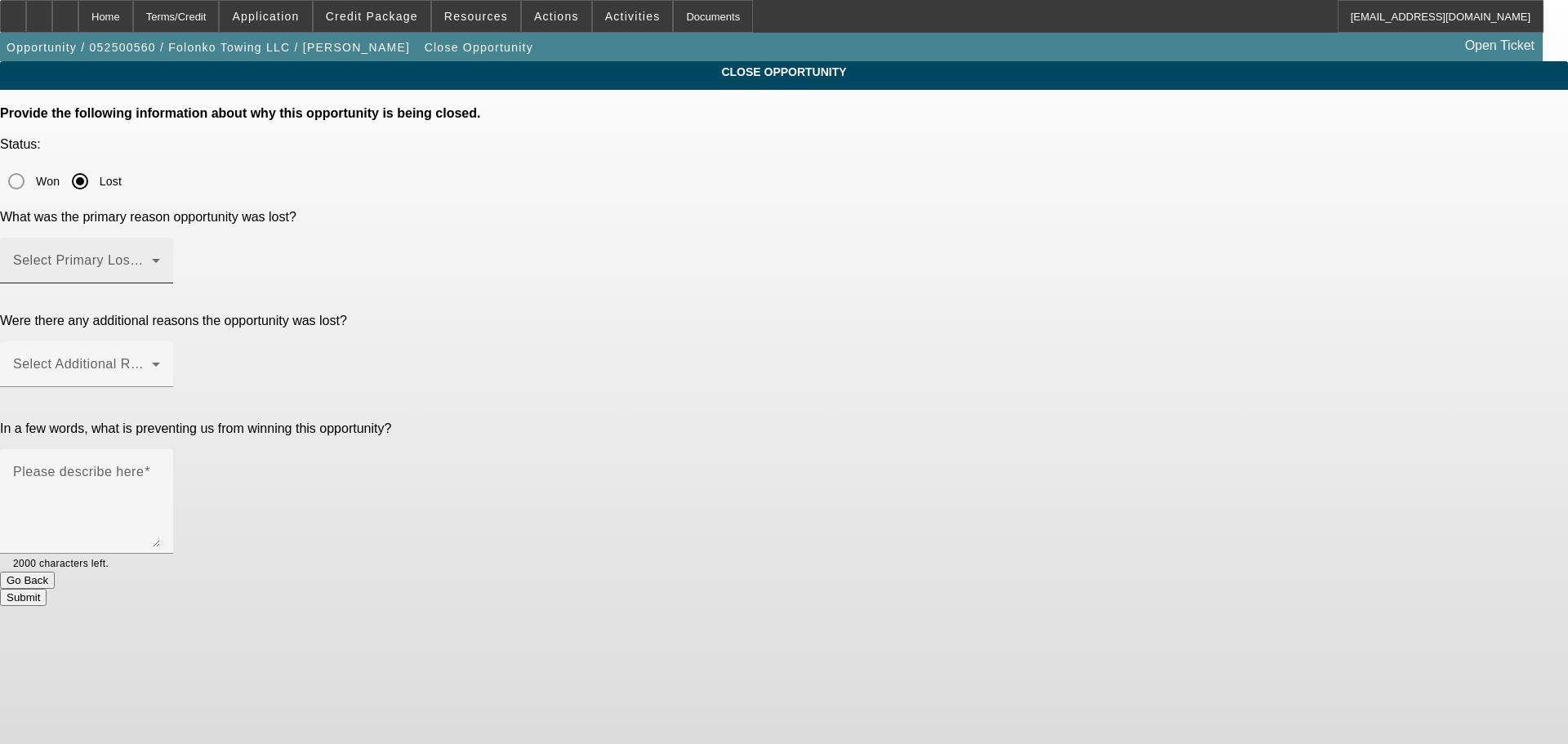
click at [152, 257] on span at bounding box center [82, 267] width 139 height 19
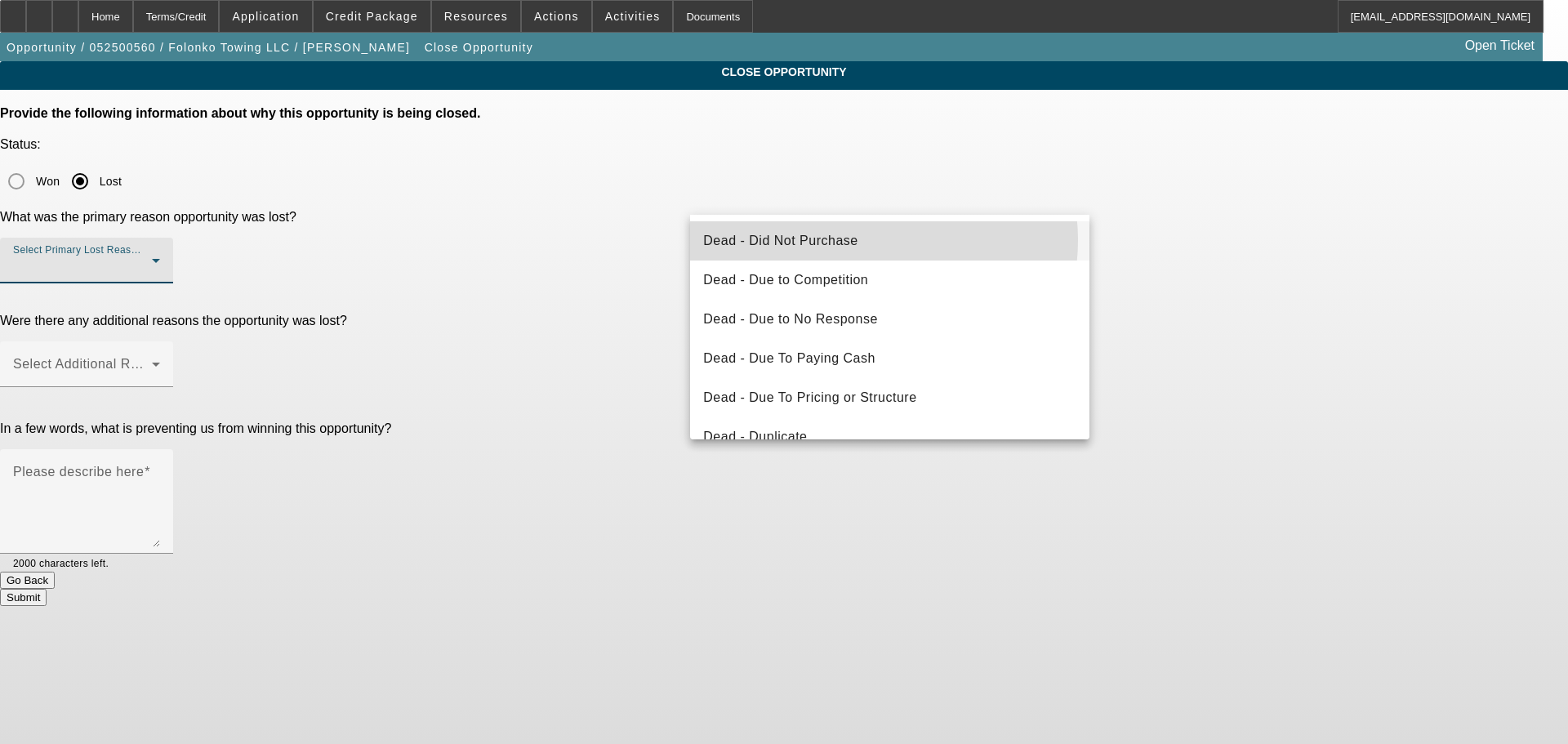
click at [868, 240] on mat-option "Dead - Did Not Purchase" at bounding box center [889, 240] width 399 height 39
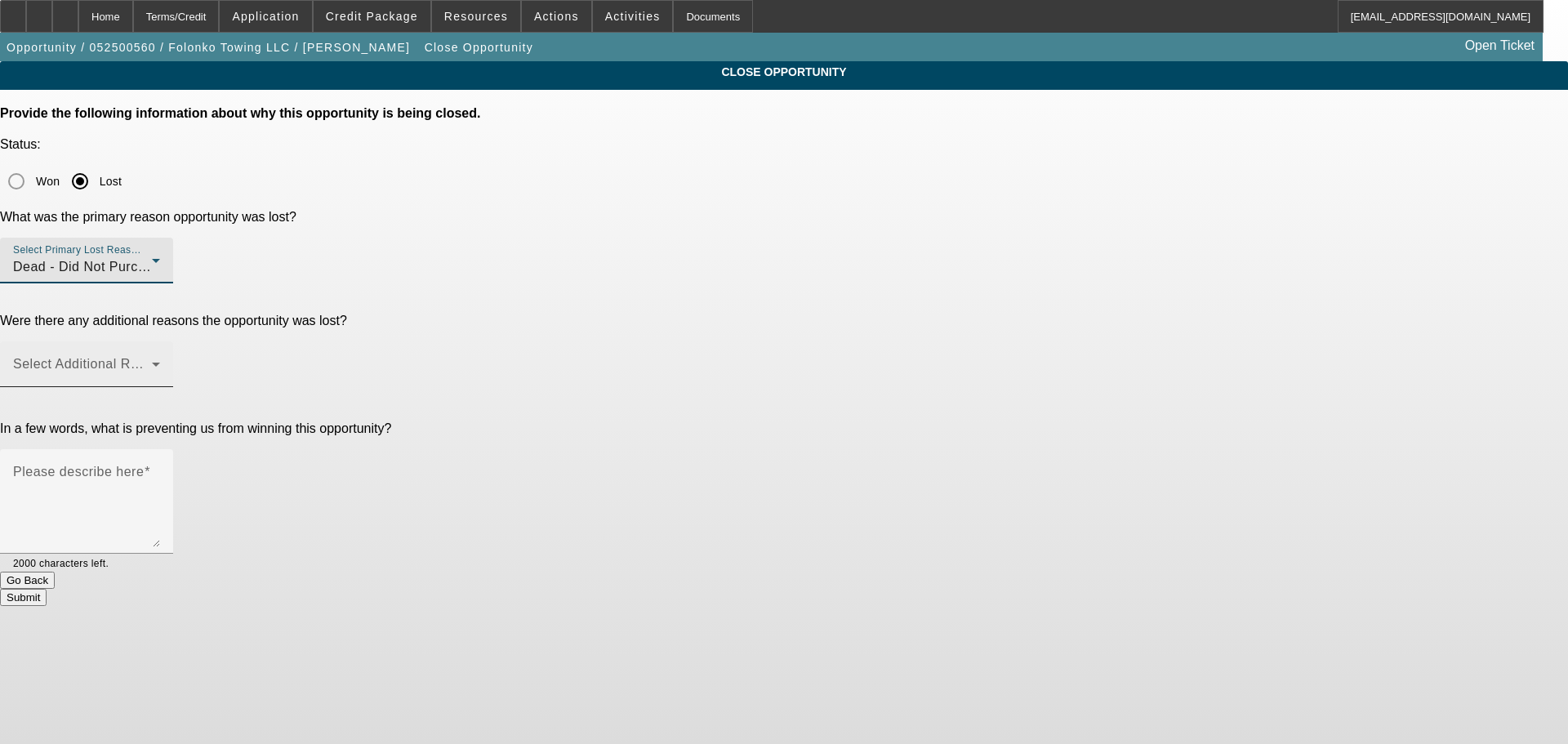
click at [160, 342] on div "Select Additional Reasons" at bounding box center [86, 364] width 147 height 45
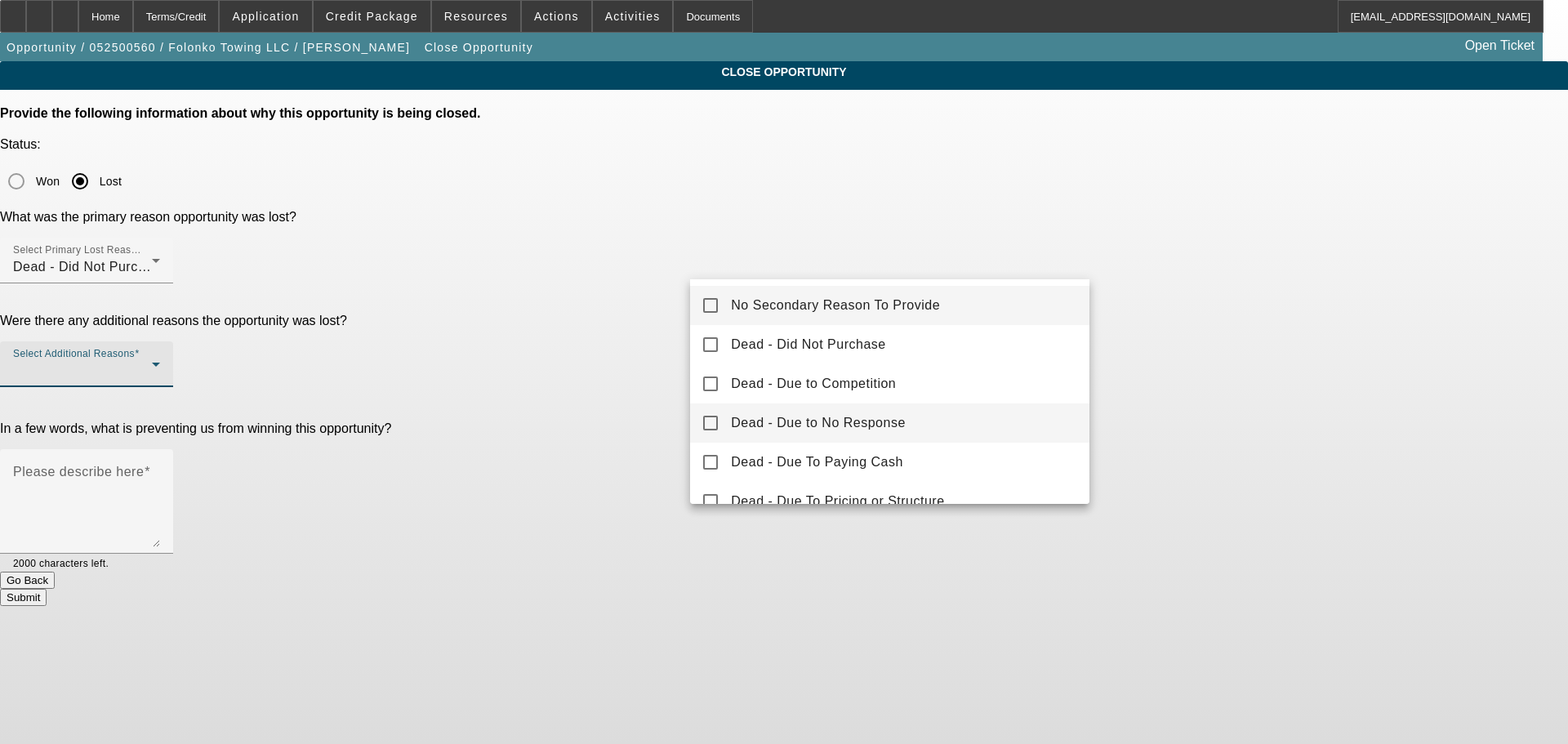
click at [916, 416] on mat-option "Dead - Due to No Response" at bounding box center [889, 423] width 399 height 39
click at [504, 288] on div at bounding box center [784, 372] width 1568 height 744
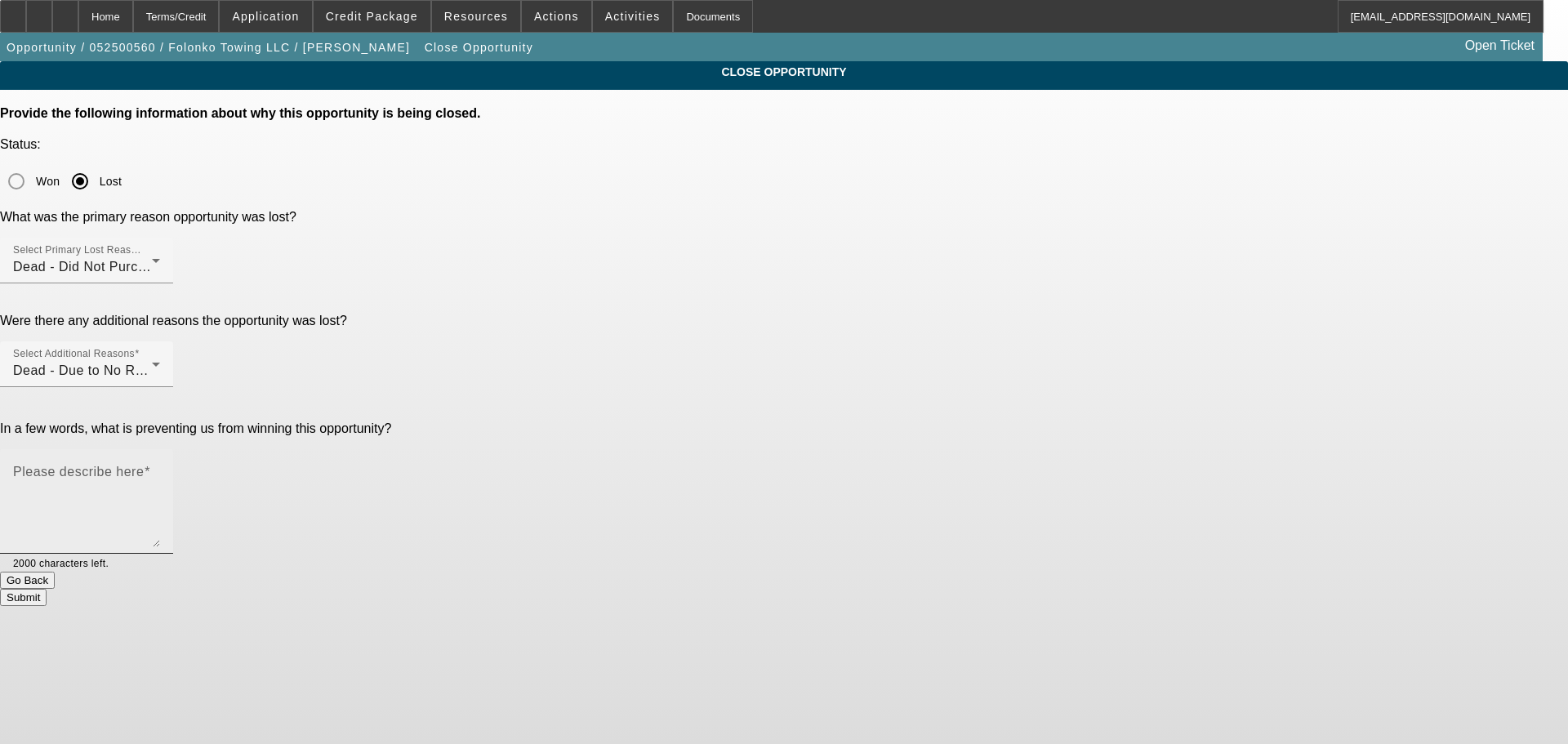
click at [160, 469] on textarea "Please describe here" at bounding box center [86, 508] width 147 height 78
type textarea "dead no response no banks sent in. tabs in [GEOGRAPHIC_DATA]"
click at [46, 589] on button "Submit" at bounding box center [23, 598] width 46 height 17
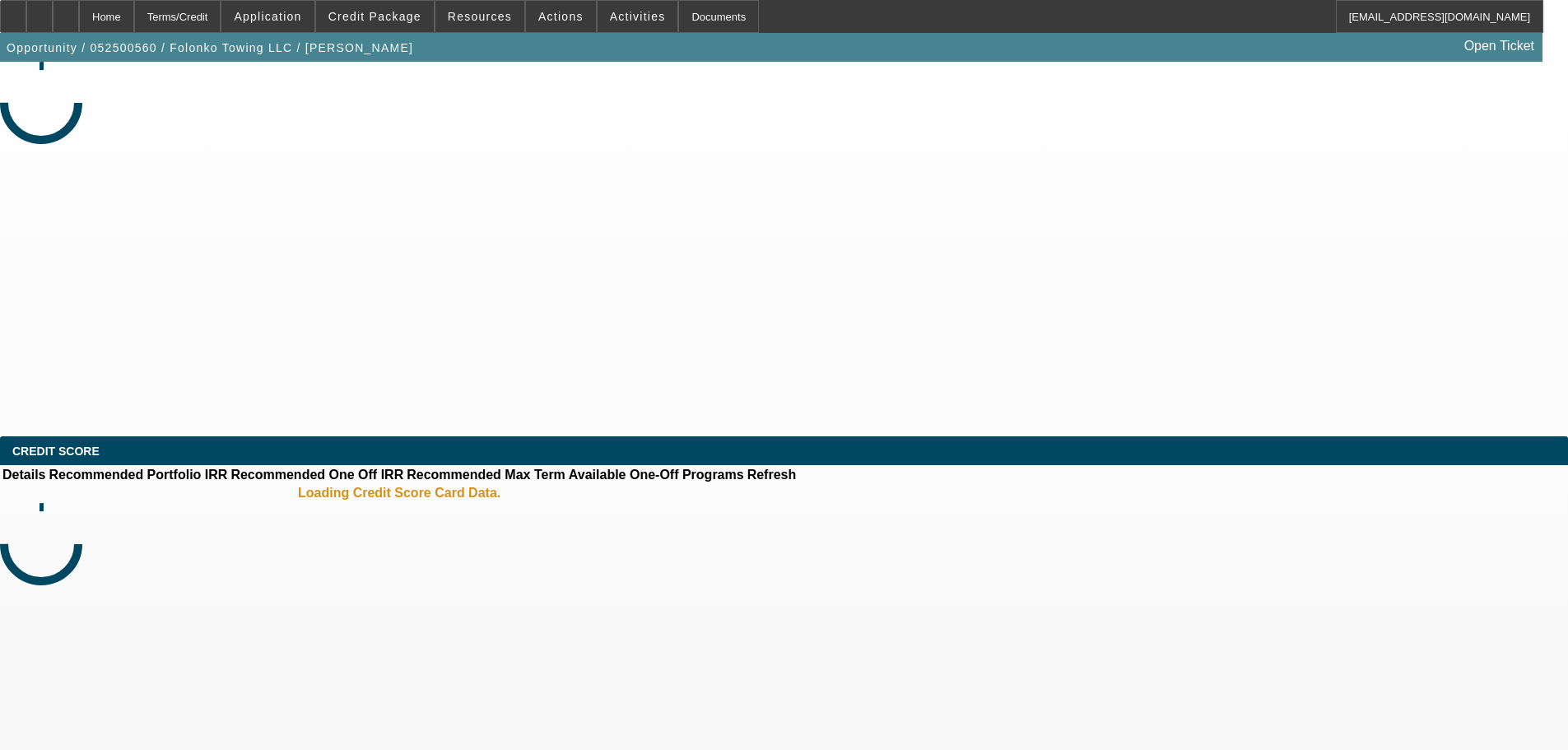
select select "0.2"
select select "0"
select select "2"
select select "0.1"
select select "4"
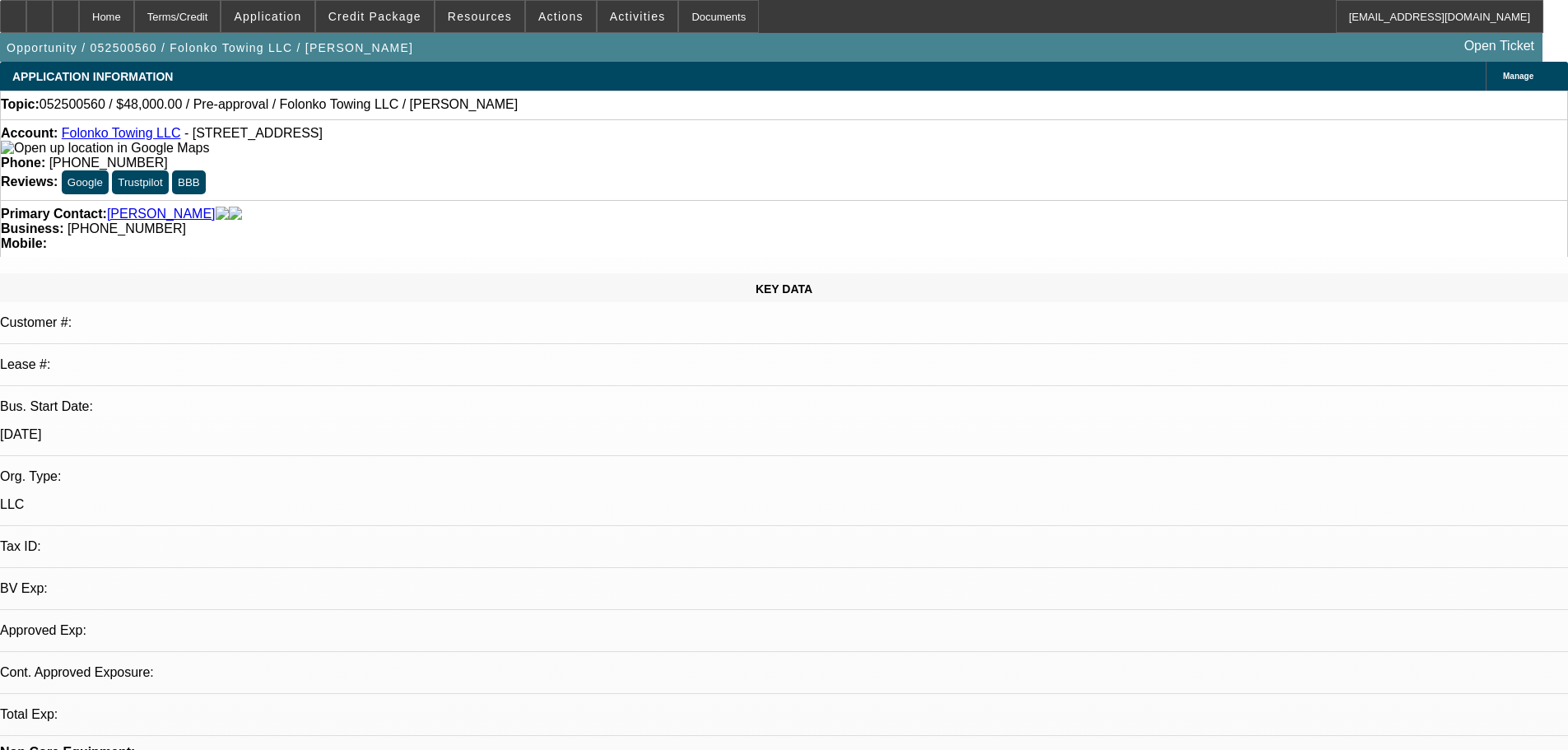
select select "0.2"
select select "0"
select select "0.1"
select select "1"
select select "2"
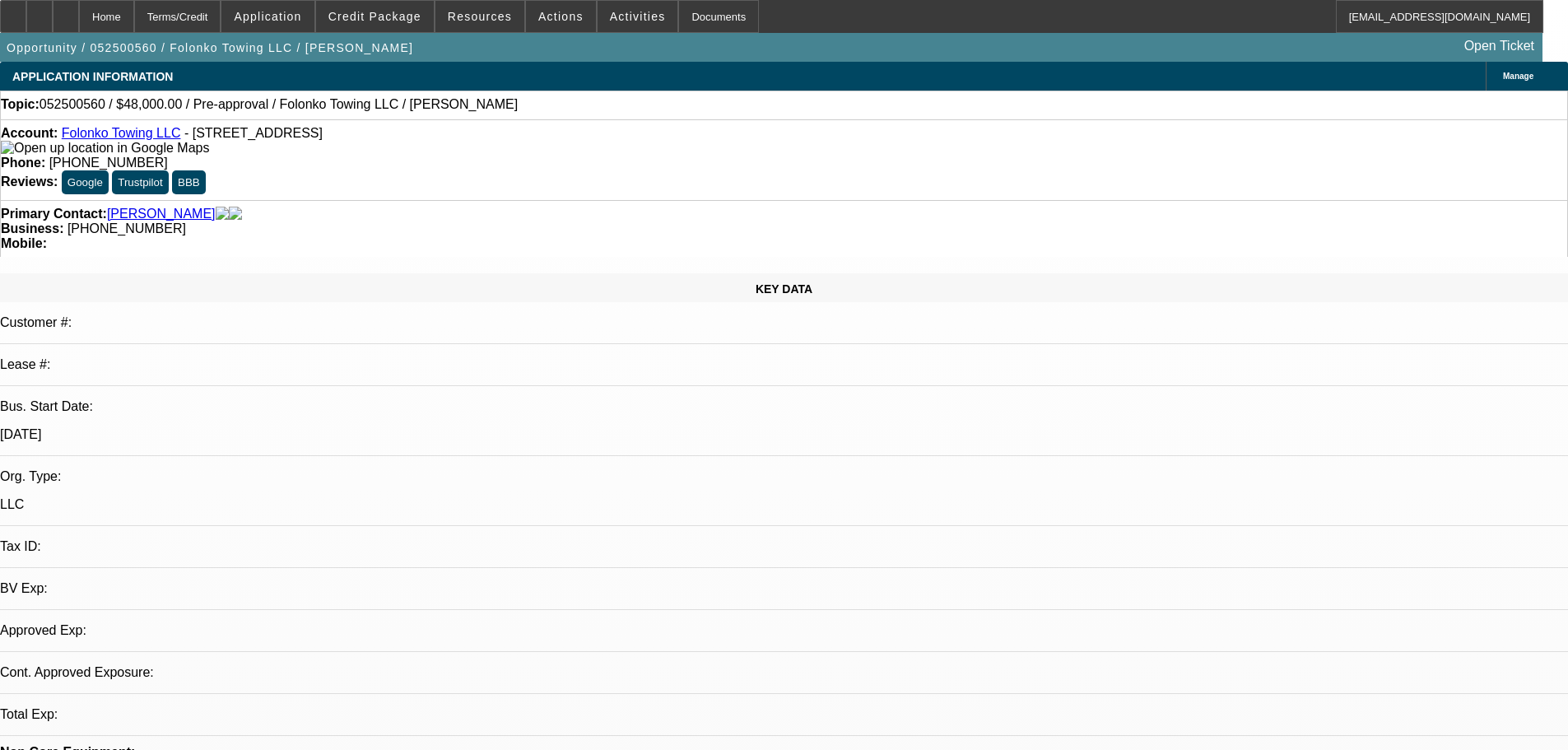
select select "4"
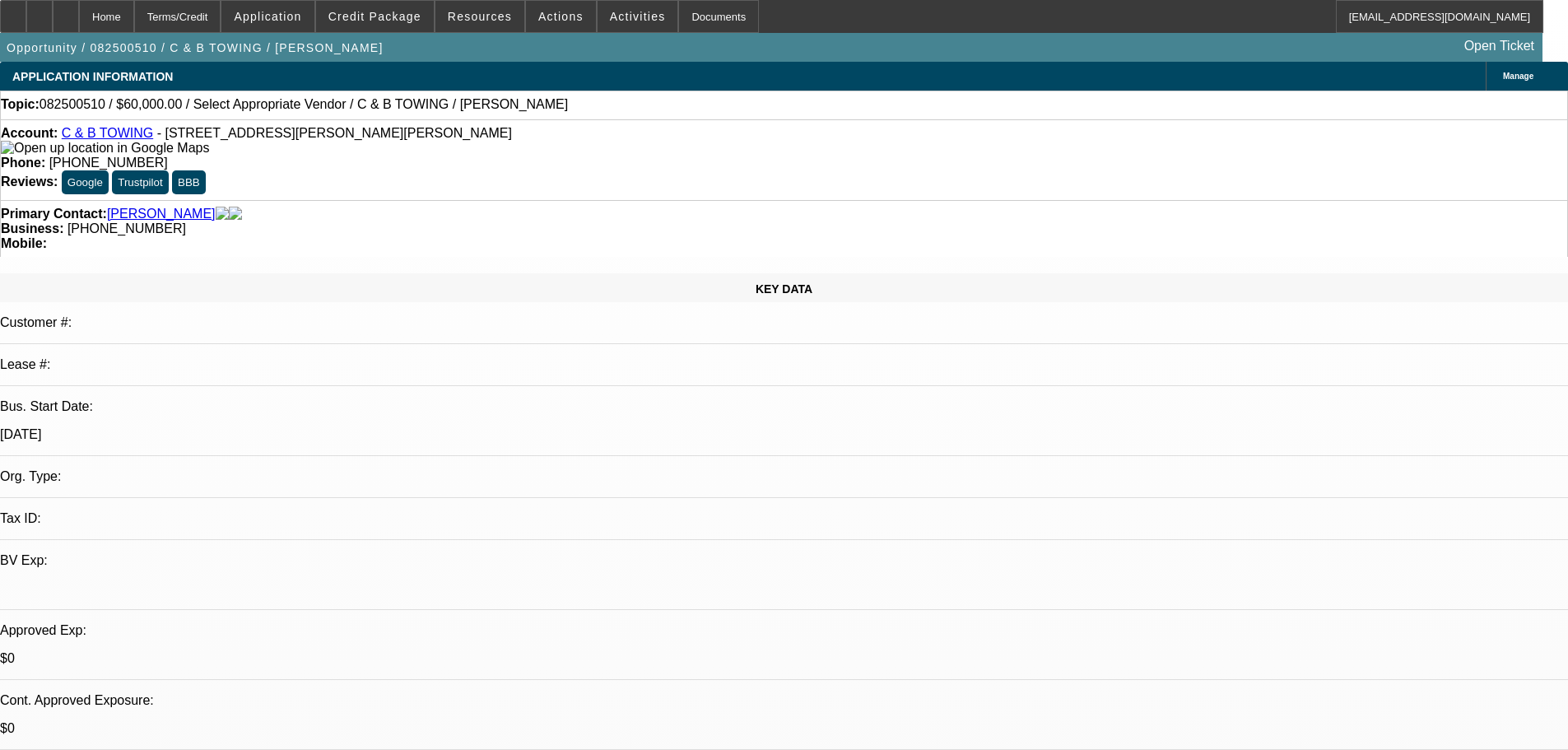
select select "0"
select select "2"
select select "0.1"
select select "4"
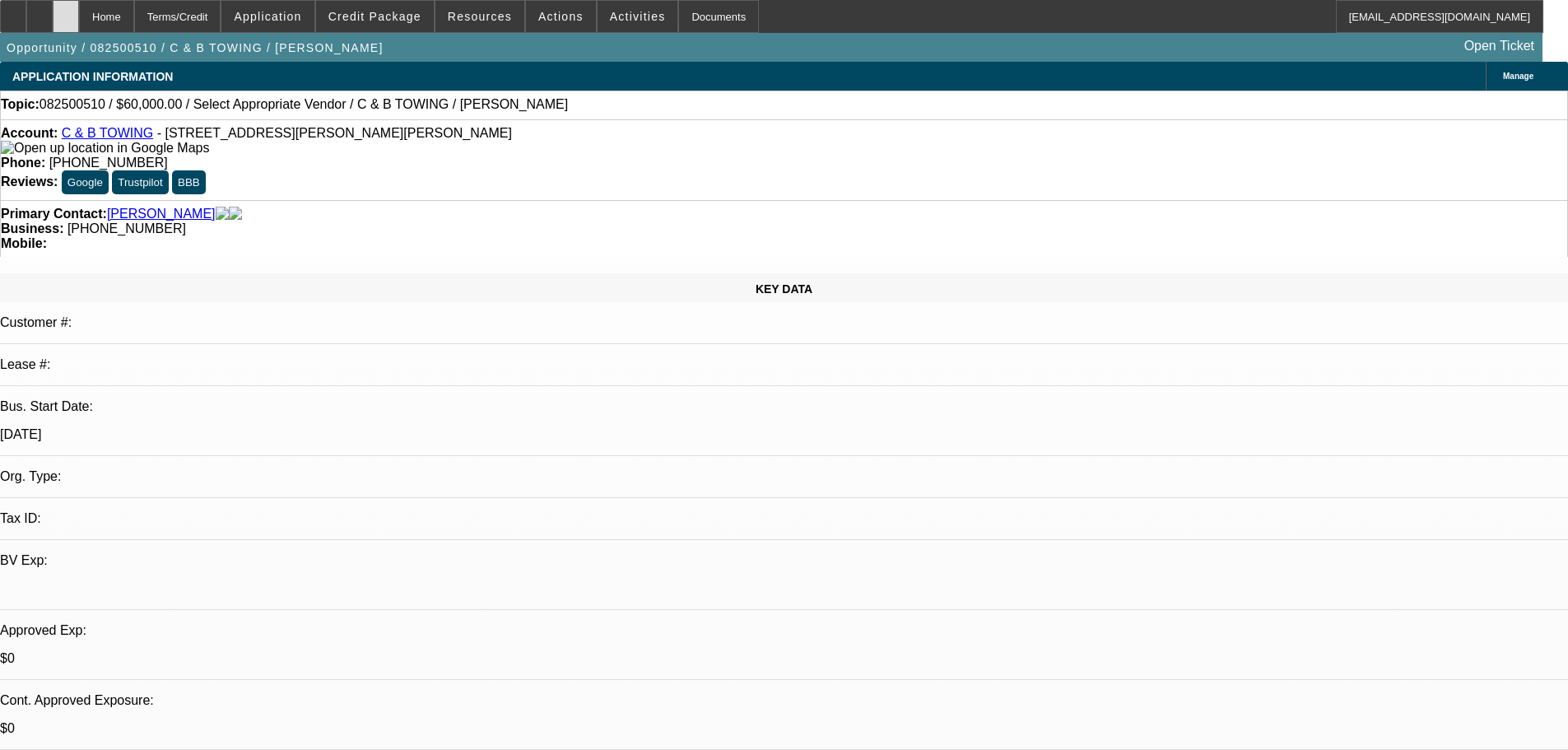
click at [66, 11] on icon at bounding box center [66, 11] width 0 height 0
select select "0"
select select "2"
select select "0.1"
select select "2"
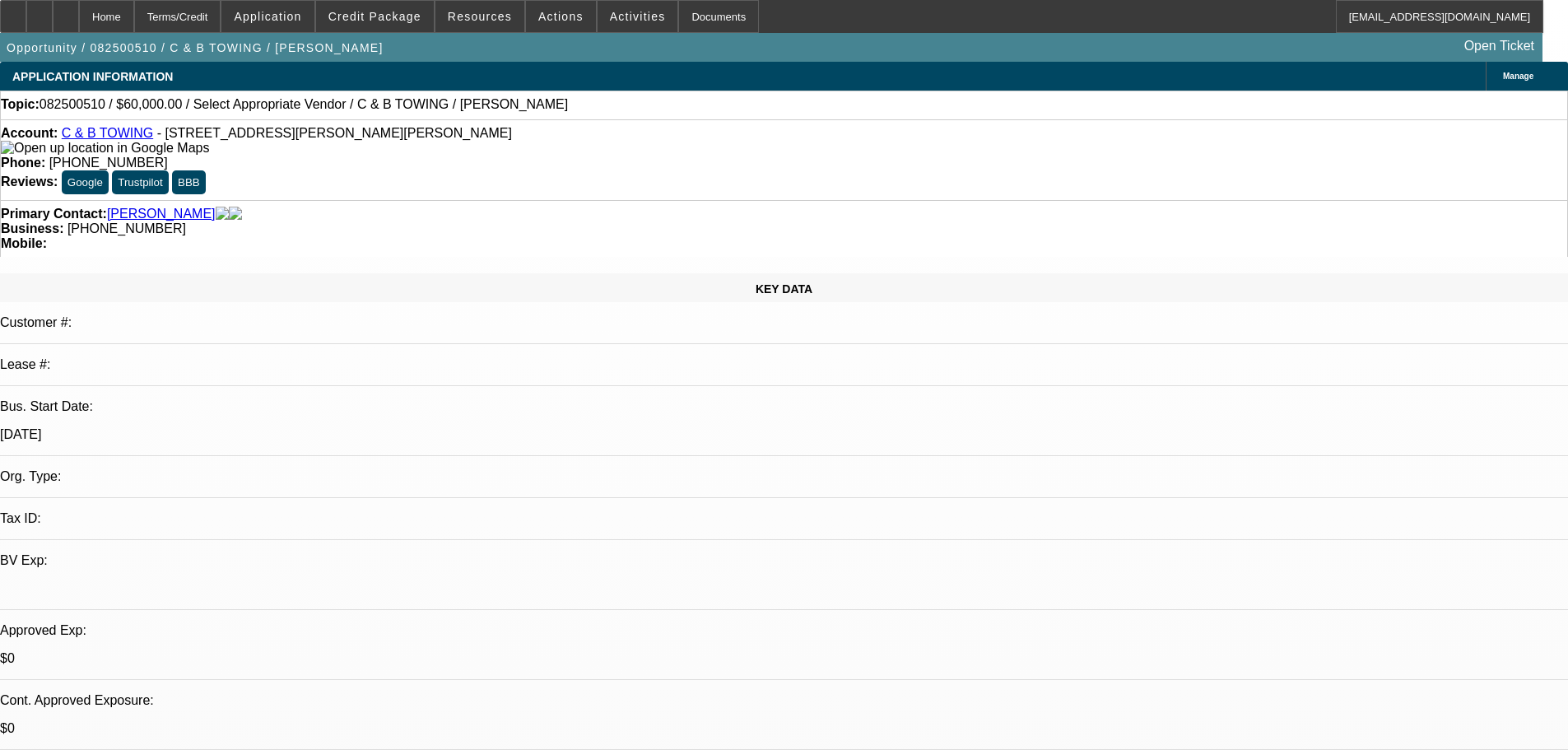
select select "4"
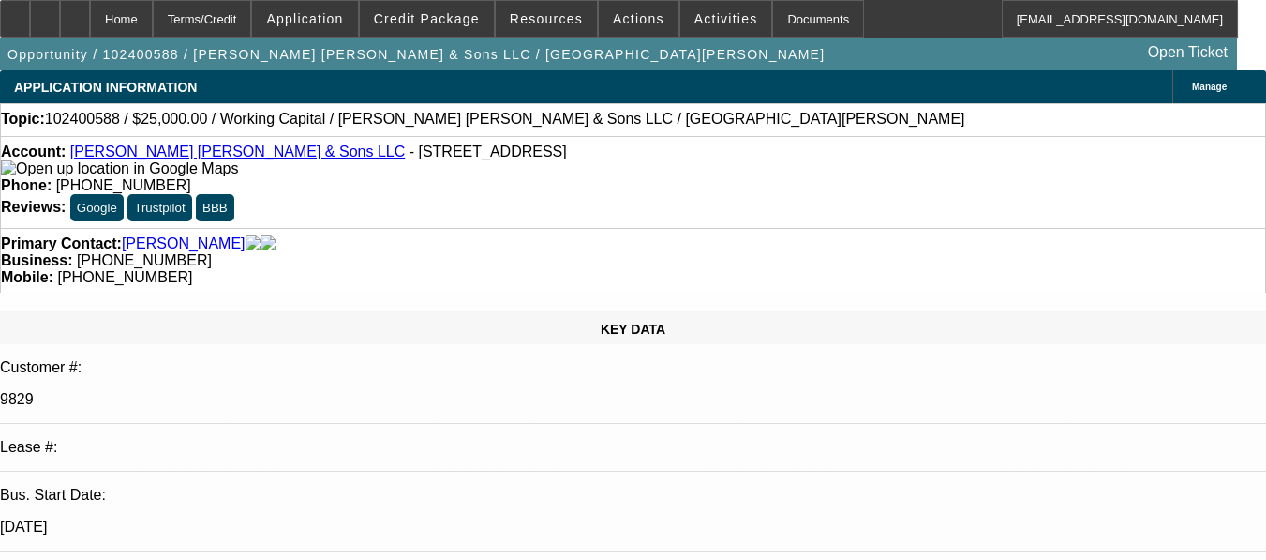
select select "0"
select select "2"
select select "0"
select select "6"
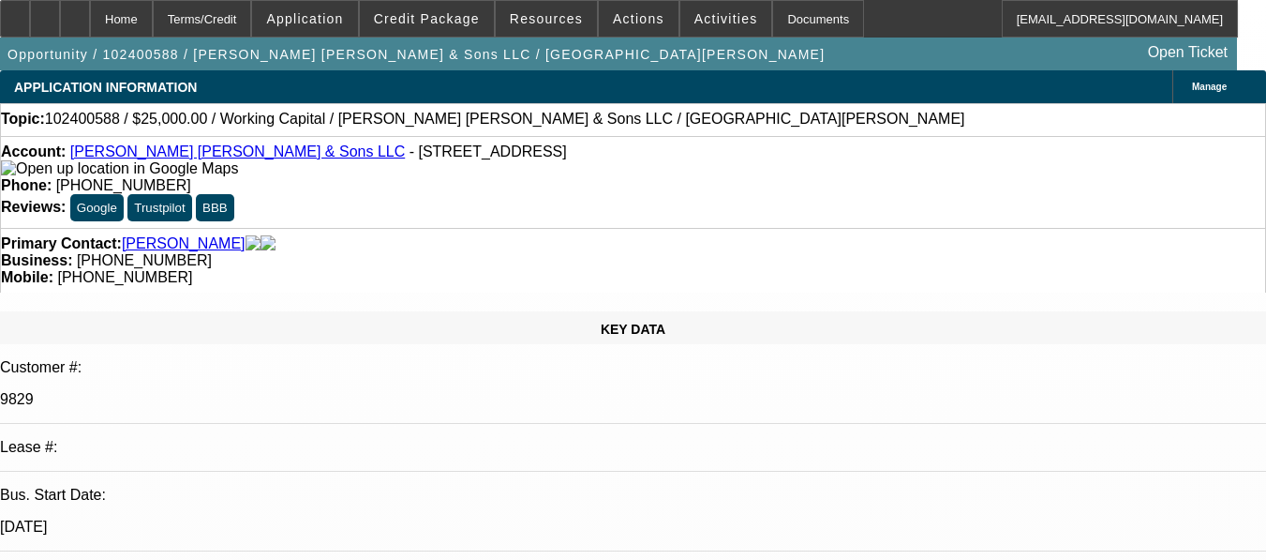
select select "0"
select select "2"
select select "0"
select select "6"
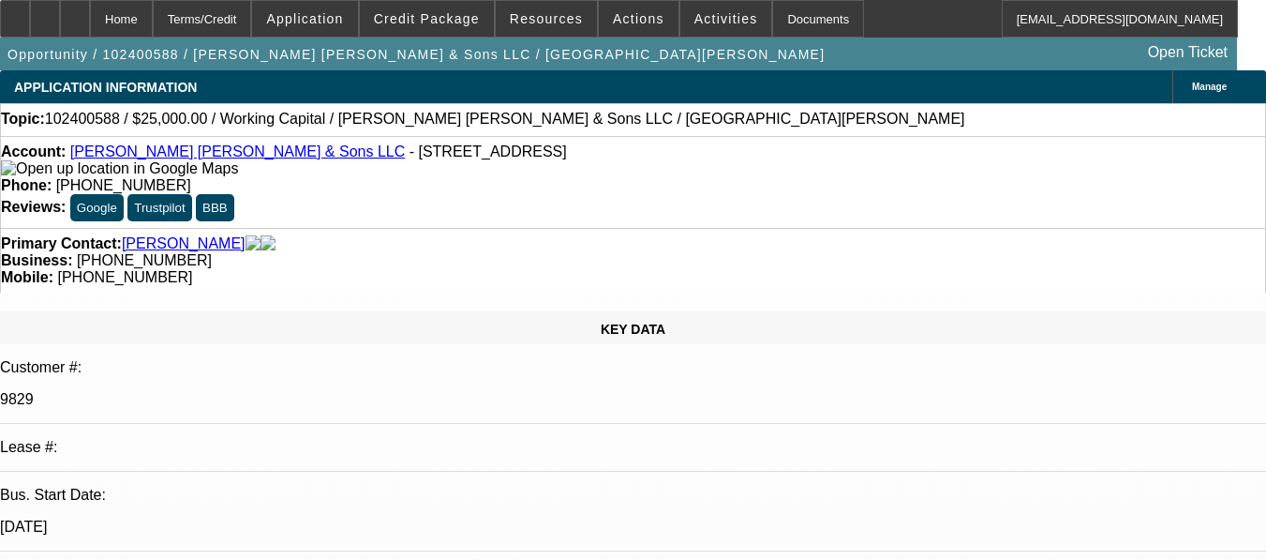
select select "0"
select select "2"
select select "0"
select select "6"
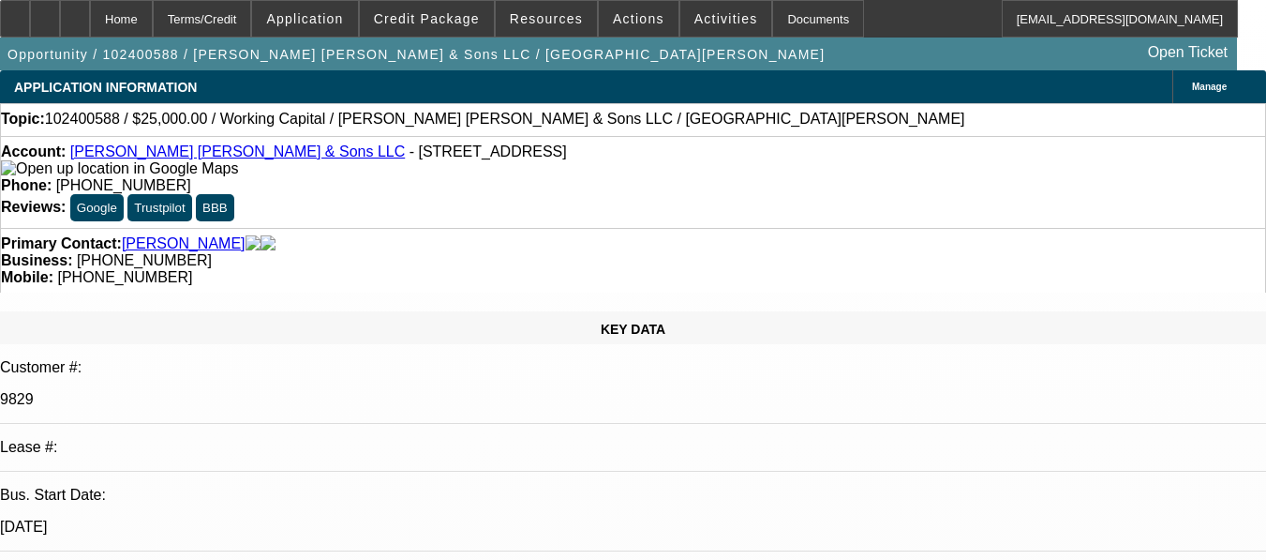
select select "0"
select select "2"
select select "0"
select select "6"
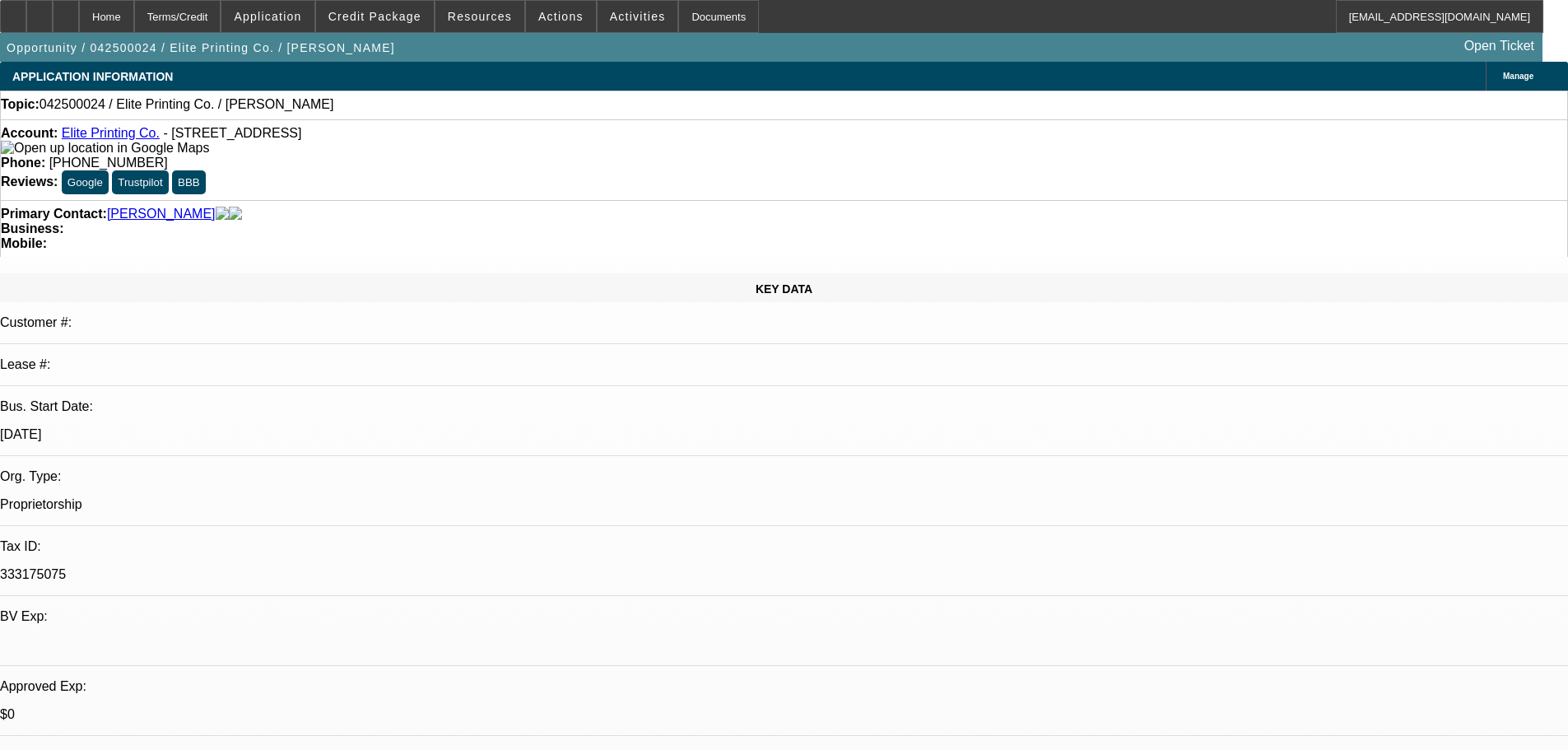
select select "0"
select select "2"
select select "0.1"
select select "4"
